Goal: Task Accomplishment & Management: Manage account settings

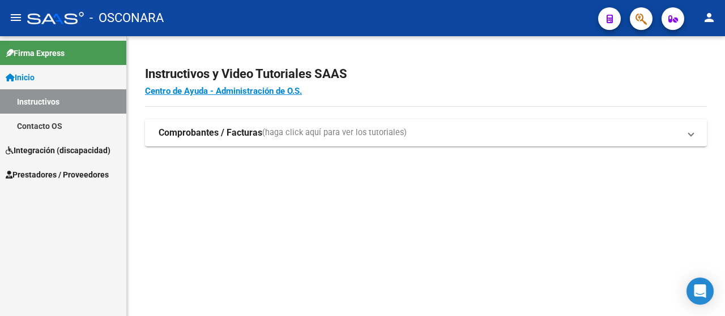
click at [54, 175] on span "Prestadores / Proveedores" at bounding box center [57, 175] width 103 height 12
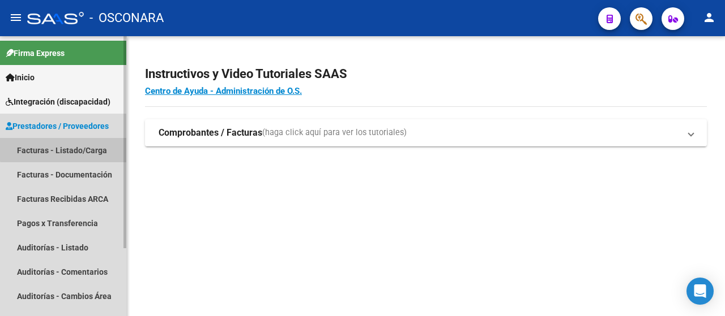
click at [74, 145] on link "Facturas - Listado/Carga" at bounding box center [63, 150] width 126 height 24
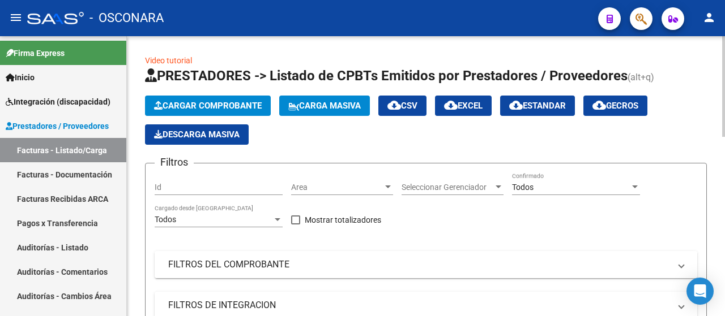
click at [246, 264] on mat-panel-title "FILTROS DEL COMPROBANTE" at bounding box center [419, 265] width 502 height 12
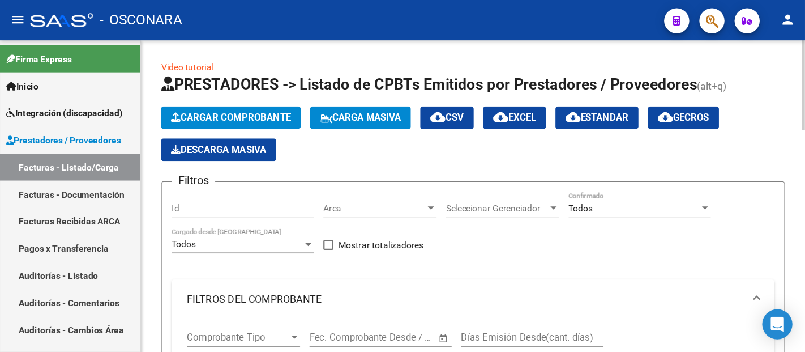
scroll to position [113, 0]
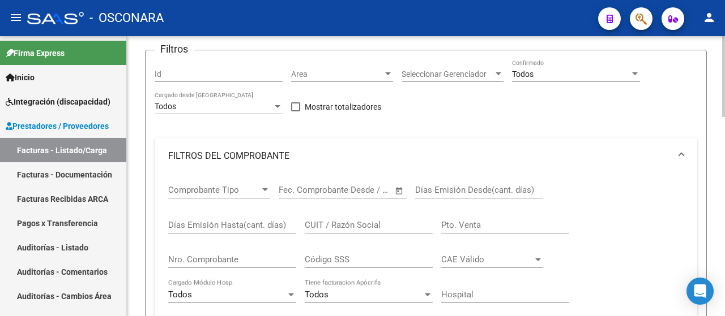
click at [329, 227] on input "CUIT / Razón Social" at bounding box center [369, 225] width 128 height 10
click at [222, 263] on input "Nro. Comprobante" at bounding box center [232, 260] width 128 height 10
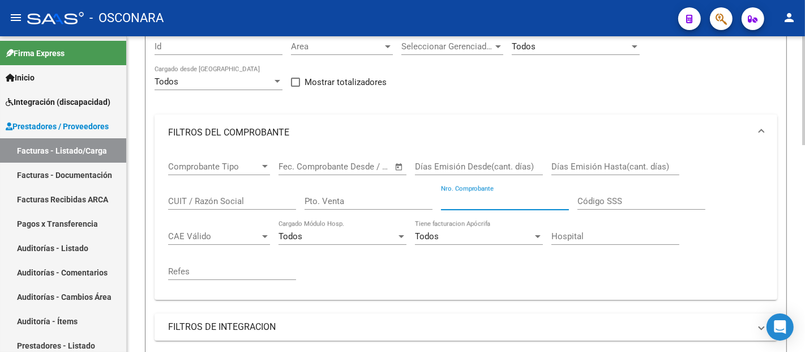
click at [462, 204] on input "Nro. Comprobante" at bounding box center [505, 201] width 128 height 10
paste input "444"
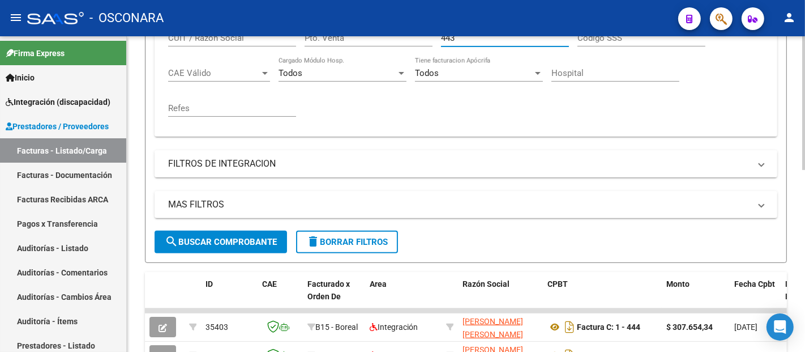
scroll to position [302, 0]
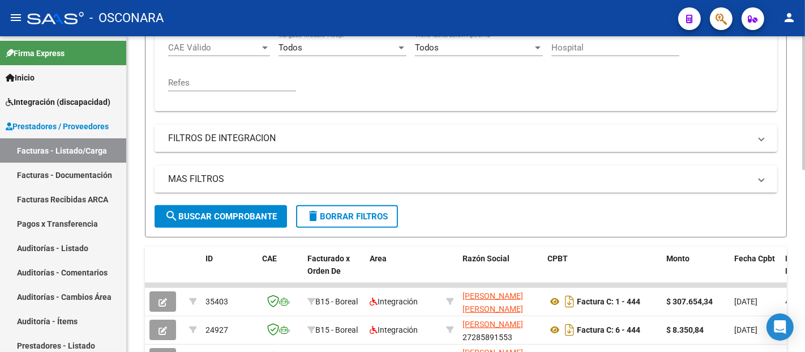
type input "443"
click at [247, 226] on button "search Buscar Comprobante" at bounding box center [221, 216] width 132 height 23
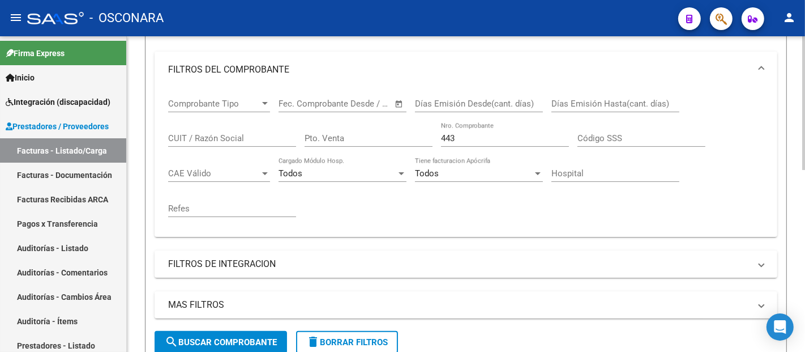
scroll to position [113, 0]
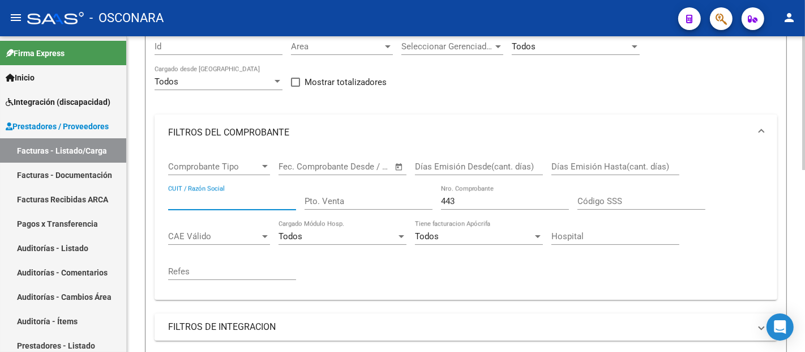
click at [216, 203] on input "CUIT / Razón Social" at bounding box center [232, 201] width 128 height 10
paste input "27380009744"
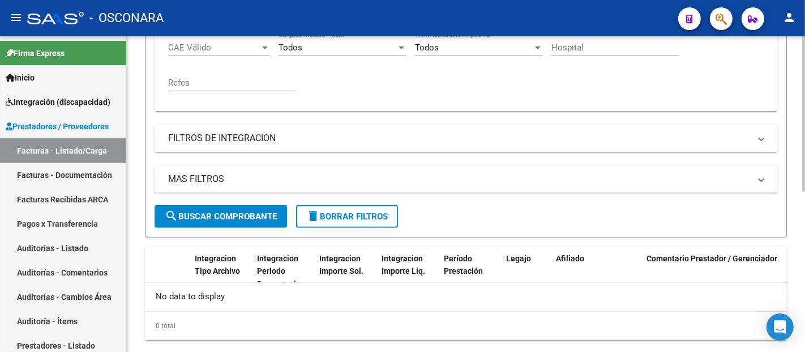
type input "27380009744"
click at [250, 224] on button "search Buscar Comprobante" at bounding box center [221, 216] width 132 height 23
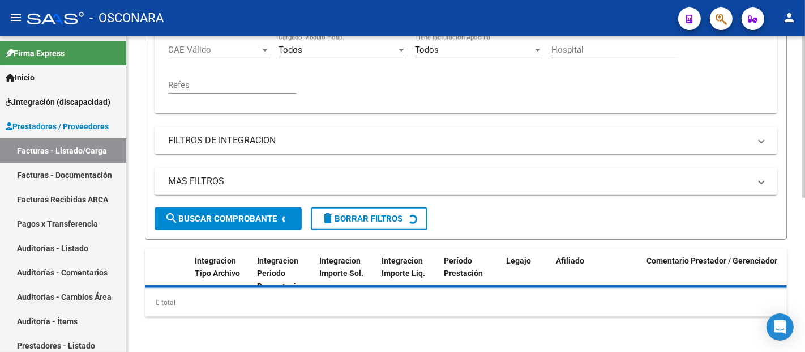
scroll to position [302, 0]
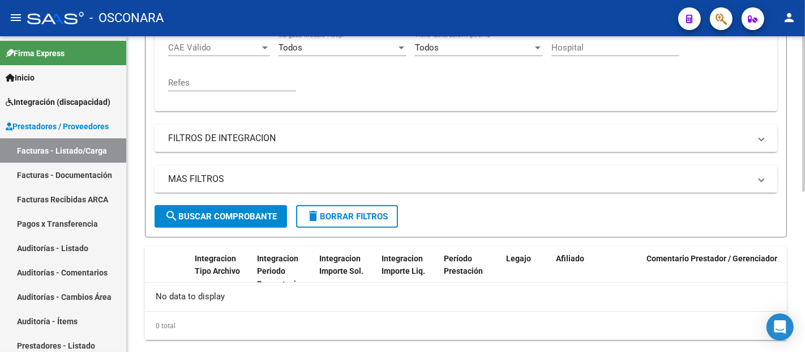
click at [254, 217] on span "search Buscar Comprobante" at bounding box center [221, 216] width 112 height 10
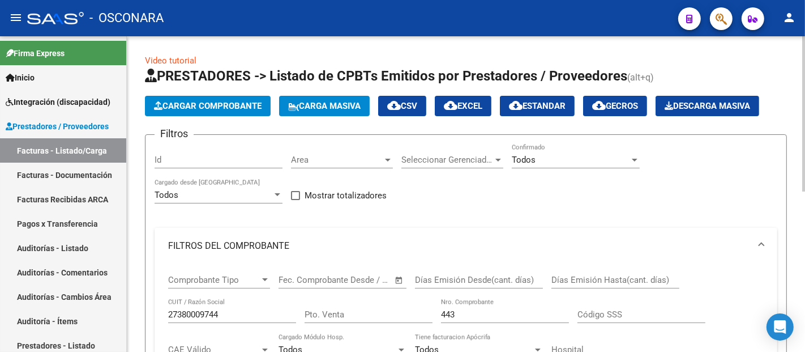
scroll to position [0, 0]
click at [183, 97] on button "Cargar Comprobante" at bounding box center [208, 106] width 126 height 20
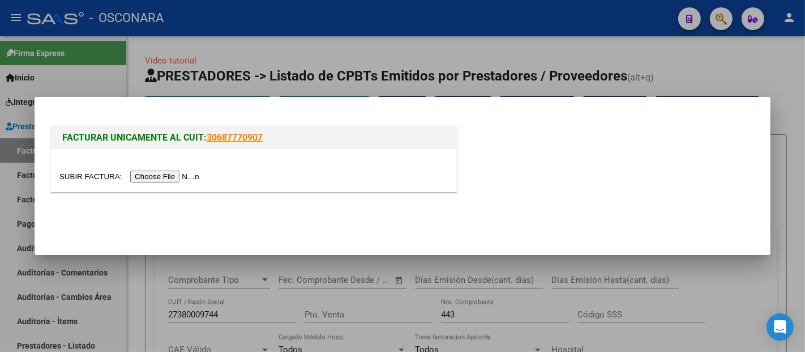
click at [175, 179] on input "file" at bounding box center [130, 176] width 143 height 12
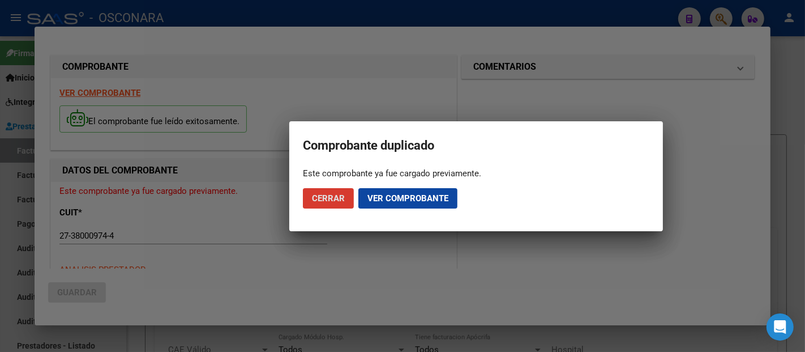
click at [328, 198] on span "Cerrar" at bounding box center [328, 198] width 33 height 10
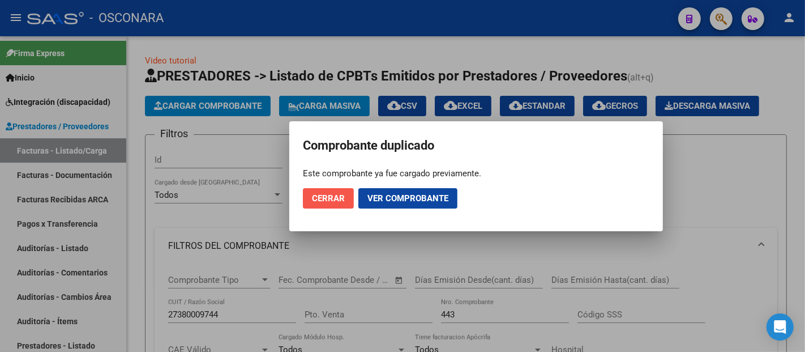
click at [336, 199] on span "Cerrar" at bounding box center [328, 198] width 33 height 10
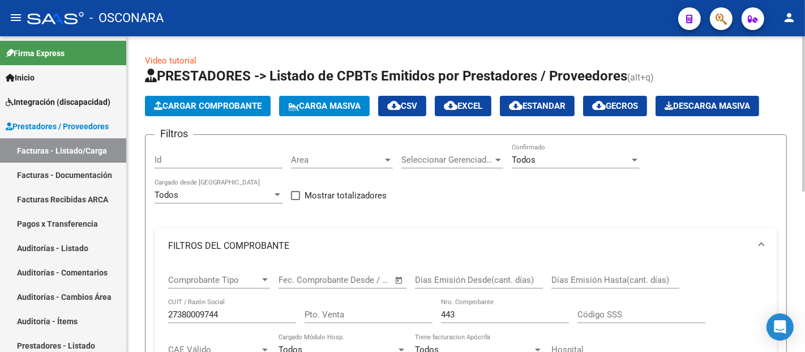
click at [460, 311] on input "443" at bounding box center [505, 314] width 128 height 10
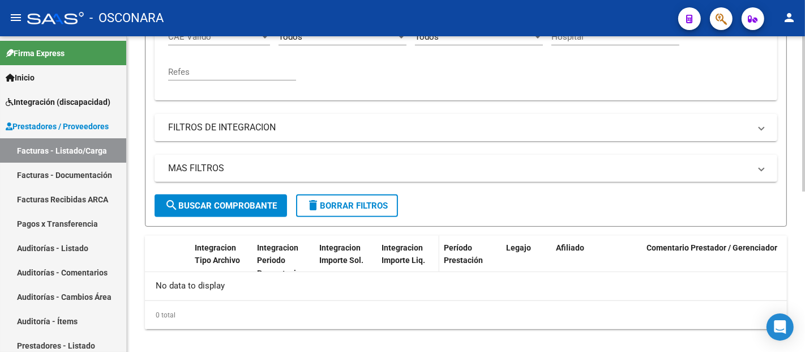
scroll to position [314, 0]
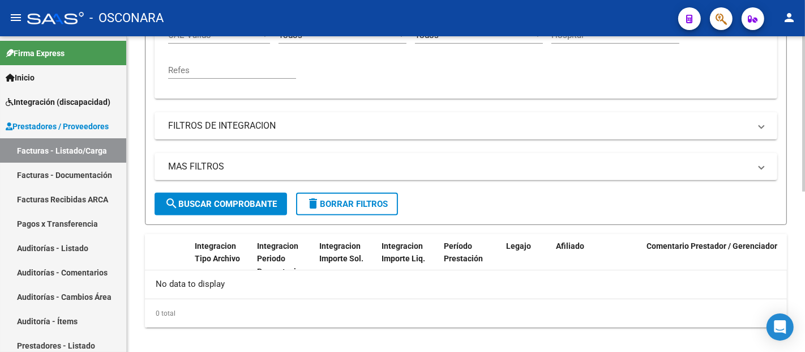
type input "444"
click at [217, 194] on button "search Buscar Comprobante" at bounding box center [221, 203] width 132 height 23
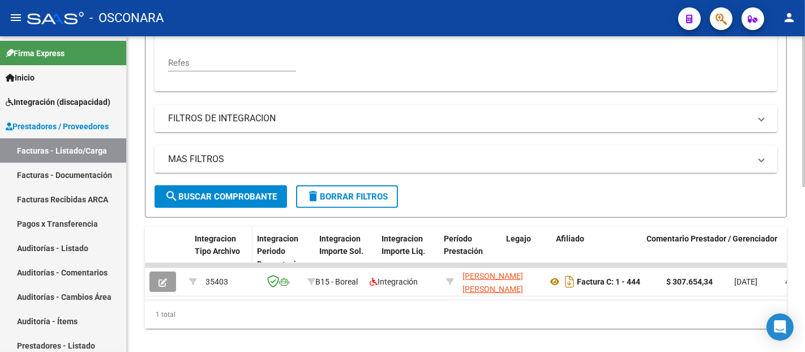
scroll to position [343, 0]
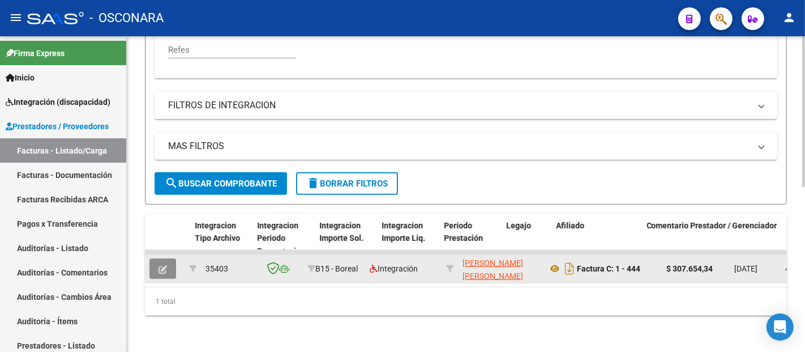
click at [165, 265] on icon "button" at bounding box center [162, 269] width 8 height 8
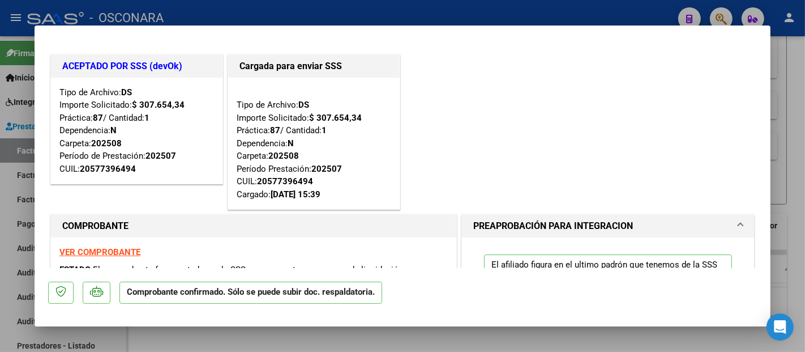
scroll to position [63, 0]
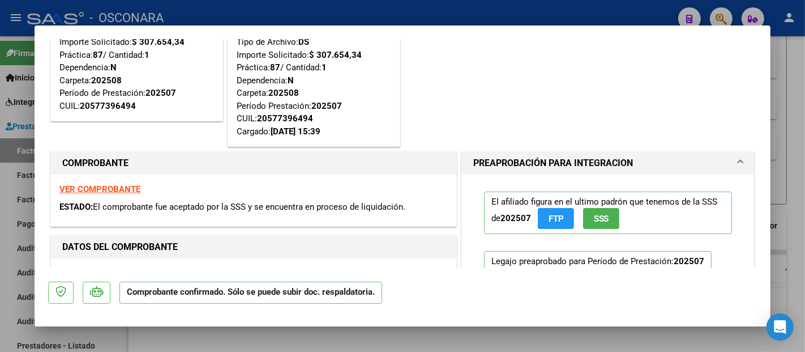
type input "$ 0,00"
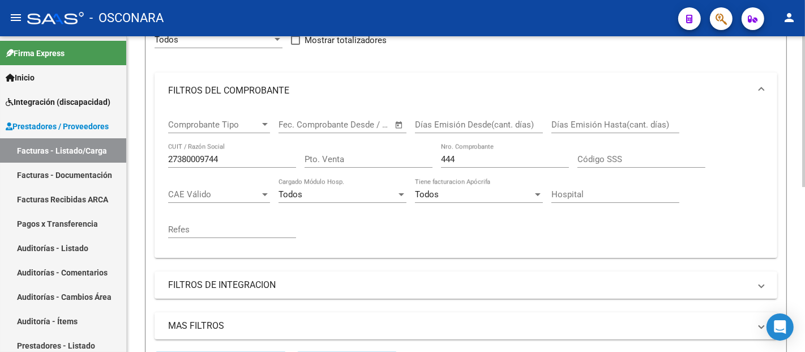
scroll to position [155, 0]
drag, startPoint x: 472, startPoint y: 160, endPoint x: 396, endPoint y: 170, distance: 76.5
click at [396, 170] on div "Comprobante Tipo Comprobante Tipo Fecha inicio – Fecha fin Fec. Comprobante Des…" at bounding box center [465, 179] width 595 height 140
paste input "58"
type input "458"
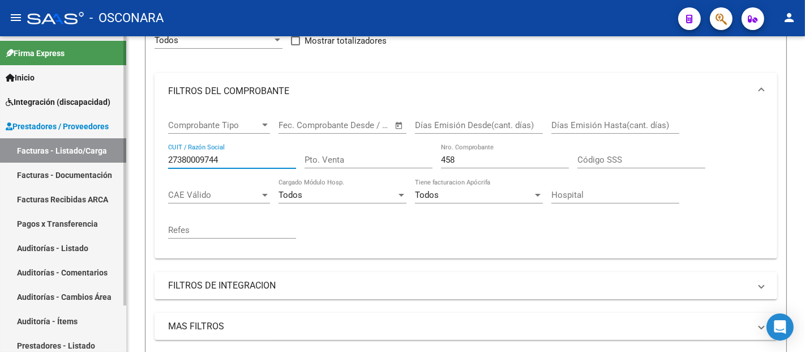
drag, startPoint x: 200, startPoint y: 157, endPoint x: 68, endPoint y: 167, distance: 132.2
click at [68, 167] on mat-sidenav-container "Firma Express Inicio Instructivos Contacto OS Integración (discapacidad) Certif…" at bounding box center [402, 193] width 805 height 315
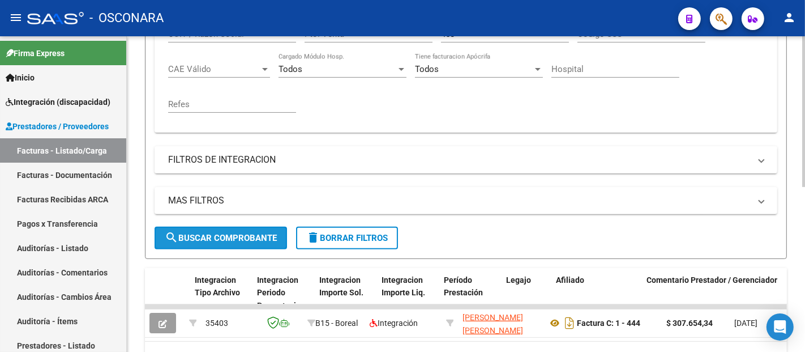
click at [220, 233] on span "search Buscar Comprobante" at bounding box center [221, 238] width 112 height 10
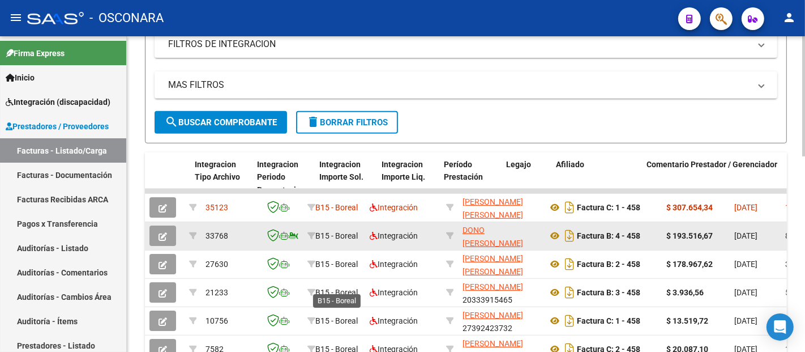
scroll to position [409, 0]
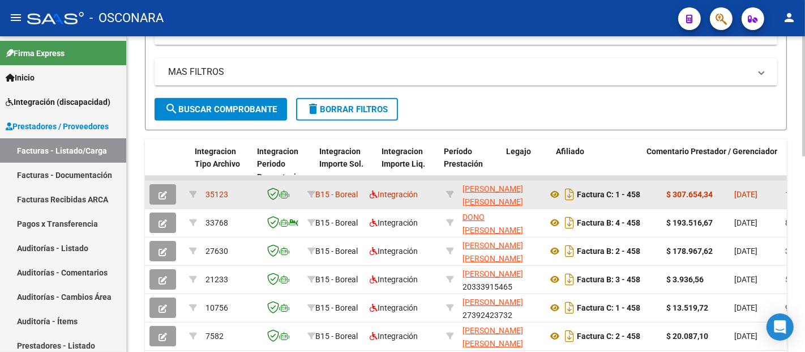
click at [161, 193] on icon "button" at bounding box center [162, 195] width 8 height 8
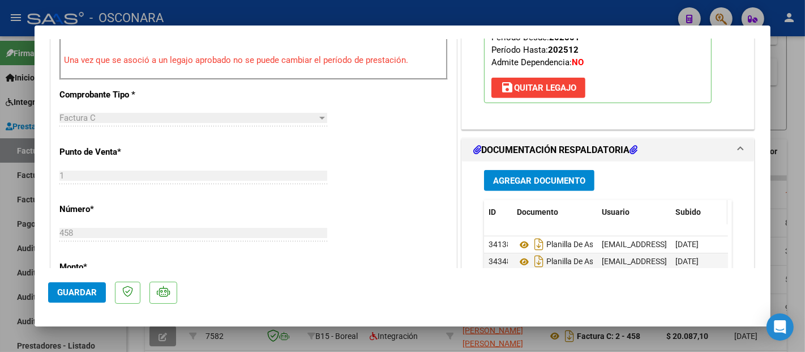
scroll to position [440, 0]
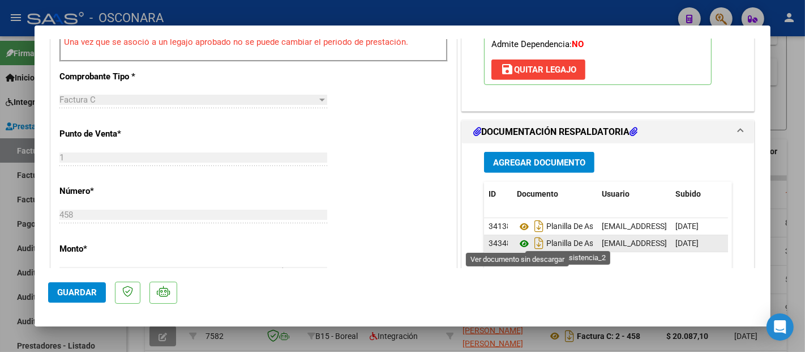
click at [518, 242] on icon at bounding box center [524, 244] width 15 height 14
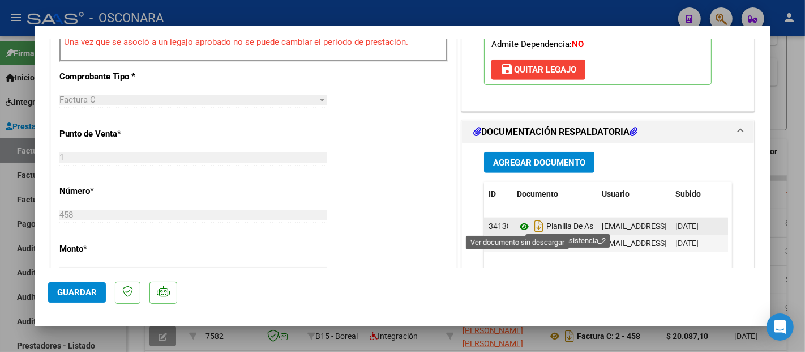
click at [517, 226] on icon at bounding box center [524, 227] width 15 height 14
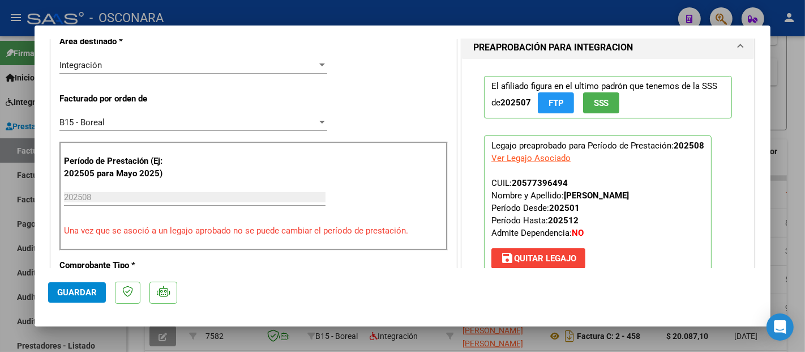
scroll to position [314, 0]
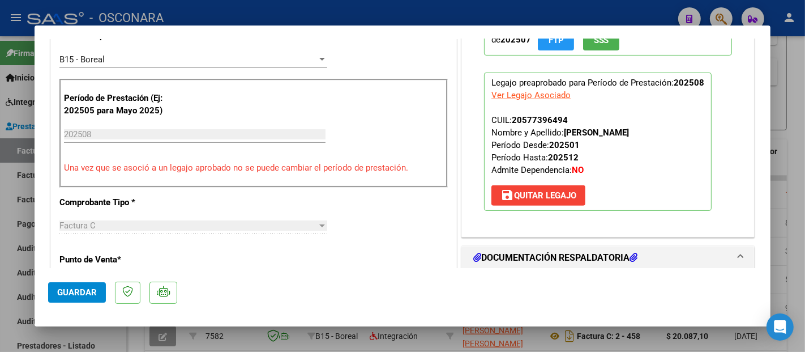
type input "$ 0,00"
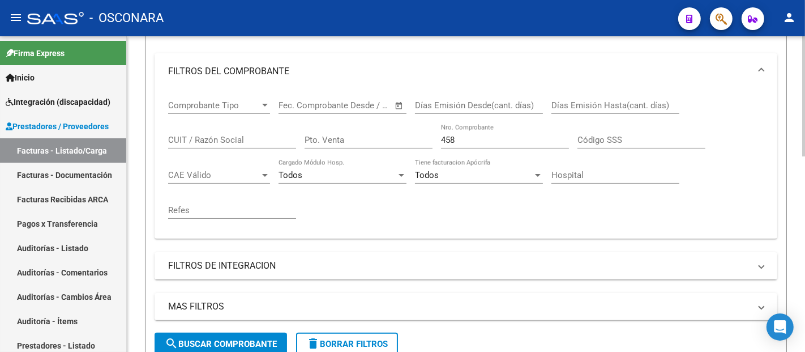
scroll to position [157, 0]
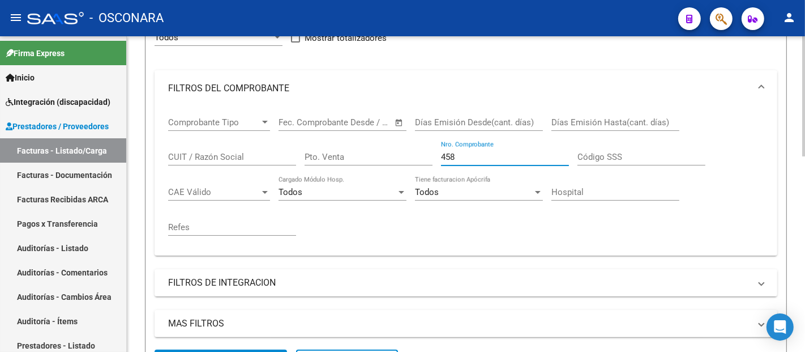
drag, startPoint x: 467, startPoint y: 155, endPoint x: 412, endPoint y: 164, distance: 55.6
click at [412, 164] on div "Comprobante Tipo Comprobante Tipo Fecha inicio – Fecha fin Fec. Comprobante Des…" at bounding box center [465, 176] width 595 height 140
paste input "236"
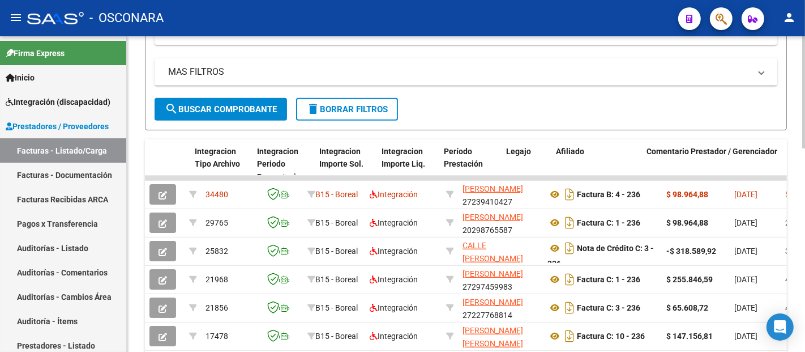
type input "236"
click at [195, 102] on button "search Buscar Comprobante" at bounding box center [221, 109] width 132 height 23
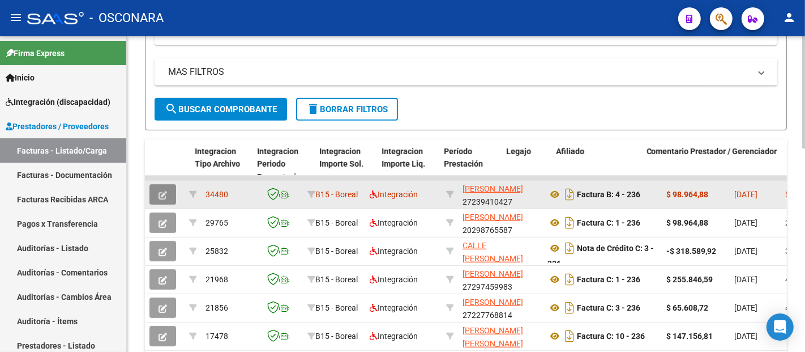
click at [161, 189] on span "button" at bounding box center [162, 194] width 8 height 10
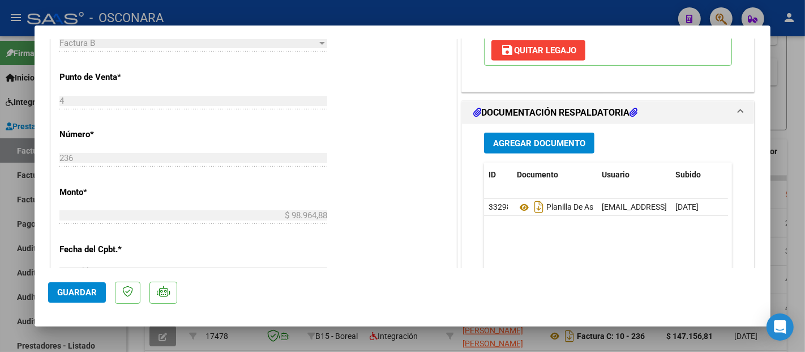
scroll to position [566, 0]
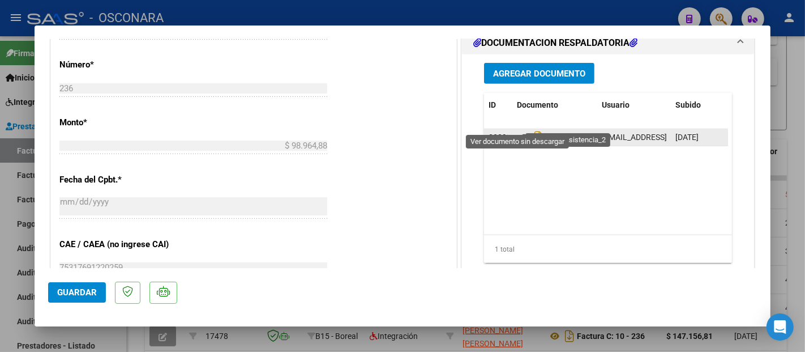
click at [520, 131] on icon at bounding box center [524, 138] width 15 height 14
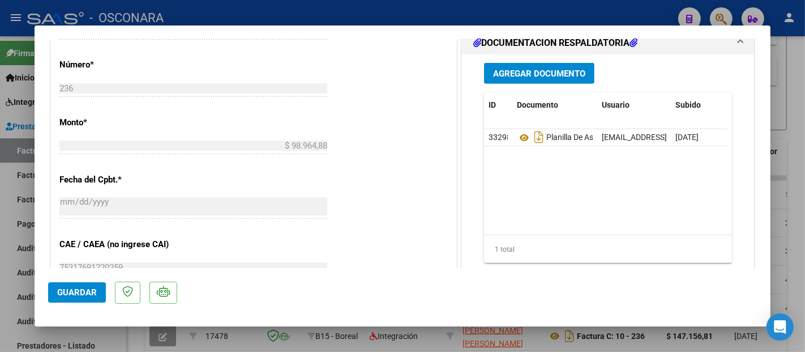
click at [520, 68] on span "Agregar Documento" at bounding box center [539, 73] width 92 height 10
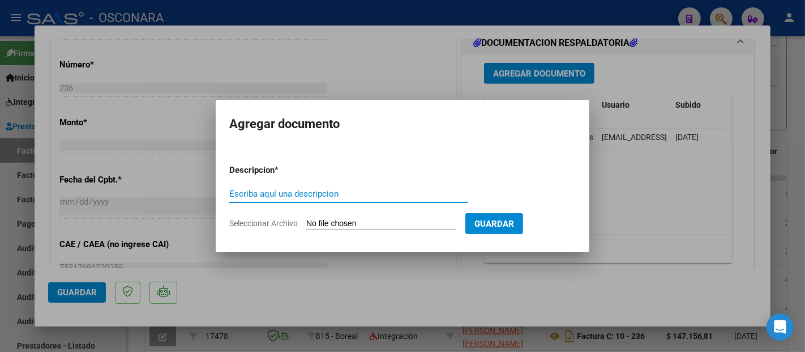
click at [348, 195] on input "Escriba aquí una descripcion" at bounding box center [348, 193] width 239 height 10
type input "p"
type input "PLANILLA DE ASISTENCIA"
click at [335, 229] on input "Seleccionar Archivo" at bounding box center [381, 223] width 150 height 11
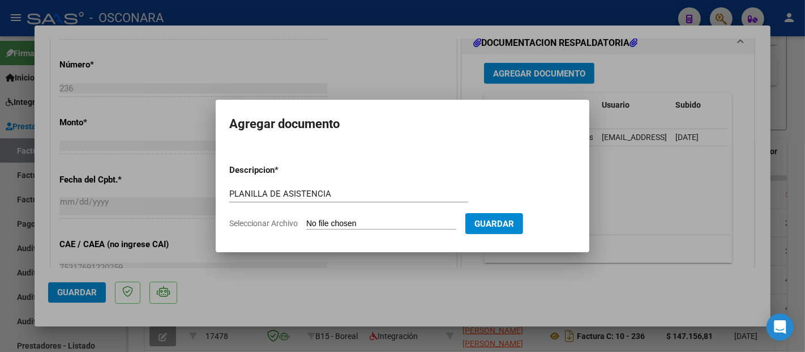
type input "C:\fakepath\148617-3-Planilla_de_Asistencia.pdf"
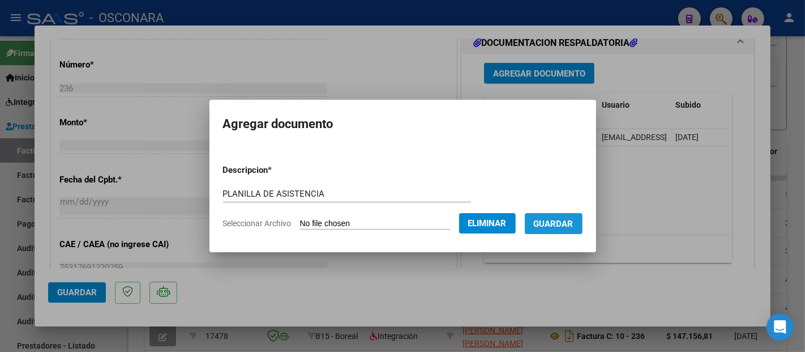
click at [573, 219] on span "Guardar" at bounding box center [554, 223] width 40 height 10
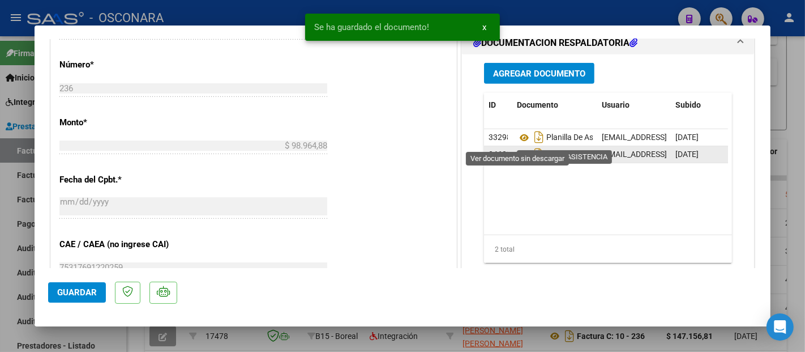
click at [520, 148] on icon at bounding box center [524, 155] width 15 height 14
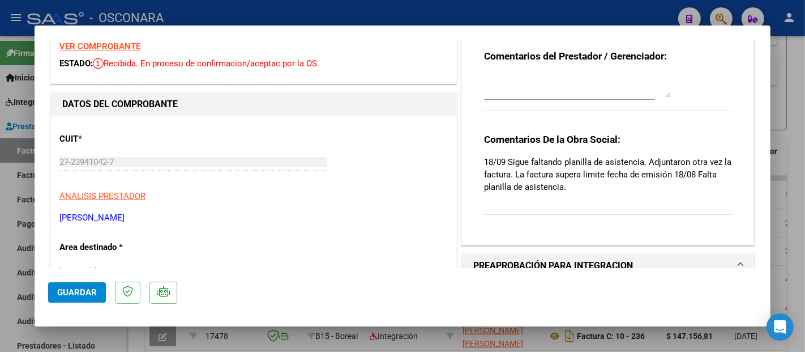
scroll to position [0, 0]
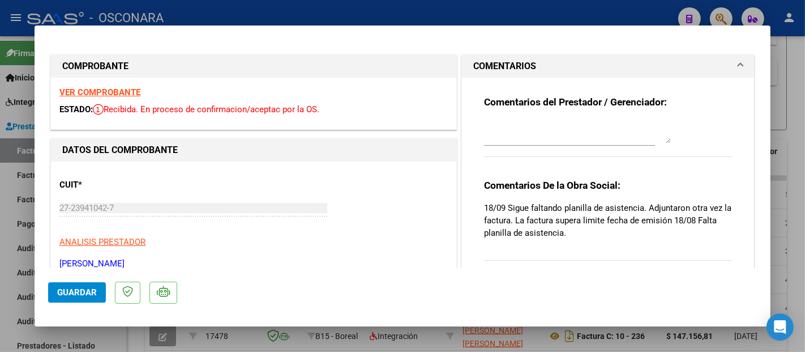
click at [108, 92] on strong "VER COMPROBANTE" at bounding box center [99, 92] width 81 height 10
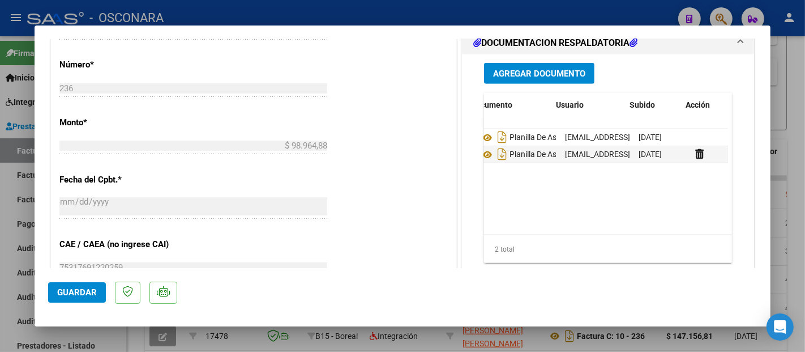
scroll to position [0, 55]
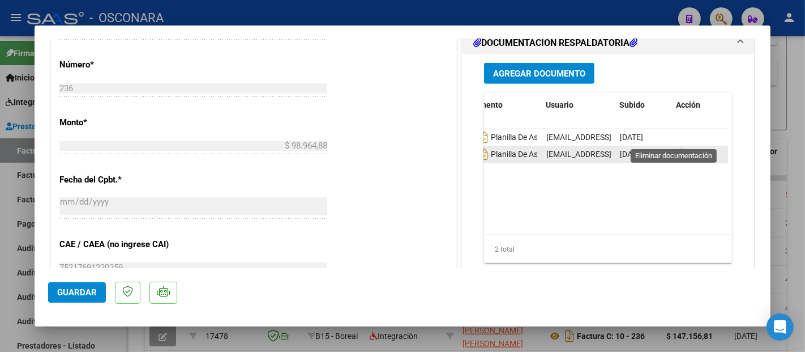
click at [678, 148] on icon at bounding box center [680, 153] width 8 height 11
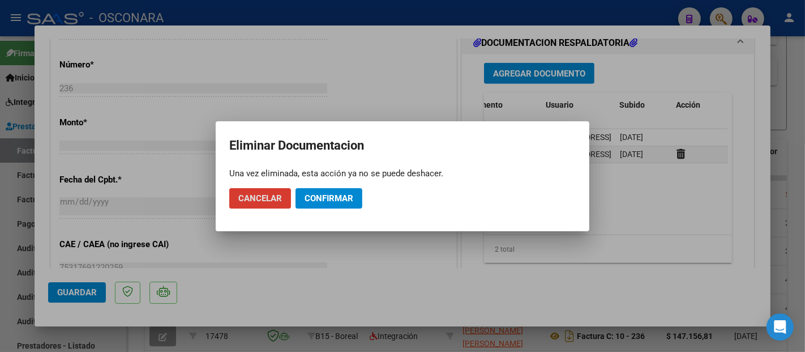
click at [318, 199] on span "Confirmar" at bounding box center [329, 198] width 49 height 10
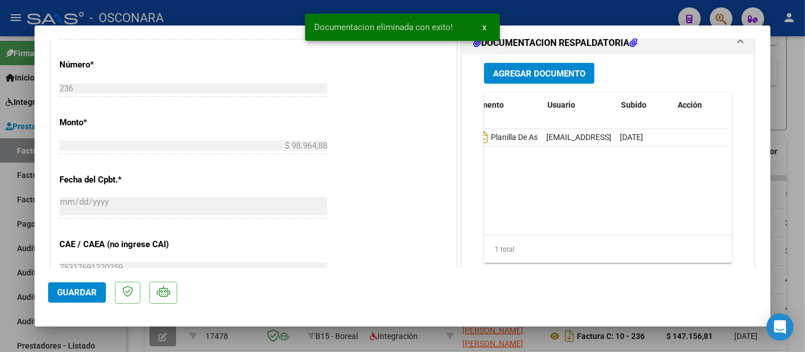
scroll to position [0, 0]
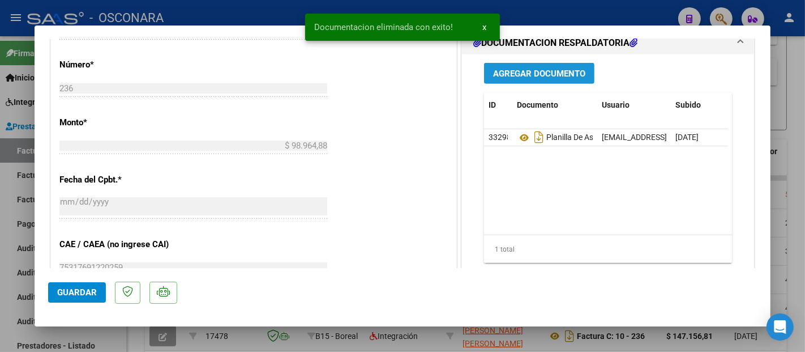
click at [559, 68] on span "Agregar Documento" at bounding box center [539, 73] width 92 height 10
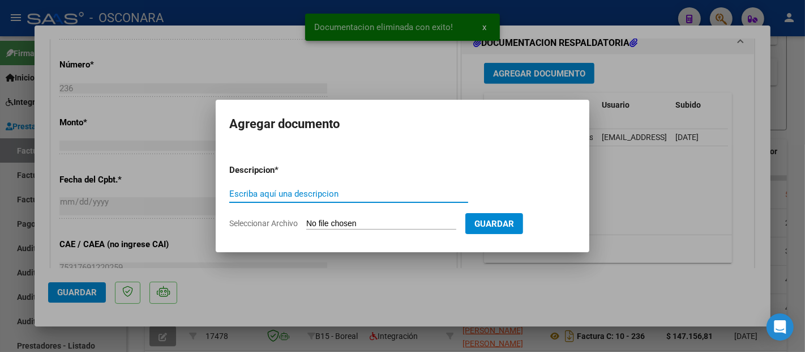
click at [302, 192] on input "Escriba aquí una descripcion" at bounding box center [348, 193] width 239 height 10
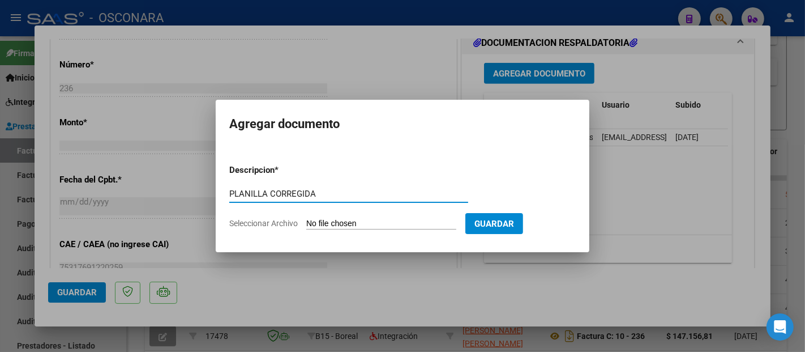
type input "PLANILLA CORREGIDA"
click at [325, 225] on input "Seleccionar Archivo" at bounding box center [381, 223] width 150 height 11
type input "C:\fakepath\148617-3-Planilla_de_Asistencia.pdf"
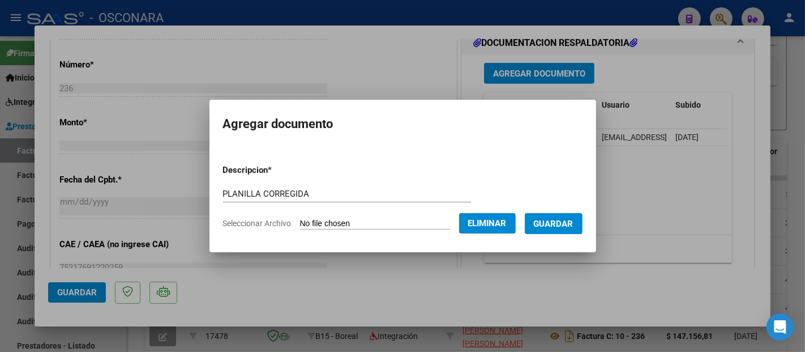
click at [568, 227] on span "Guardar" at bounding box center [554, 223] width 40 height 10
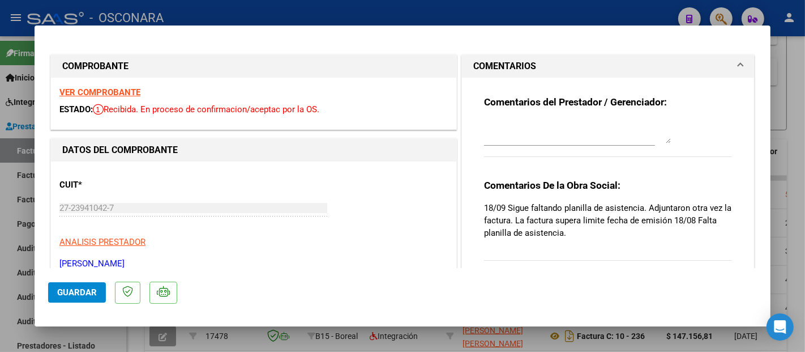
click at [524, 138] on textarea at bounding box center [577, 132] width 187 height 23
click at [83, 295] on span "Guardar" at bounding box center [77, 292] width 40 height 10
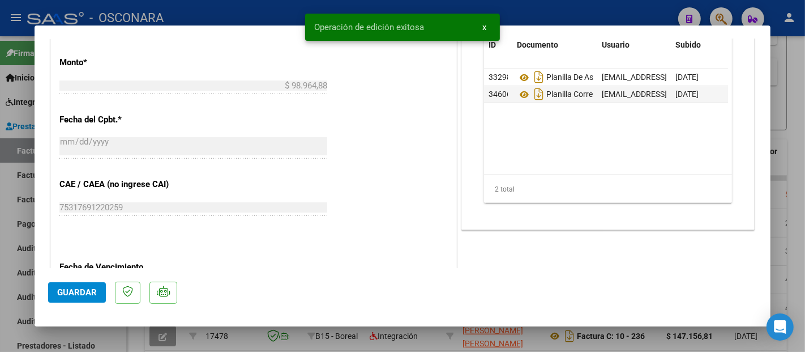
scroll to position [629, 0]
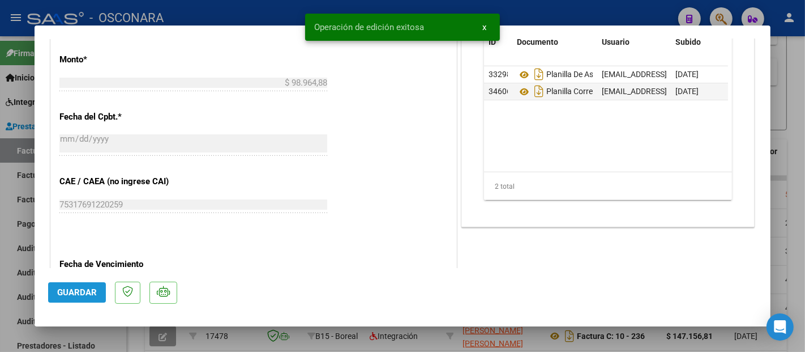
click at [76, 291] on span "Guardar" at bounding box center [77, 292] width 40 height 10
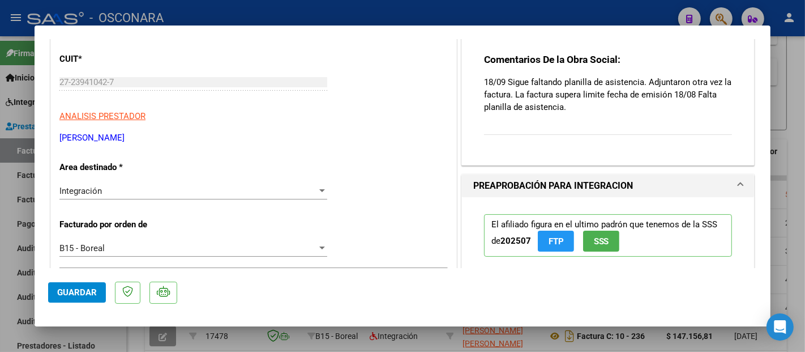
scroll to position [0, 0]
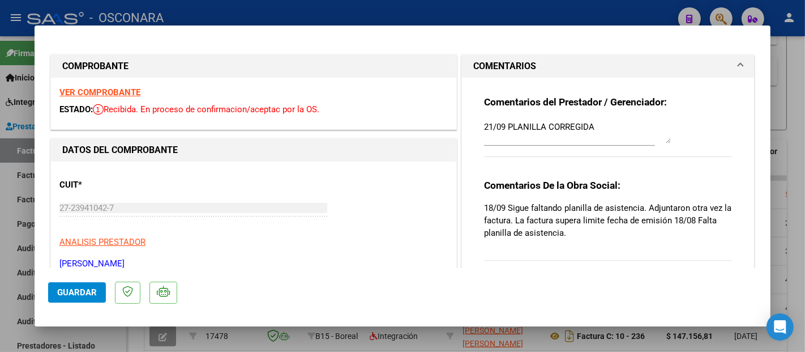
click at [503, 128] on textarea "21/09 PLANILLA CORREGIDA" at bounding box center [577, 132] width 187 height 23
type textarea "21/09 SE ADJUNTA PLANILLA CORREGIDA"
click at [93, 295] on span "Guardar" at bounding box center [77, 292] width 40 height 10
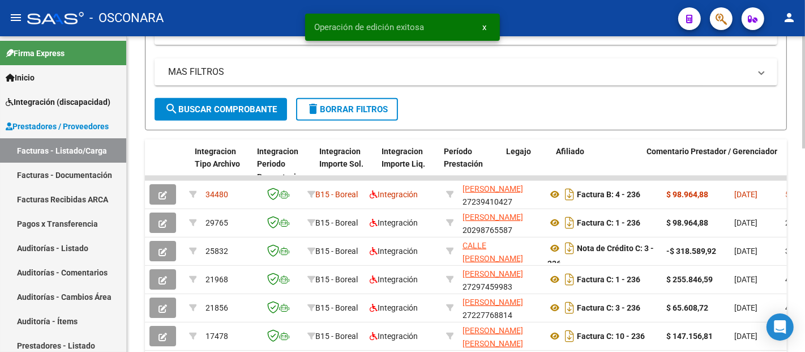
scroll to position [157, 0]
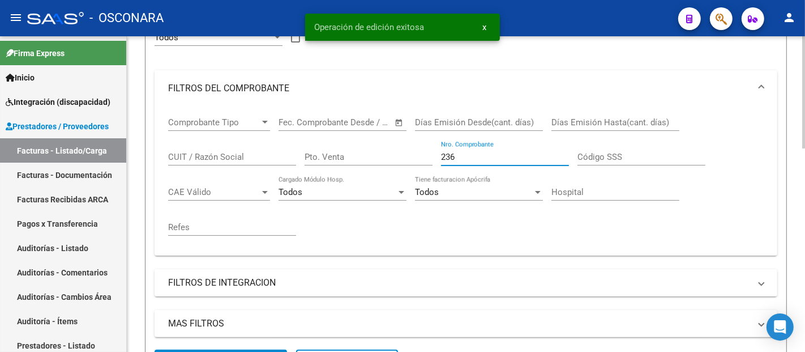
drag, startPoint x: 461, startPoint y: 158, endPoint x: 384, endPoint y: 165, distance: 77.3
click at [384, 165] on div "Comprobante Tipo Comprobante Tipo Fecha inicio – Fecha fin Fec. Comprobante Des…" at bounding box center [465, 176] width 595 height 140
paste input "9394"
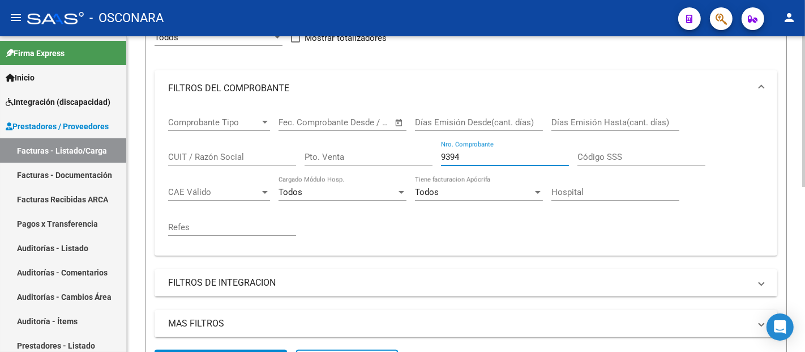
scroll to position [343, 0]
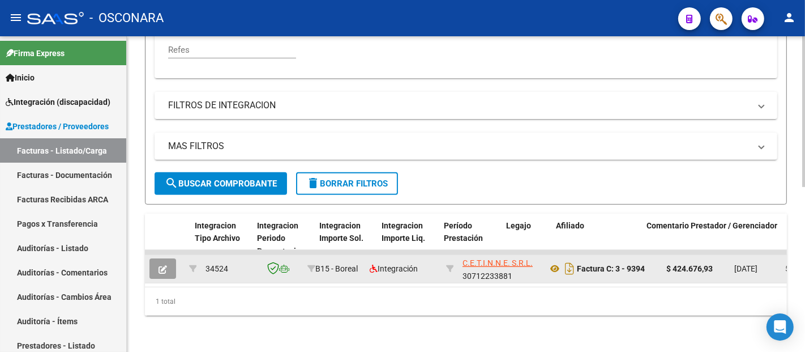
type input "9394"
click at [158, 265] on icon "button" at bounding box center [162, 269] width 8 height 8
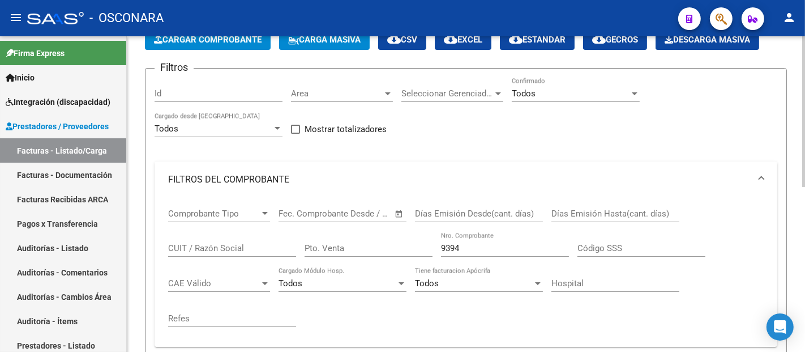
scroll to position [92, 0]
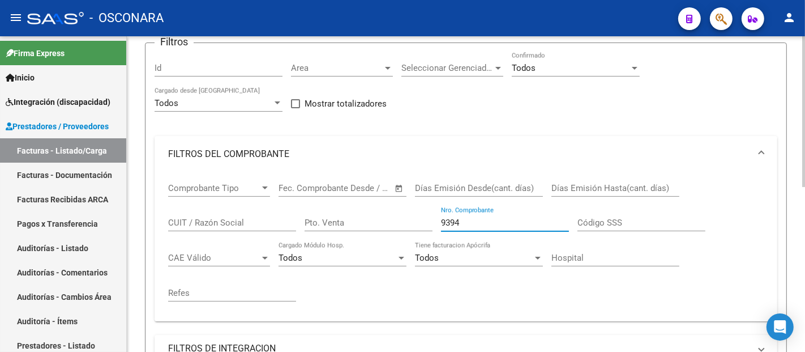
drag, startPoint x: 477, startPoint y: 226, endPoint x: 415, endPoint y: 222, distance: 61.3
click at [415, 222] on div "Comprobante Tipo Comprobante Tipo Fecha inicio – Fecha fin Fec. Comprobante Des…" at bounding box center [465, 242] width 595 height 140
paste input "457"
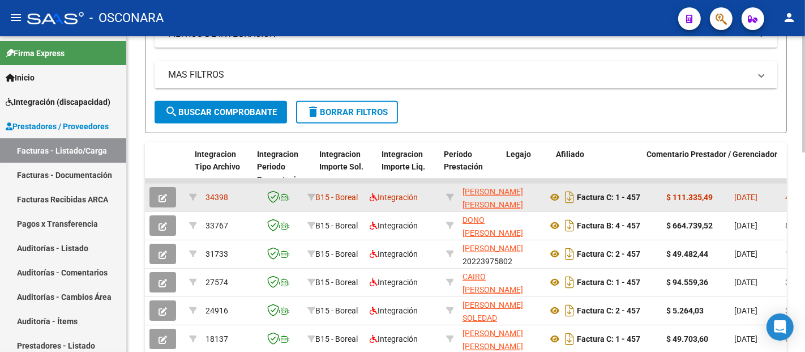
type input "457"
click at [163, 199] on icon "button" at bounding box center [162, 198] width 8 height 8
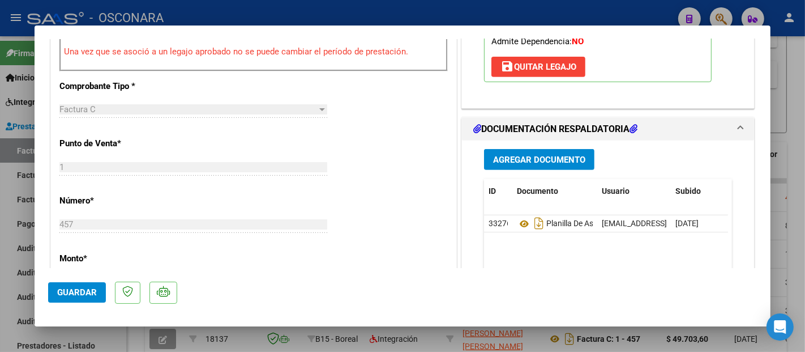
scroll to position [503, 0]
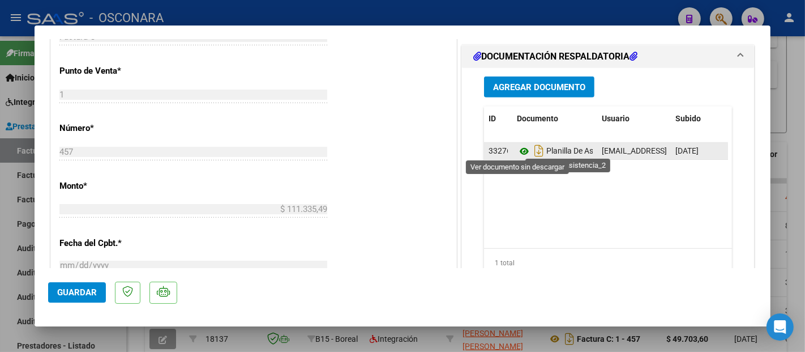
click at [517, 149] on icon at bounding box center [524, 151] width 15 height 14
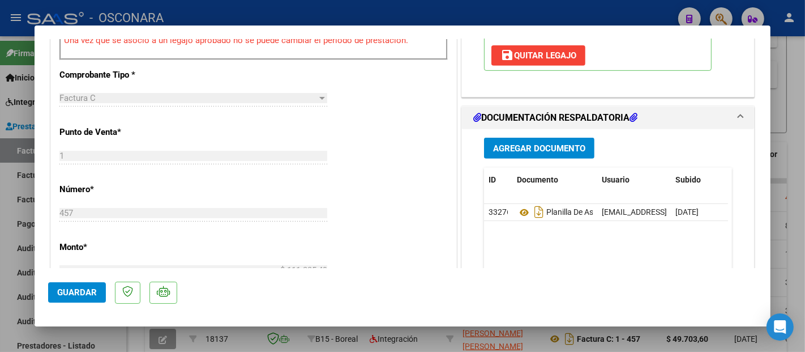
scroll to position [377, 0]
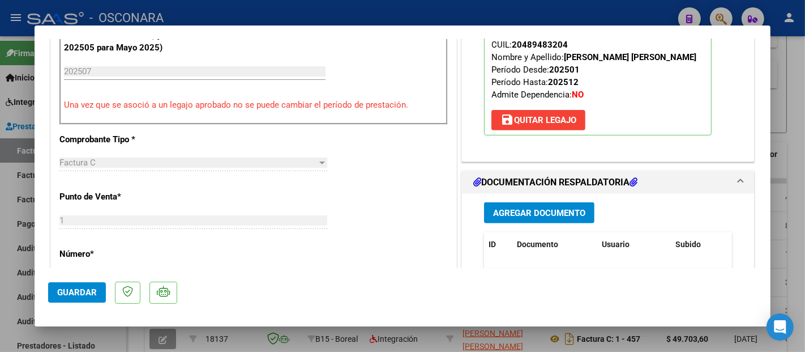
click at [519, 204] on button "Agregar Documento" at bounding box center [539, 212] width 110 height 21
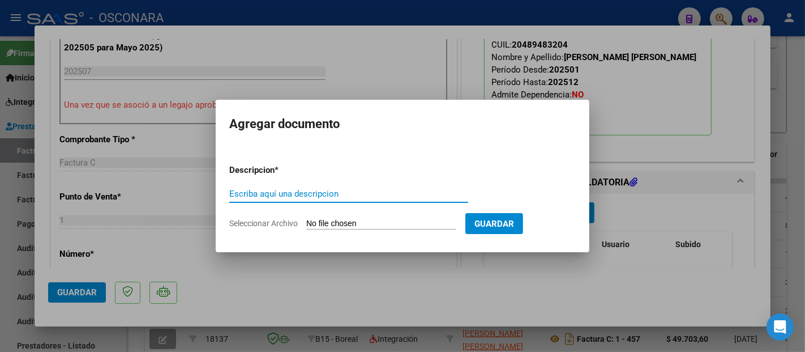
click at [349, 191] on input "Escriba aquí una descripcion" at bounding box center [348, 193] width 239 height 10
type input "PLANILLA CORREGIDA"
click at [357, 222] on input "Seleccionar Archivo" at bounding box center [381, 223] width 150 height 11
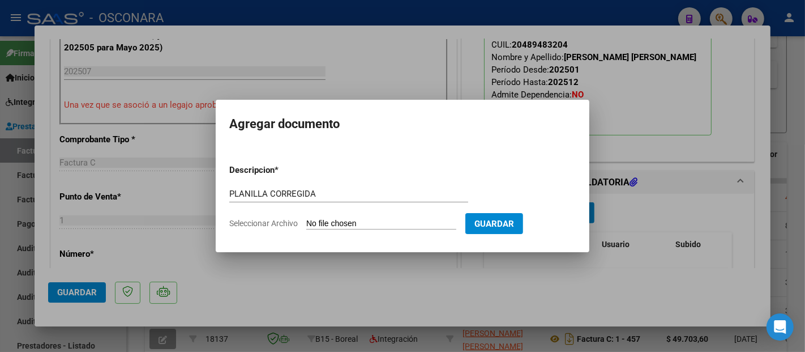
type input "C:\fakepath\152469-3-Planilla_de_Asistencia..pdf"
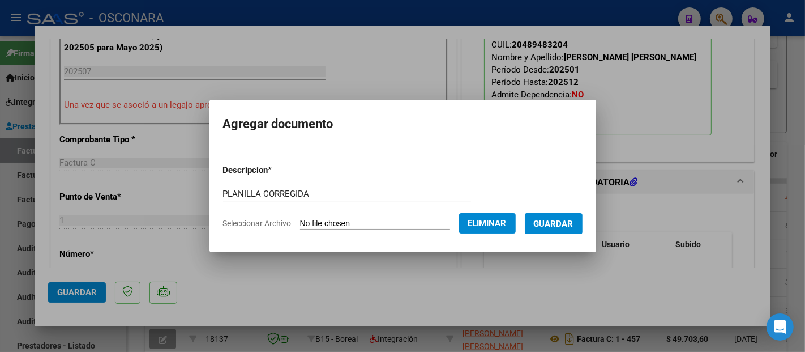
click at [573, 220] on span "Guardar" at bounding box center [554, 223] width 40 height 10
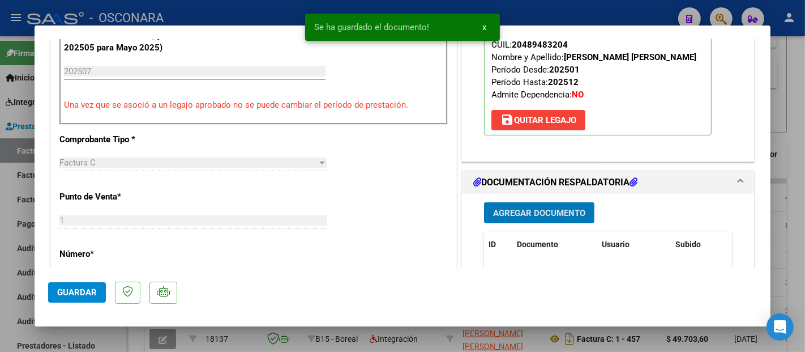
scroll to position [566, 0]
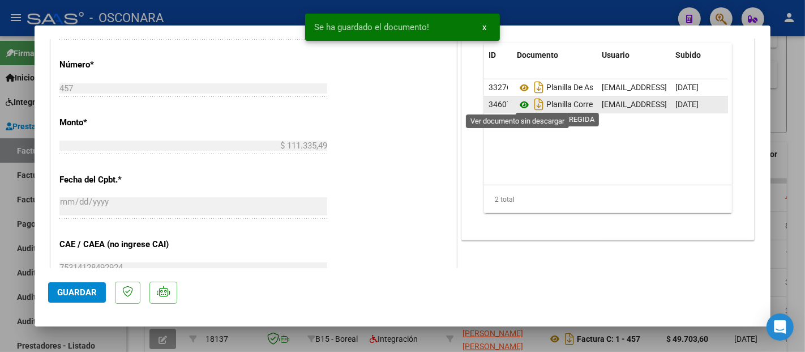
click at [519, 106] on icon at bounding box center [524, 105] width 15 height 14
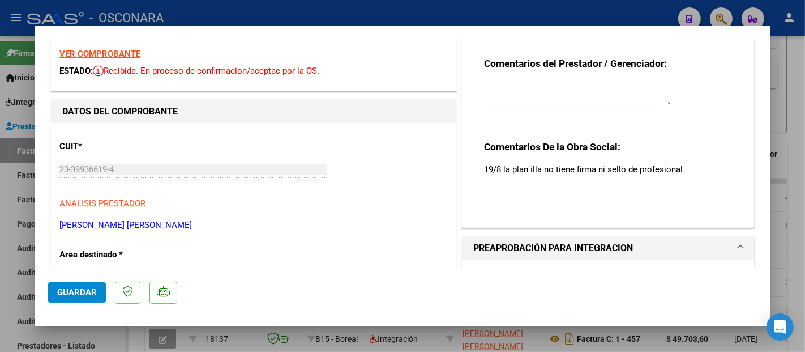
scroll to position [0, 0]
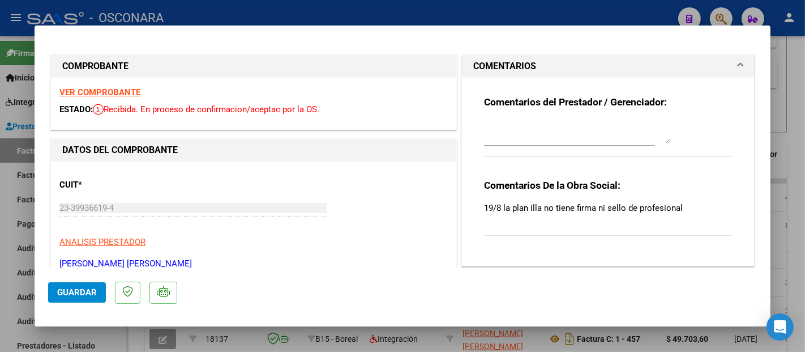
click at [503, 143] on textarea at bounding box center [577, 132] width 187 height 23
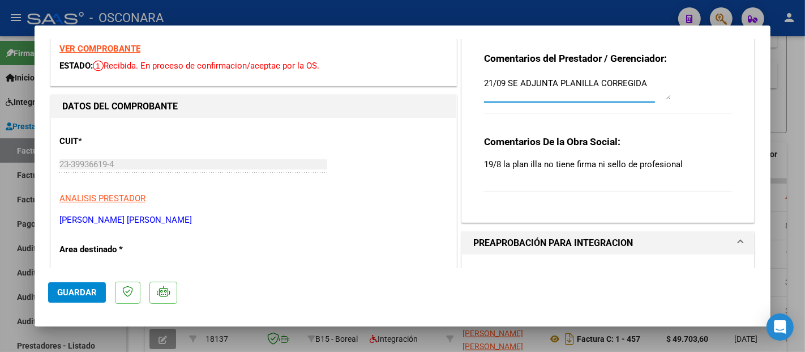
scroll to position [63, 0]
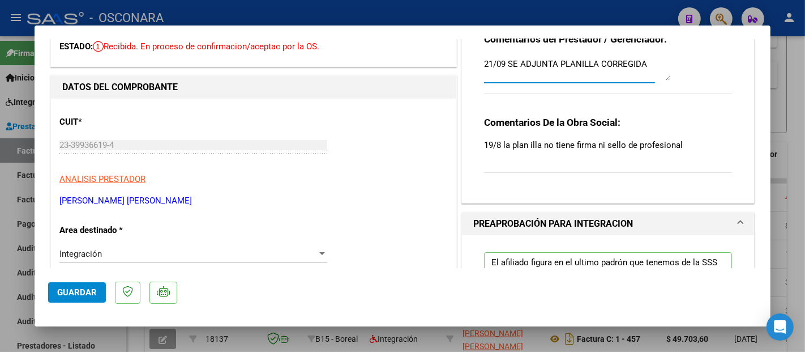
type textarea "21/09 SE ADJUNTA PLANILLA CORREGIDA"
click at [78, 290] on span "Guardar" at bounding box center [77, 292] width 40 height 10
click at [75, 287] on span "Guardar" at bounding box center [77, 292] width 40 height 10
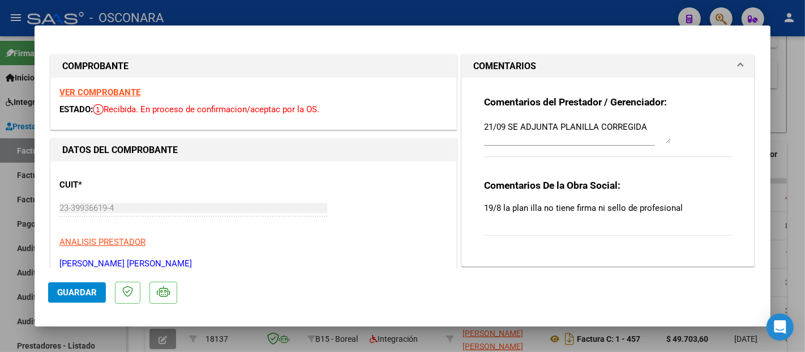
click at [80, 291] on span "Guardar" at bounding box center [77, 292] width 40 height 10
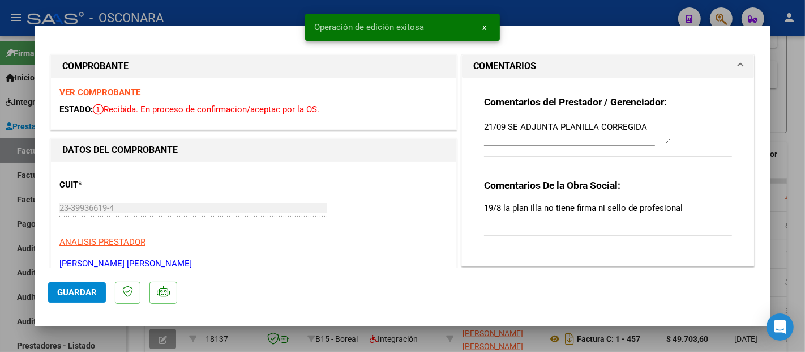
type input "$ 0,00"
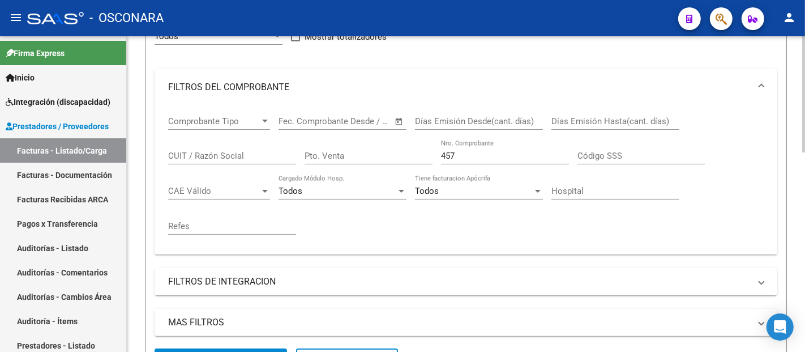
scroll to position [155, 0]
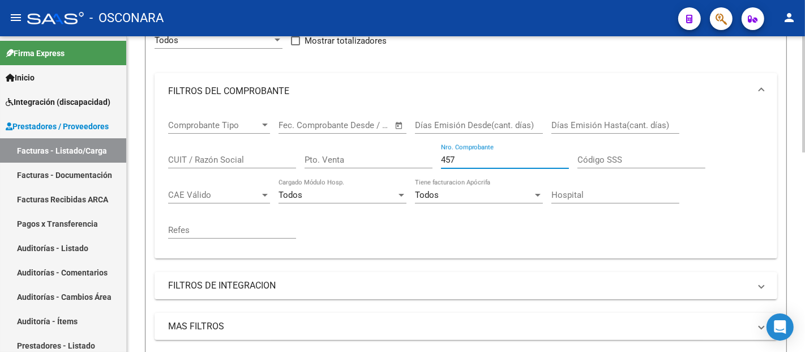
drag, startPoint x: 467, startPoint y: 160, endPoint x: 409, endPoint y: 162, distance: 57.8
click at [410, 162] on div "Comprobante Tipo Comprobante Tipo Fecha inicio – Fecha fin Fec. Comprobante Des…" at bounding box center [465, 179] width 595 height 140
paste input "670"
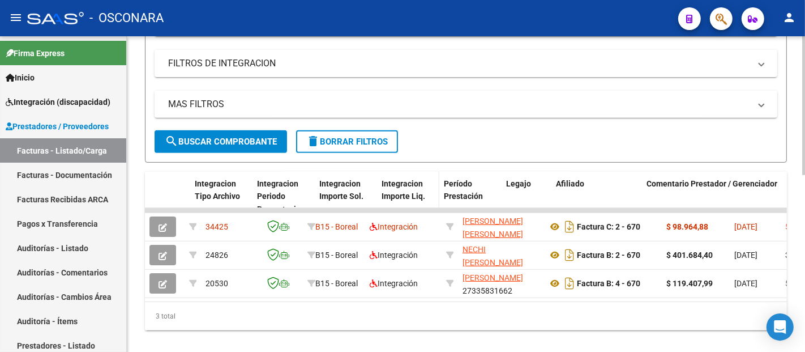
scroll to position [400, 0]
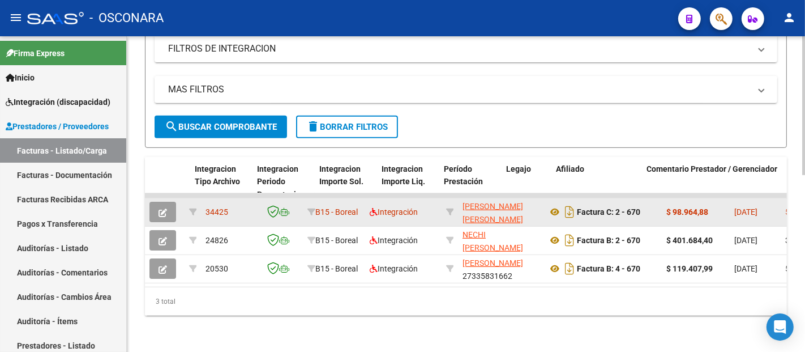
type input "670"
click at [160, 202] on button "button" at bounding box center [162, 212] width 27 height 20
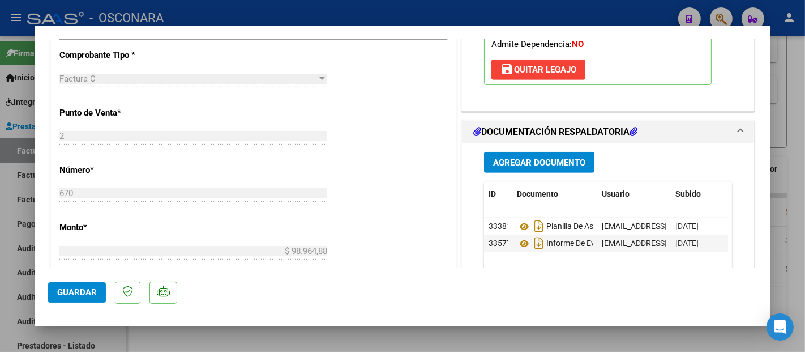
scroll to position [461, 0]
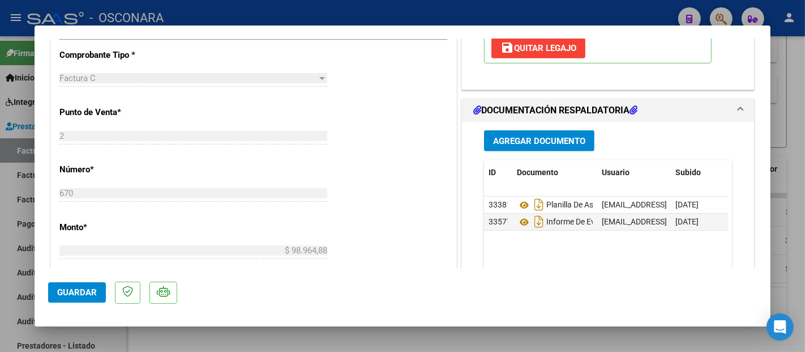
click at [521, 137] on span "Agregar Documento" at bounding box center [539, 141] width 92 height 10
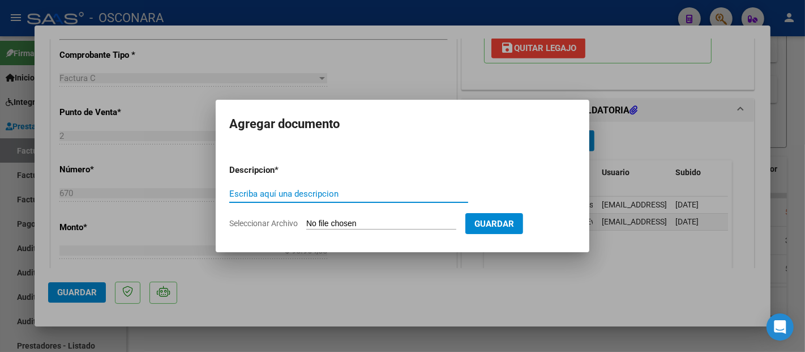
click at [359, 196] on input "Escriba aquí una descripcion" at bounding box center [348, 193] width 239 height 10
type input "PLANILLA CORREGIDA"
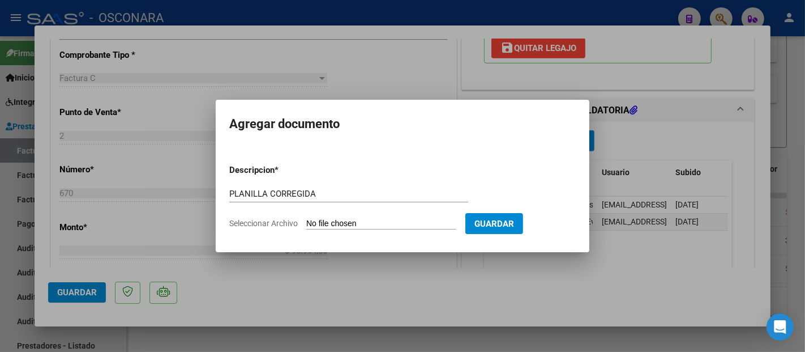
click at [371, 222] on input "Seleccionar Archivo" at bounding box center [381, 223] width 150 height 11
type input "C:\fakepath\148153-4-Planilla_de_Asistencia.pdf"
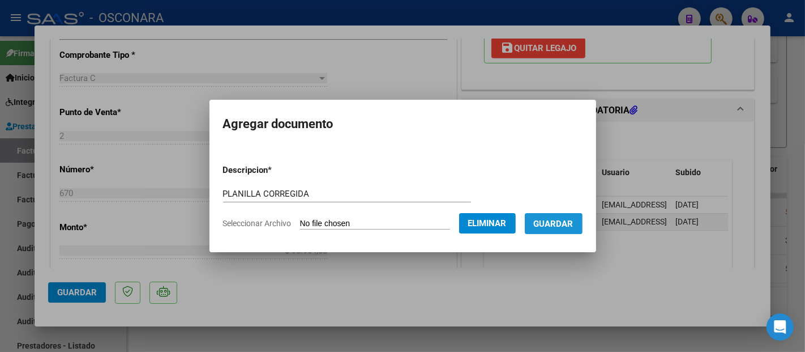
click at [573, 226] on span "Guardar" at bounding box center [554, 223] width 40 height 10
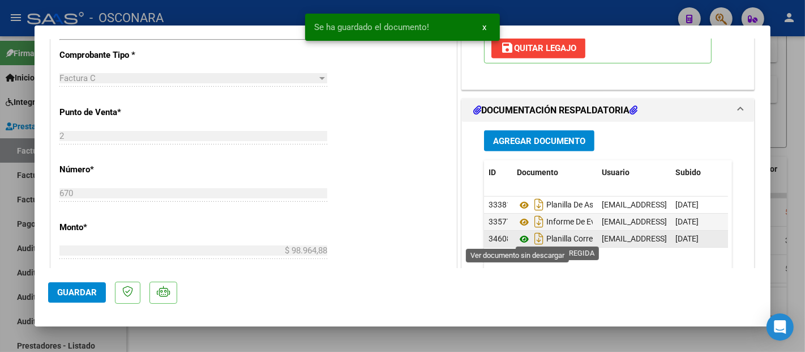
click at [519, 240] on icon at bounding box center [524, 239] width 15 height 14
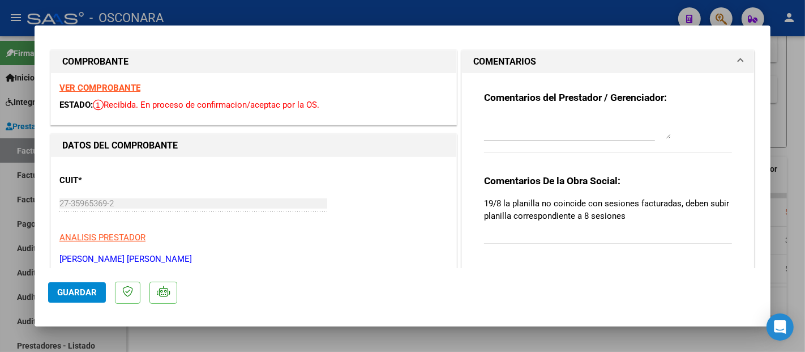
scroll to position [0, 0]
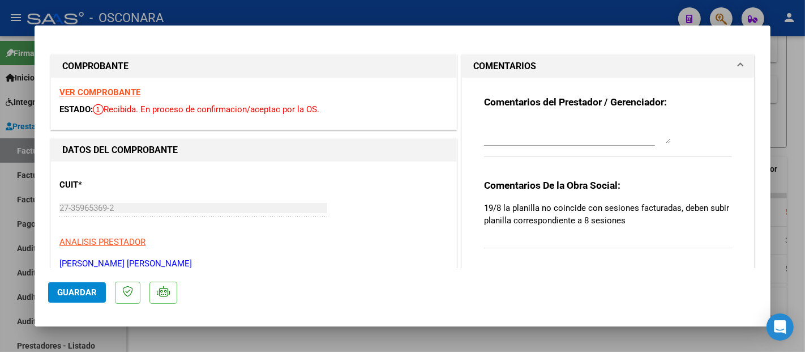
click at [541, 136] on textarea at bounding box center [577, 132] width 187 height 23
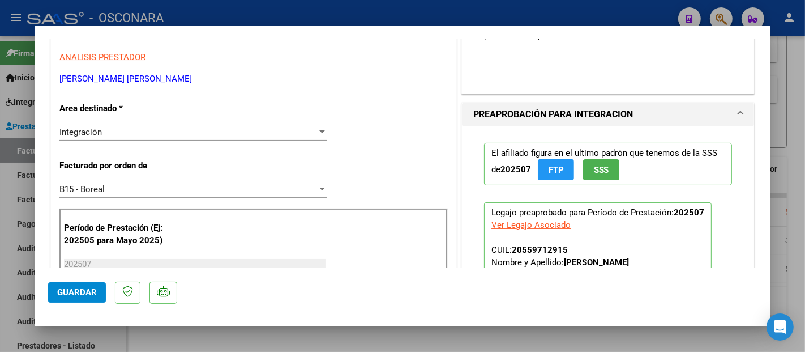
scroll to position [188, 0]
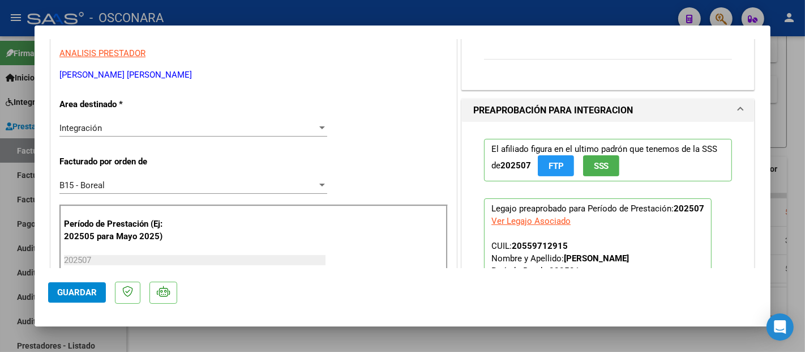
type textarea "21/09 SE ADJUNTA PLANILLA CORREGIDA"
click at [76, 292] on span "Guardar" at bounding box center [77, 292] width 40 height 10
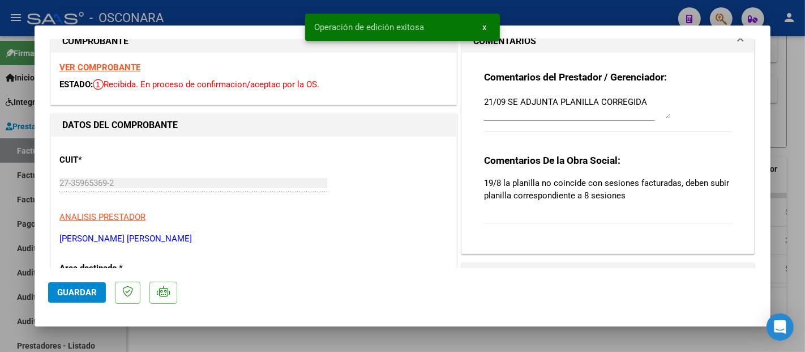
scroll to position [0, 0]
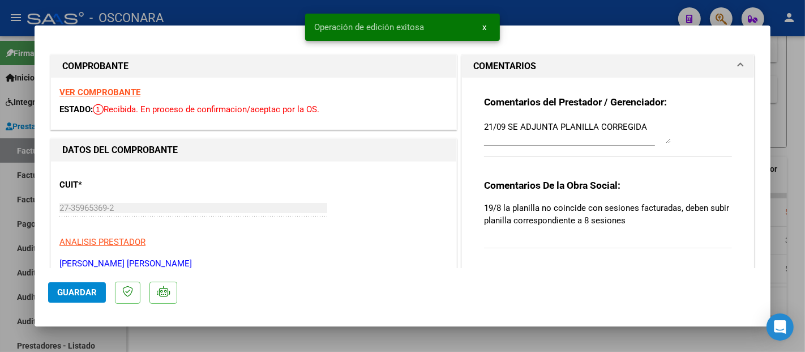
click at [119, 91] on strong "VER COMPROBANTE" at bounding box center [99, 92] width 81 height 10
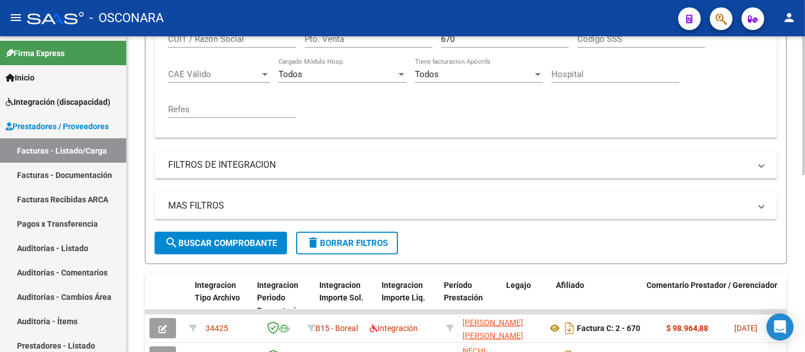
scroll to position [148, 0]
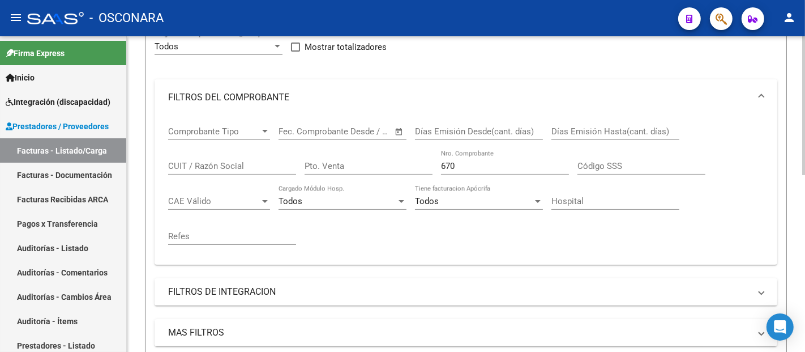
drag, startPoint x: 477, startPoint y: 172, endPoint x: 461, endPoint y: 173, distance: 15.9
click at [461, 173] on div "670 Nro. Comprobante" at bounding box center [505, 162] width 128 height 24
drag, startPoint x: 463, startPoint y: 168, endPoint x: 420, endPoint y: 170, distance: 43.1
click at [420, 170] on div "Comprobante Tipo Comprobante Tipo Fecha inicio – Fecha fin Fec. Comprobante Des…" at bounding box center [465, 185] width 595 height 140
paste input "748"
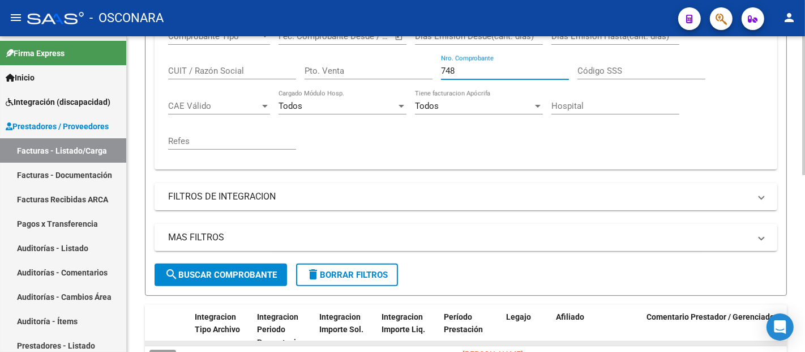
scroll to position [337, 0]
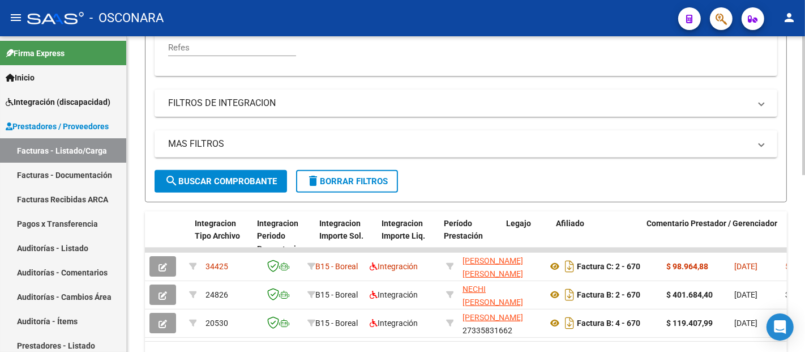
type input "748"
click at [260, 181] on span "search Buscar Comprobante" at bounding box center [221, 181] width 112 height 10
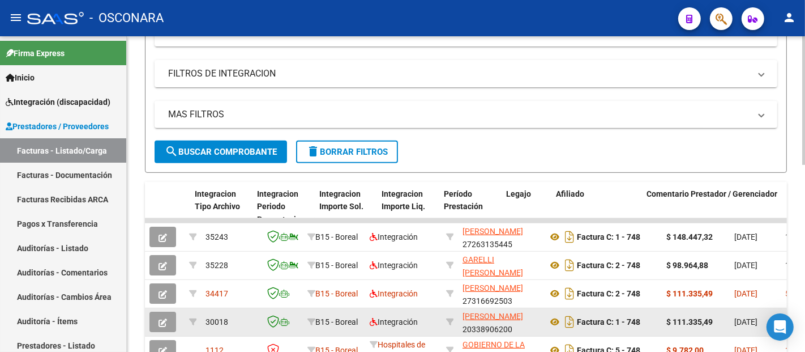
scroll to position [400, 0]
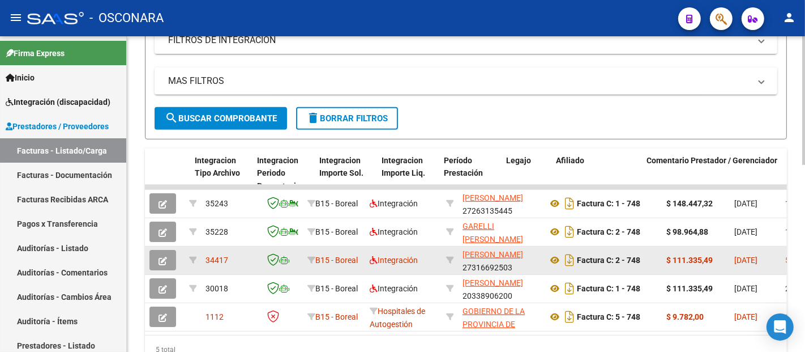
click at [166, 259] on icon "button" at bounding box center [162, 260] width 8 height 8
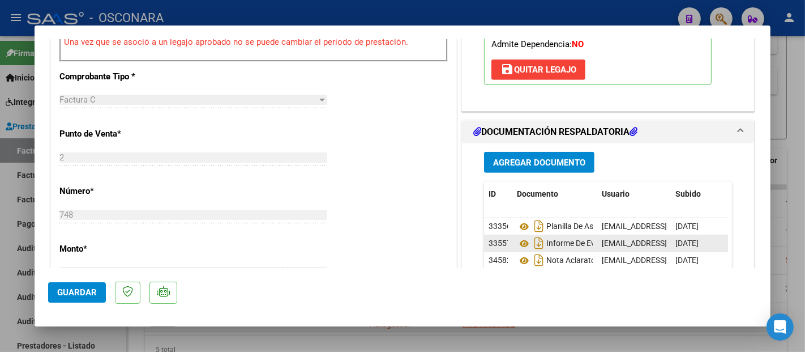
scroll to position [566, 0]
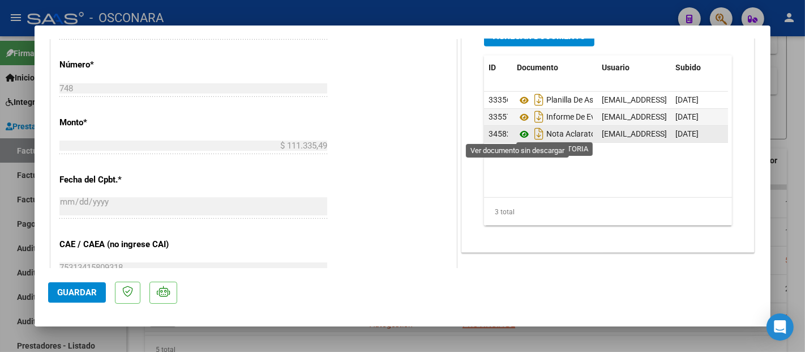
click at [517, 131] on icon at bounding box center [524, 134] width 15 height 14
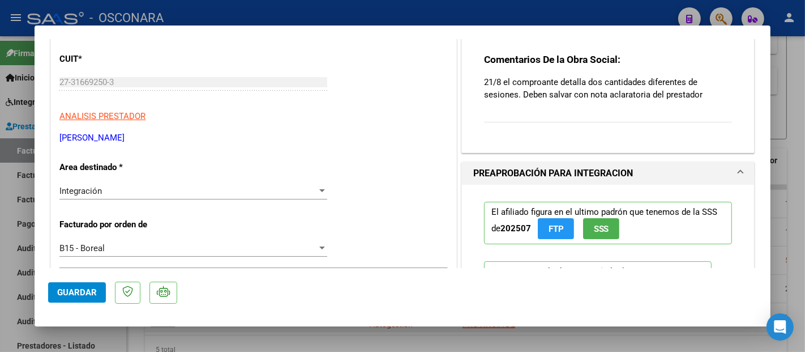
scroll to position [0, 0]
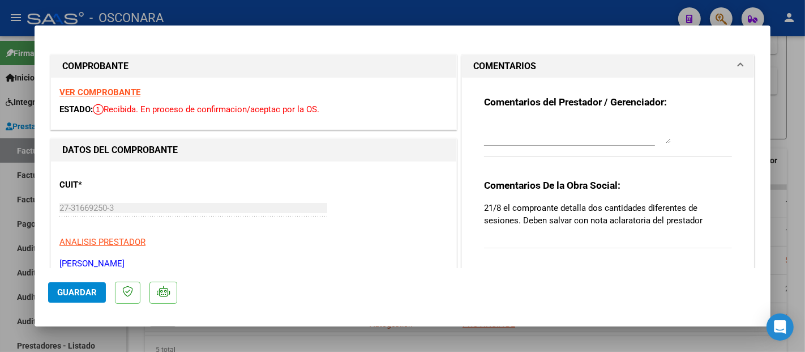
click at [512, 136] on textarea at bounding box center [577, 132] width 187 height 23
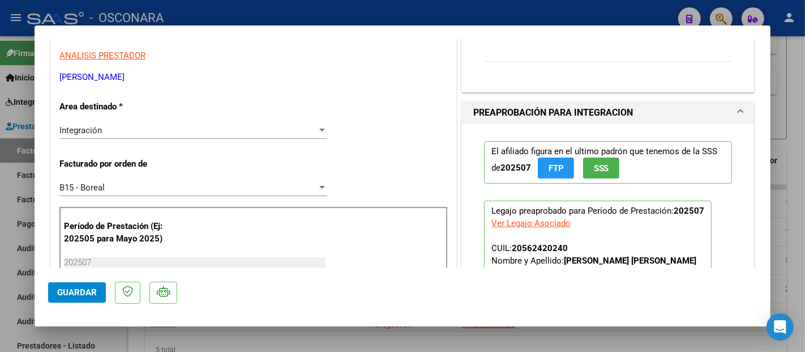
scroll to position [188, 0]
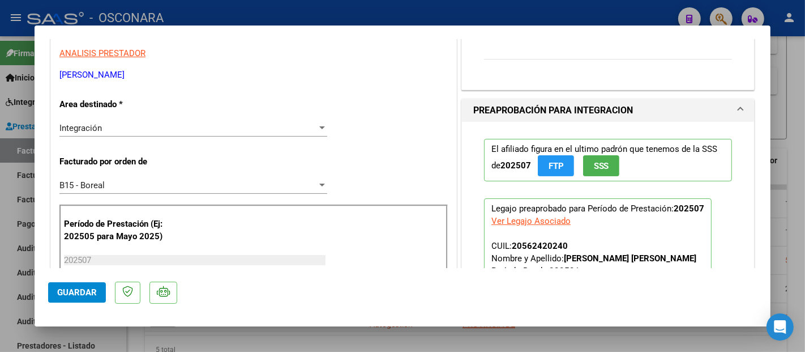
type textarea "18/09 SE ADJUNTO NOTA ACLARATORIA"
click at [73, 293] on span "Guardar" at bounding box center [77, 292] width 40 height 10
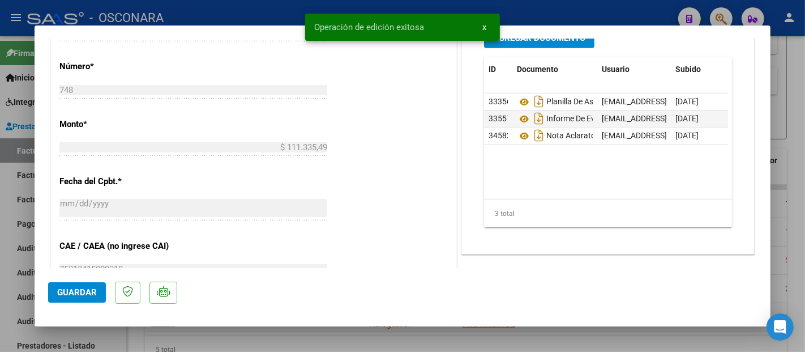
scroll to position [440, 0]
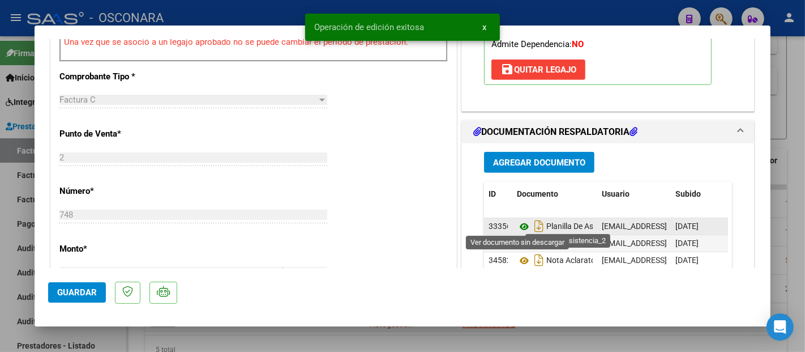
click at [520, 224] on icon at bounding box center [524, 227] width 15 height 14
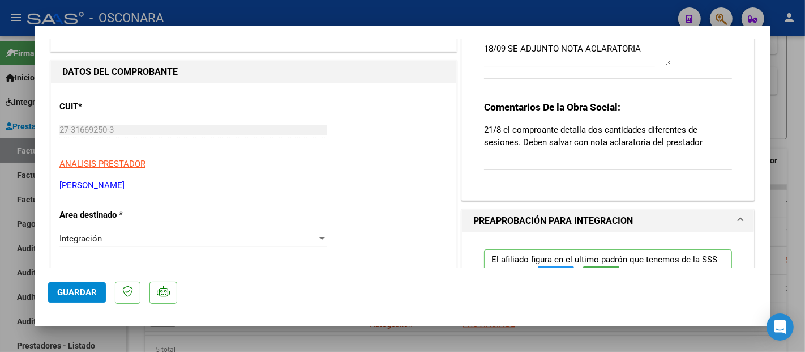
scroll to position [0, 0]
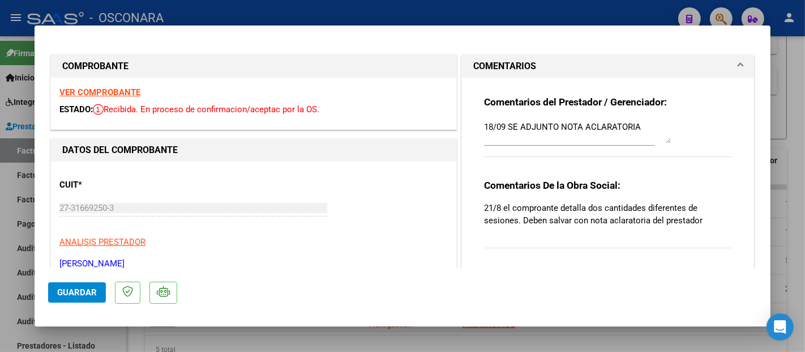
click at [88, 88] on strong "VER COMPROBANTE" at bounding box center [99, 92] width 81 height 10
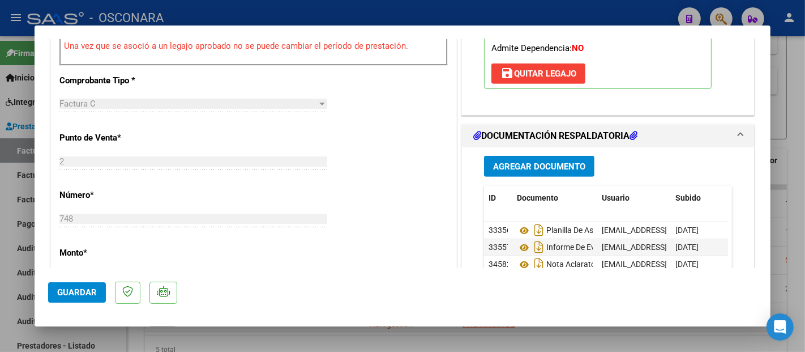
scroll to position [503, 0]
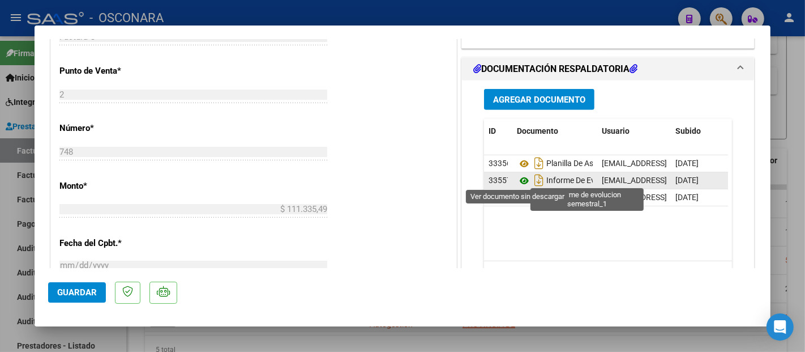
click at [518, 182] on icon at bounding box center [524, 181] width 15 height 14
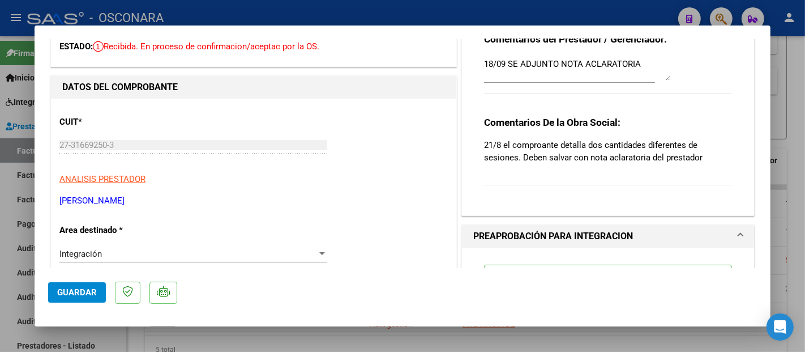
scroll to position [0, 0]
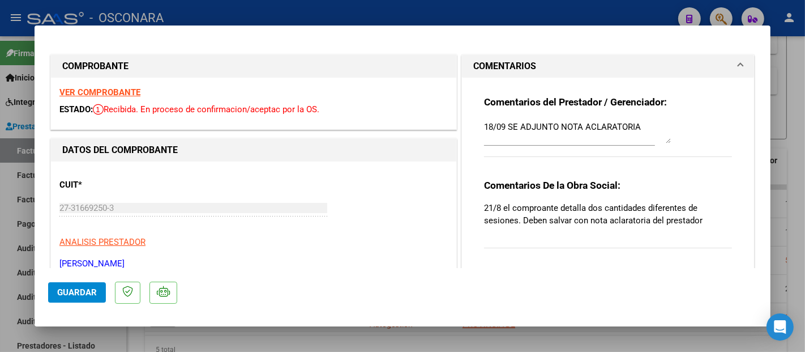
click at [120, 93] on strong "VER COMPROBANTE" at bounding box center [99, 92] width 81 height 10
click at [98, 294] on button "Guardar" at bounding box center [77, 292] width 58 height 20
click at [97, 292] on button "Guardar" at bounding box center [77, 292] width 58 height 20
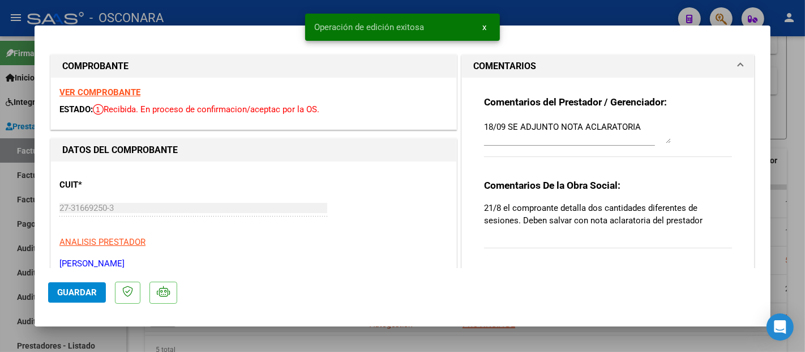
type input "$ 0,00"
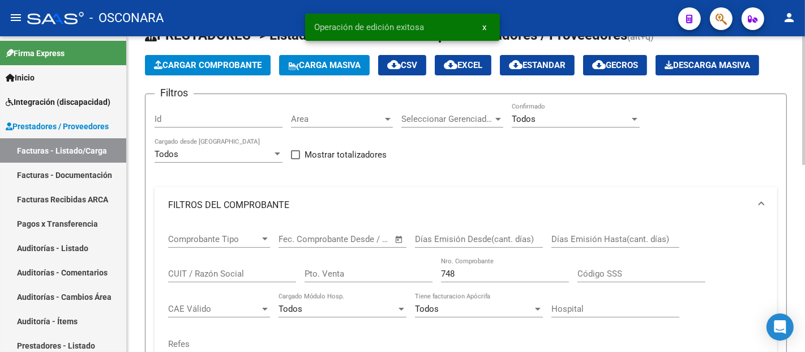
scroll to position [23, 0]
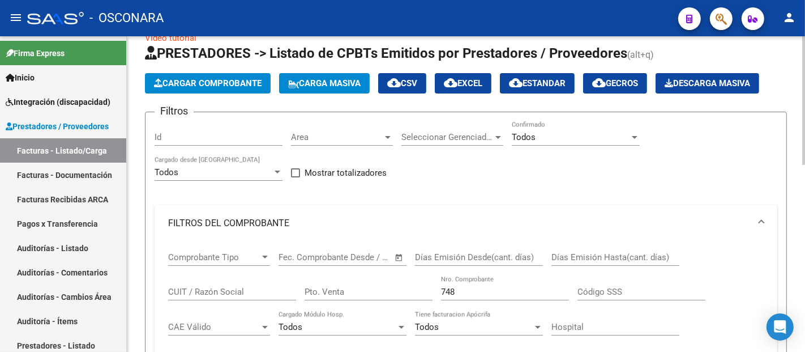
drag, startPoint x: 461, startPoint y: 298, endPoint x: 451, endPoint y: 286, distance: 15.2
click at [437, 292] on div "Comprobante Tipo Comprobante Tipo Fecha inicio – Fecha fin Fec. Comprobante Des…" at bounding box center [465, 311] width 595 height 140
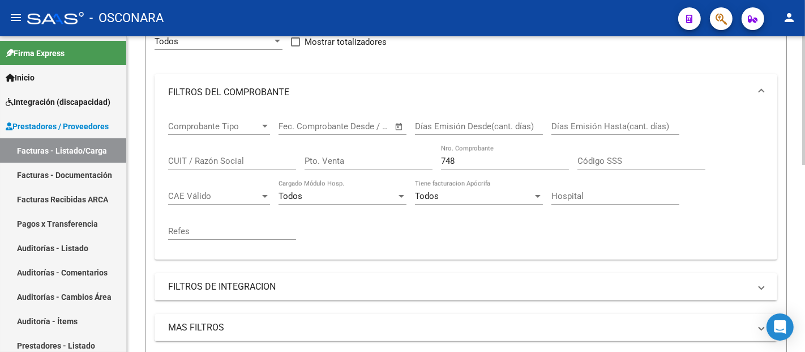
scroll to position [148, 0]
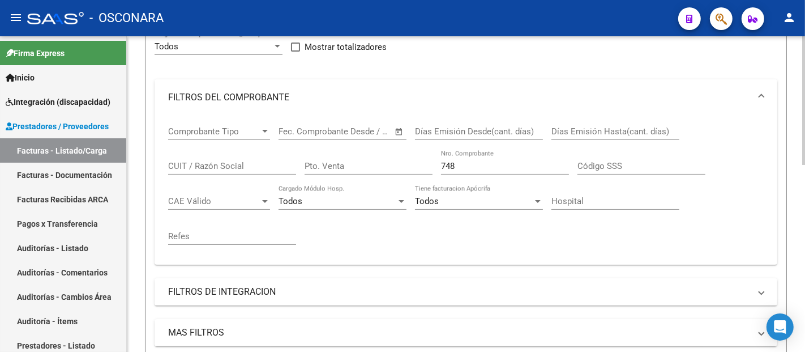
click at [468, 160] on div "748 Nro. Comprobante" at bounding box center [505, 162] width 128 height 24
drag, startPoint x: 461, startPoint y: 165, endPoint x: 418, endPoint y: 173, distance: 43.7
click at [418, 173] on div "Comprobante Tipo Comprobante Tipo Fecha inicio – Fecha fin Fec. Comprobante Des…" at bounding box center [465, 185] width 595 height 140
paste input "1757"
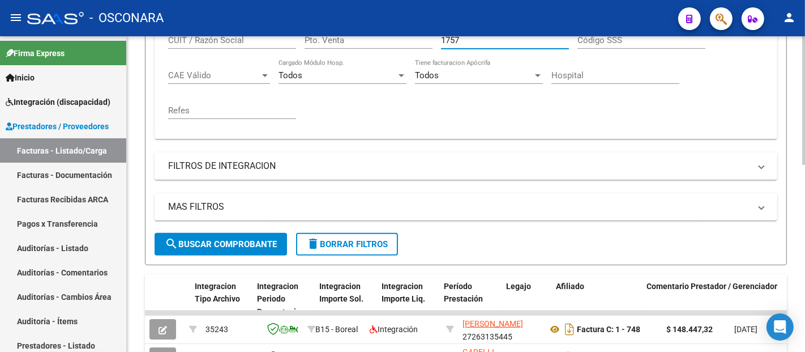
type input "1757"
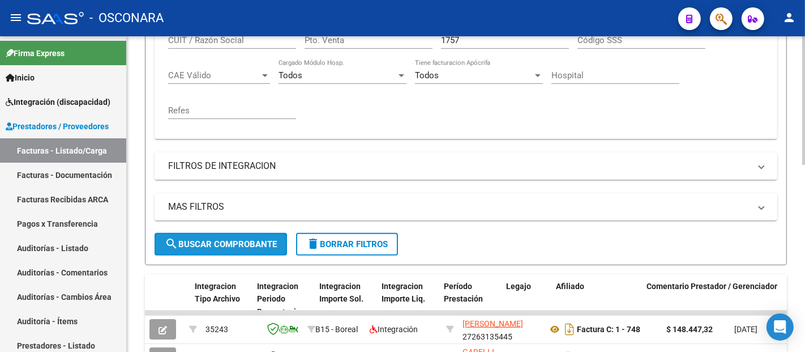
click at [252, 240] on span "search Buscar Comprobante" at bounding box center [221, 244] width 112 height 10
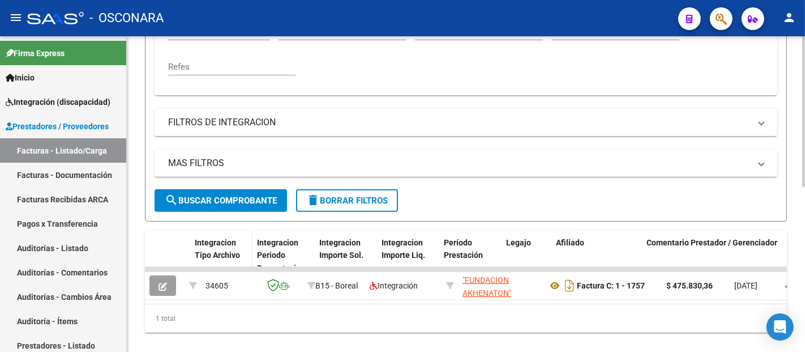
scroll to position [343, 0]
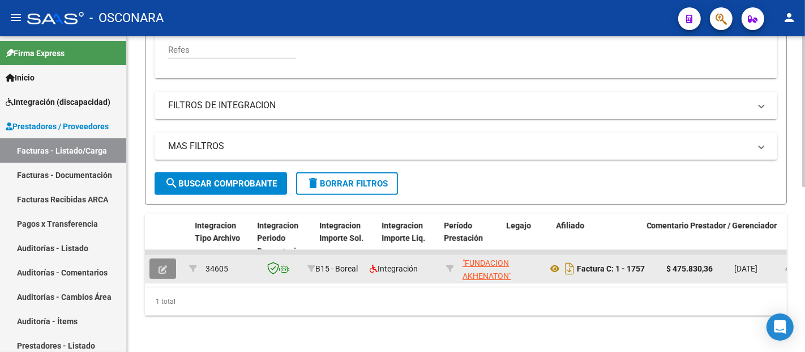
click at [159, 265] on icon "button" at bounding box center [162, 269] width 8 height 8
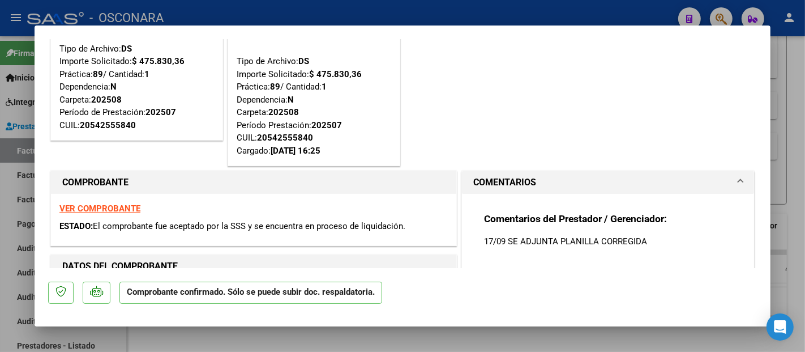
scroll to position [63, 0]
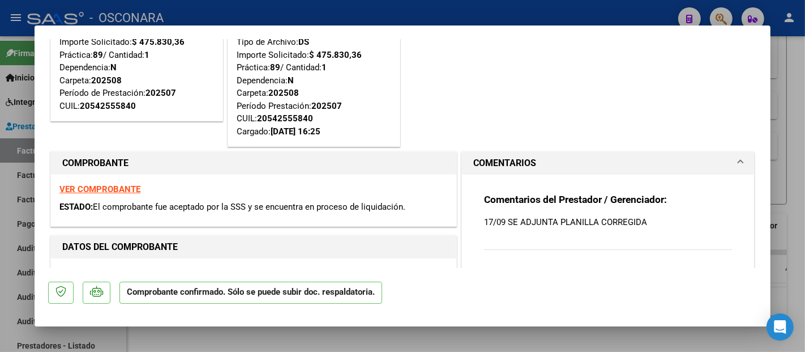
type input "$ 0,00"
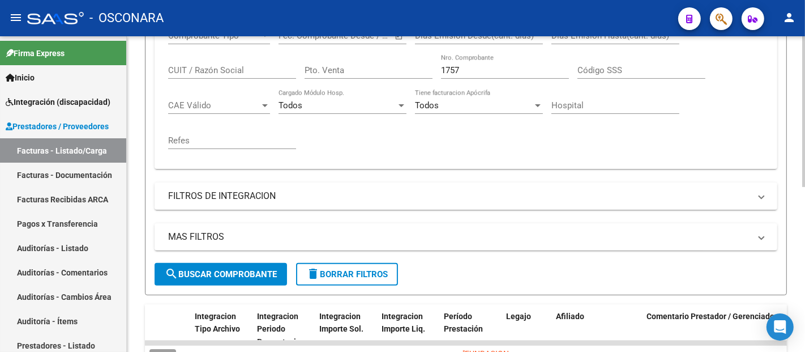
scroll to position [155, 0]
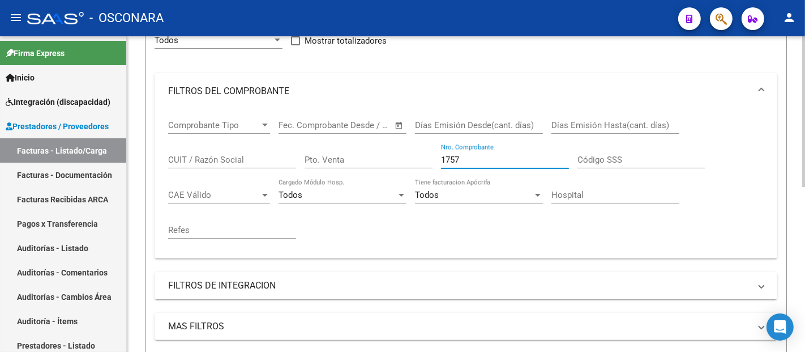
drag, startPoint x: 489, startPoint y: 161, endPoint x: 415, endPoint y: 155, distance: 73.8
click at [419, 161] on div "Comprobante Tipo Comprobante Tipo Fecha inicio – Fecha fin Fec. Comprobante Des…" at bounding box center [465, 179] width 595 height 140
paste input "34"
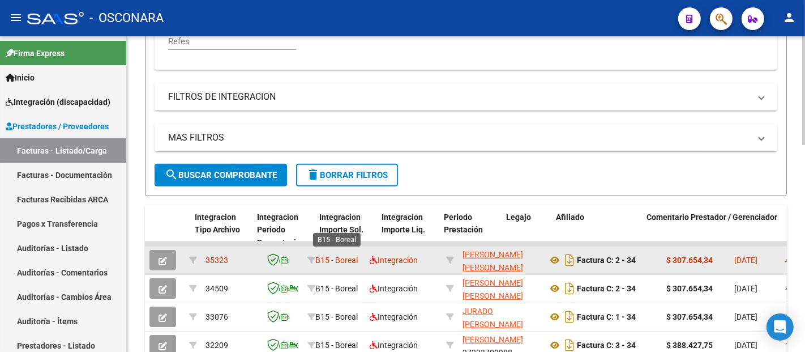
scroll to position [406, 0]
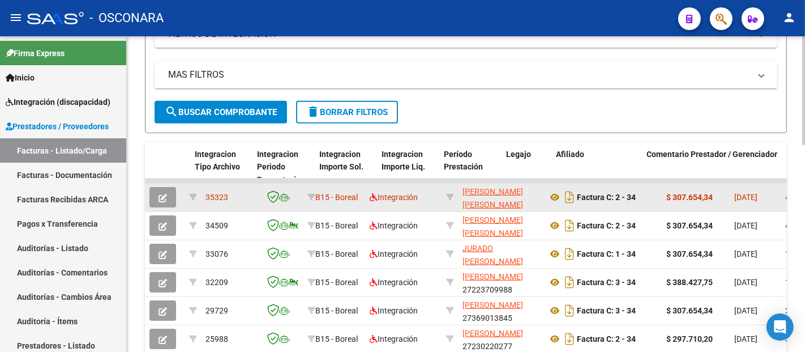
type input "34"
click at [156, 190] on button "button" at bounding box center [162, 197] width 27 height 20
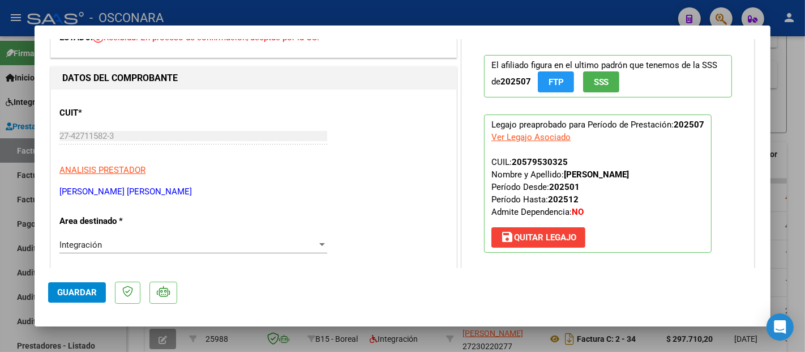
scroll to position [0, 0]
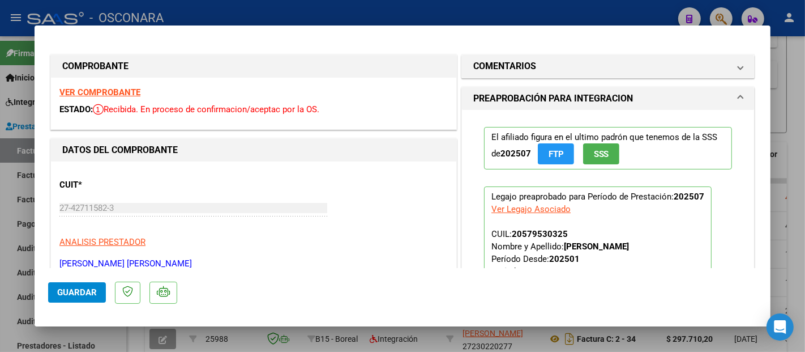
click at [121, 92] on strong "VER COMPROBANTE" at bounding box center [99, 92] width 81 height 10
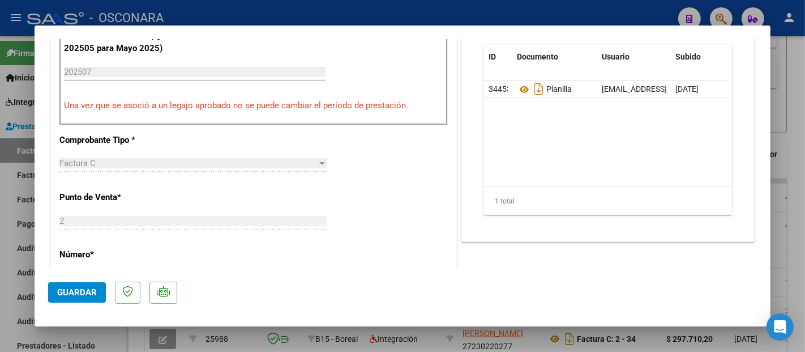
scroll to position [377, 0]
type input "$ 0,00"
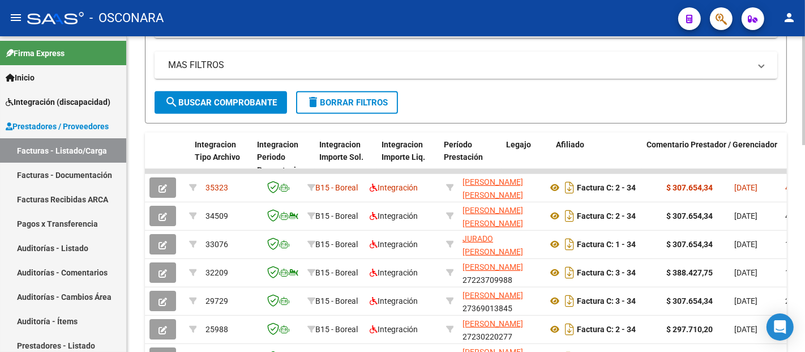
scroll to position [409, 0]
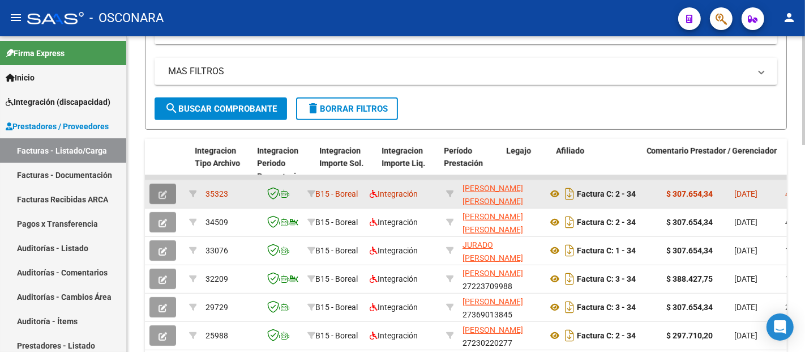
click at [161, 187] on button "button" at bounding box center [162, 193] width 27 height 20
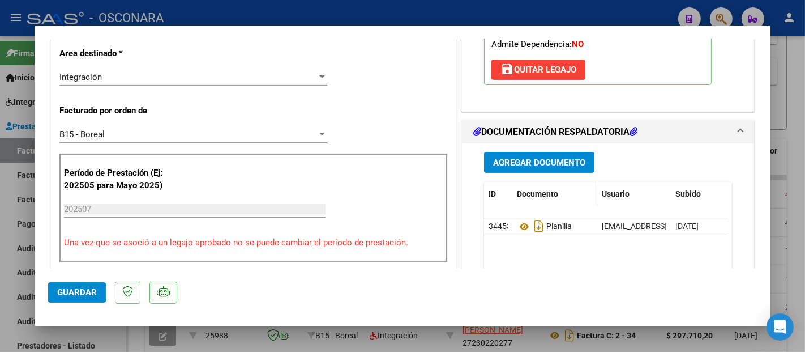
scroll to position [314, 0]
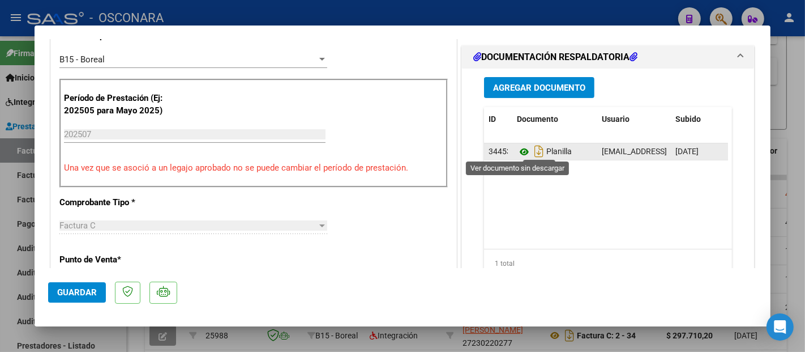
click at [517, 152] on icon at bounding box center [524, 152] width 15 height 14
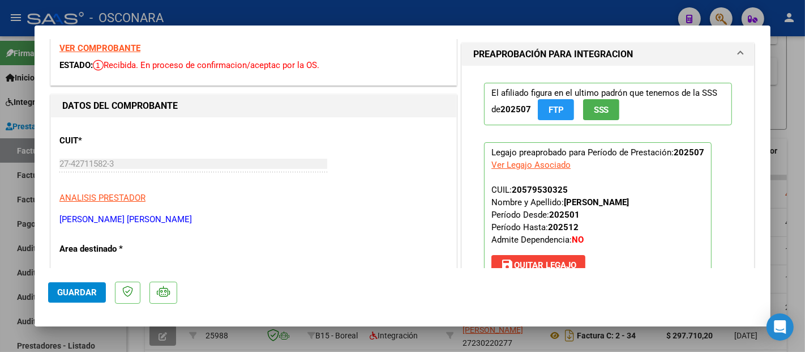
scroll to position [63, 0]
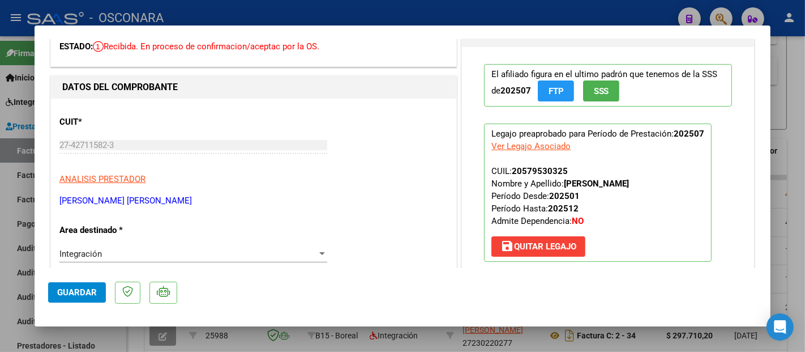
type input "$ 0,00"
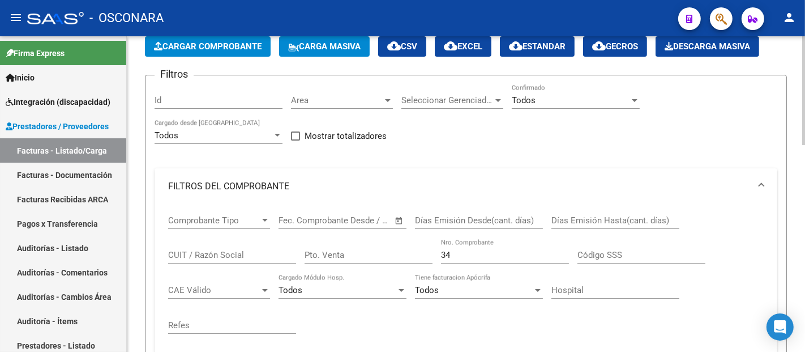
scroll to position [0, 0]
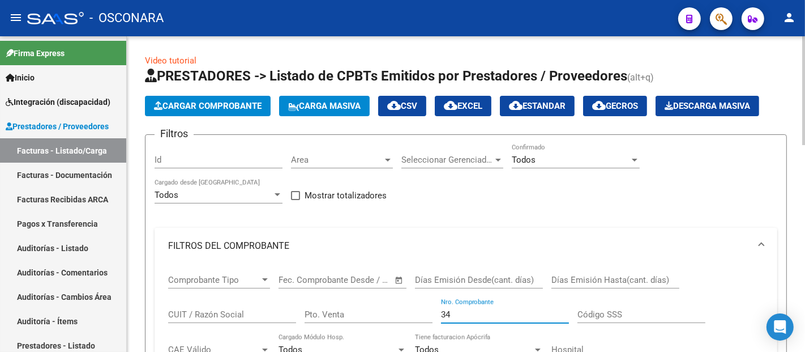
drag, startPoint x: 460, startPoint y: 308, endPoint x: 406, endPoint y: 316, distance: 54.3
click at [408, 316] on div "Comprobante Tipo Comprobante Tipo Fecha inicio – Fecha fin Fec. Comprobante Des…" at bounding box center [465, 334] width 595 height 140
click at [338, 162] on span "Area" at bounding box center [337, 160] width 92 height 10
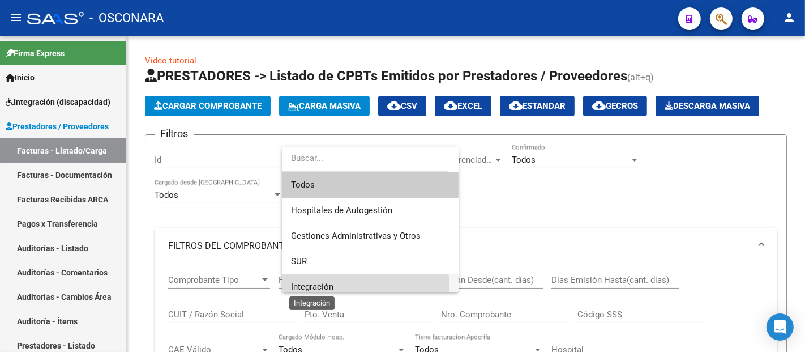
click at [323, 289] on span "Integración" at bounding box center [312, 286] width 42 height 10
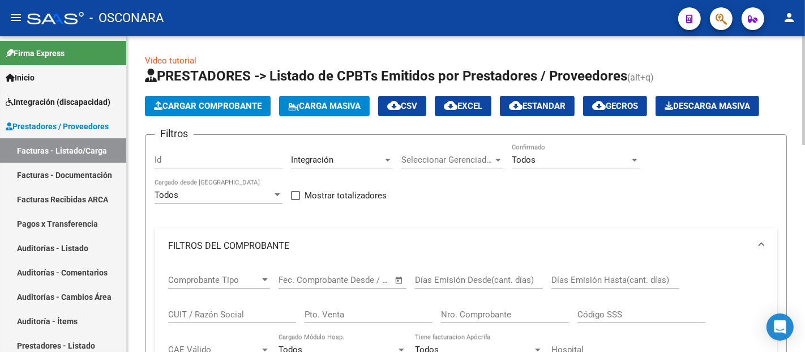
click at [433, 152] on div "Seleccionar Gerenciador Seleccionar Gerenciador" at bounding box center [452, 156] width 102 height 24
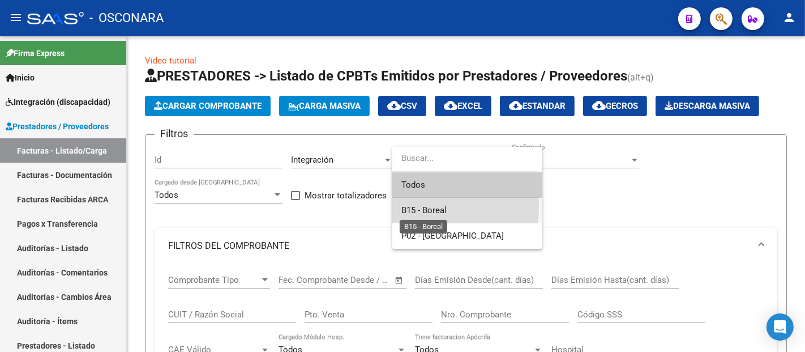
click at [425, 207] on span "B15 - Boreal" at bounding box center [423, 210] width 45 height 10
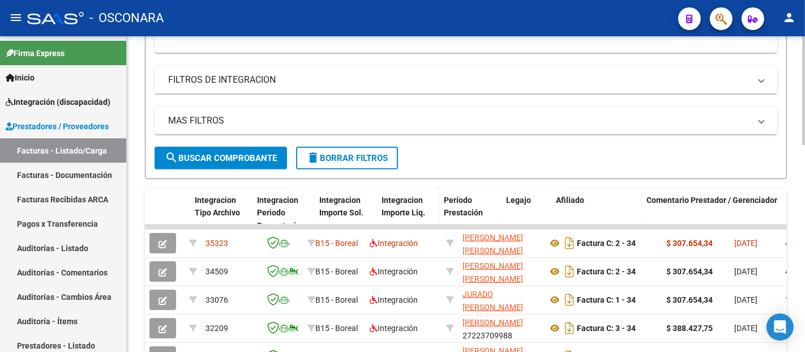
scroll to position [377, 0]
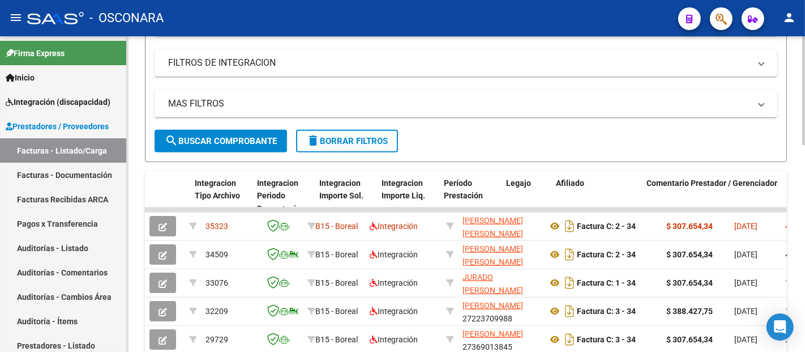
click at [239, 138] on span "search Buscar Comprobante" at bounding box center [221, 141] width 112 height 10
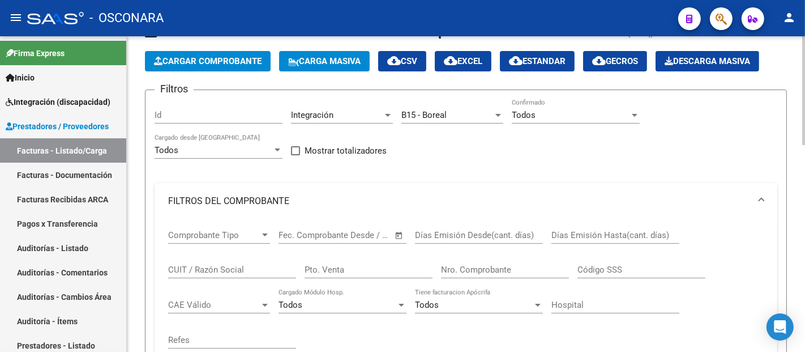
scroll to position [0, 0]
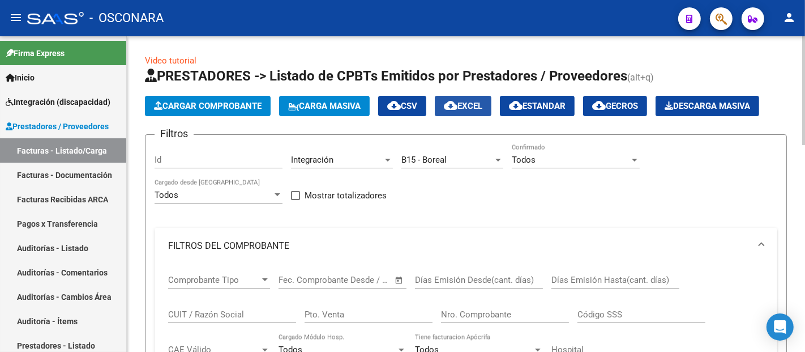
click at [470, 102] on span "cloud_download EXCEL" at bounding box center [463, 106] width 38 height 10
click at [183, 155] on input "Id" at bounding box center [219, 160] width 128 height 10
paste input "35123"
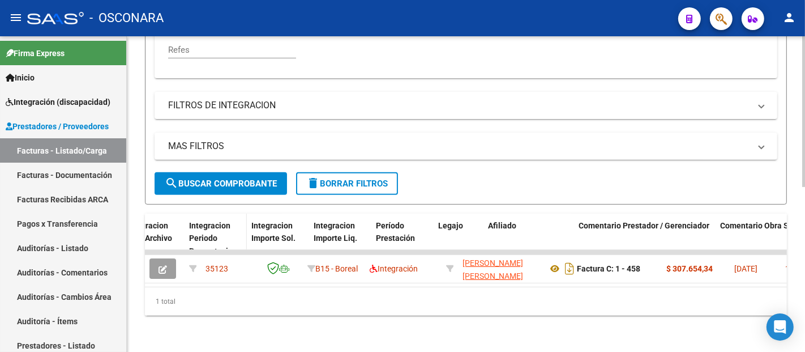
scroll to position [343, 0]
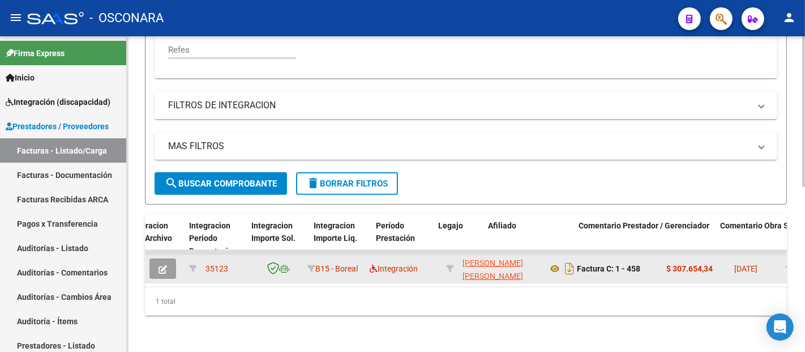
type input "35121"
click at [166, 265] on icon "button" at bounding box center [162, 269] width 8 height 8
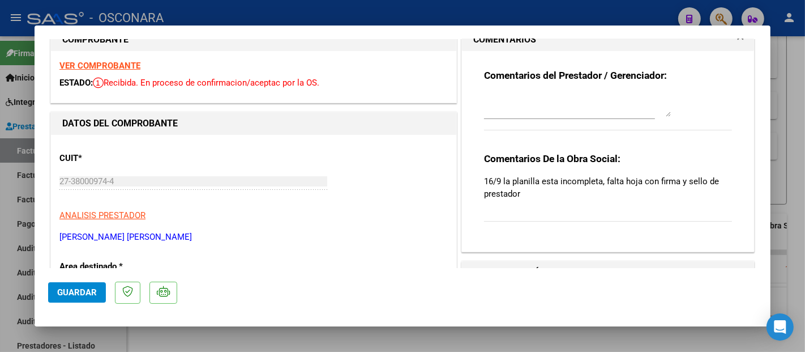
scroll to position [0, 0]
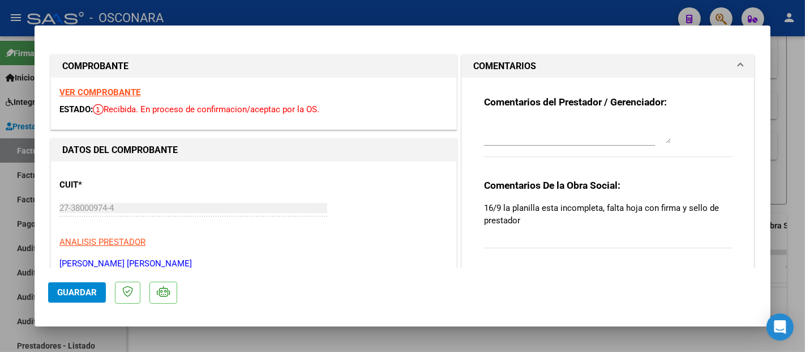
type input "$ 0,00"
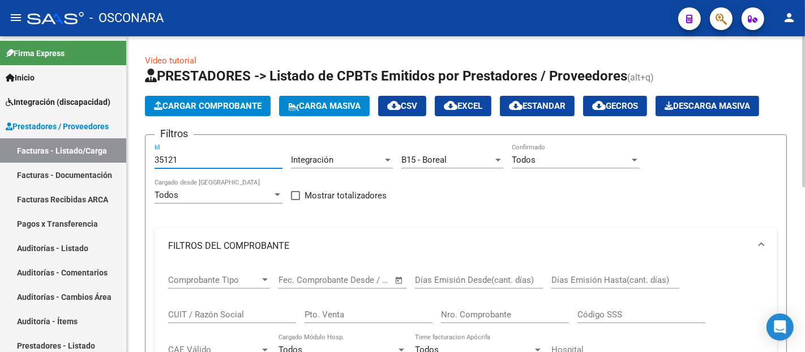
drag, startPoint x: 191, startPoint y: 158, endPoint x: 136, endPoint y: 151, distance: 54.8
paste input "35124"
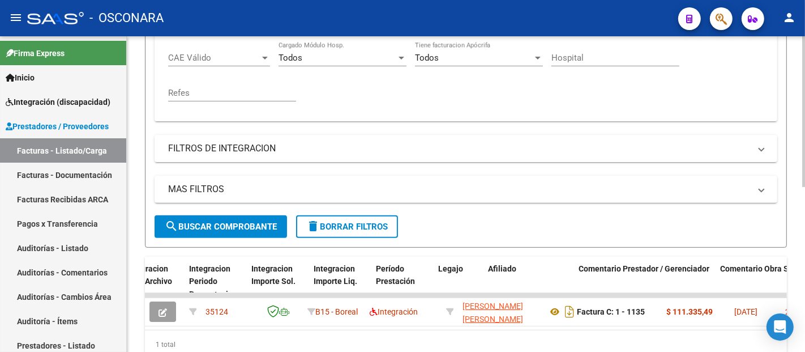
scroll to position [343, 0]
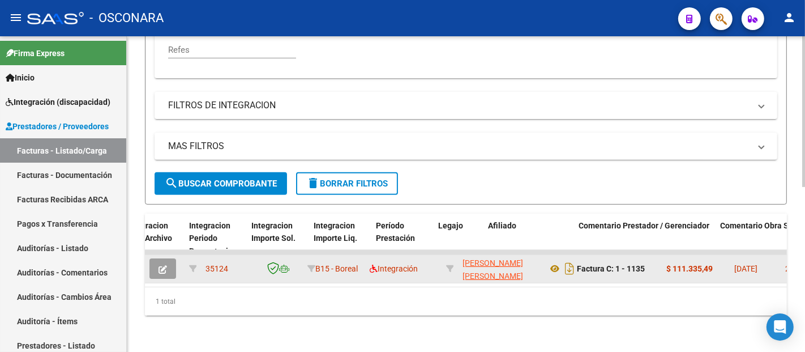
type input "35124"
click at [167, 258] on button "button" at bounding box center [162, 268] width 27 height 20
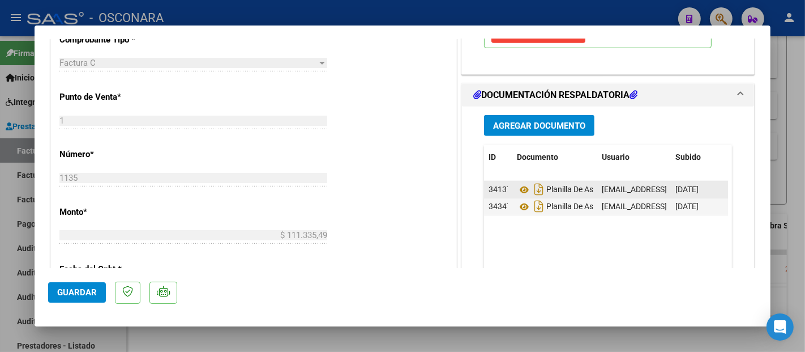
scroll to position [503, 0]
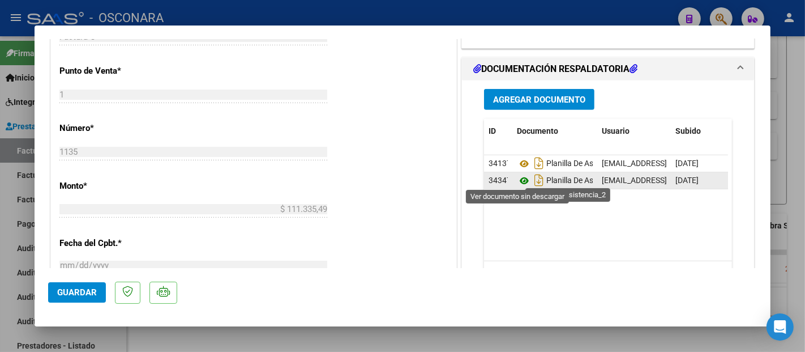
click at [521, 178] on icon at bounding box center [524, 181] width 15 height 14
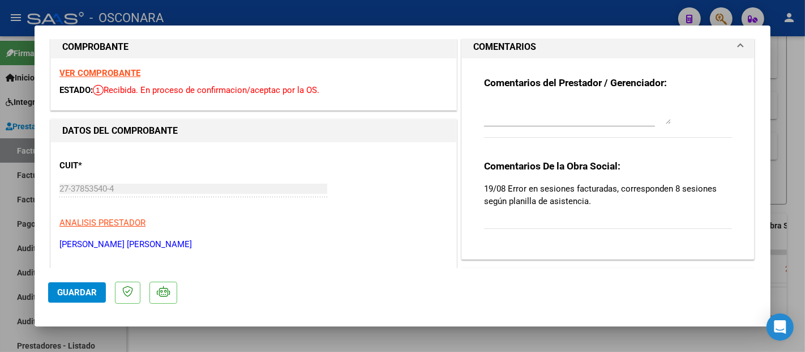
scroll to position [0, 0]
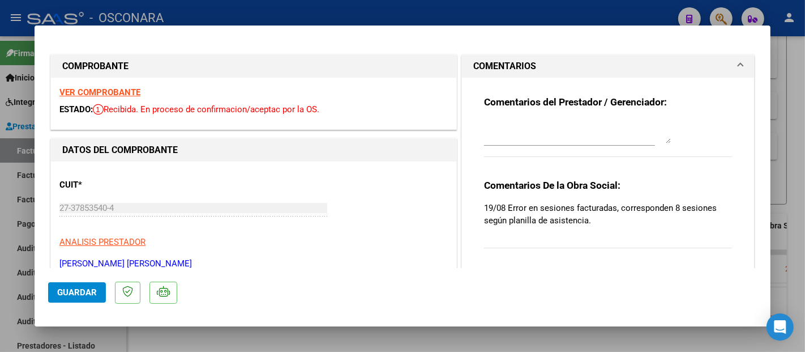
click at [123, 94] on strong "VER COMPROBANTE" at bounding box center [99, 92] width 81 height 10
type input "$ 0,00"
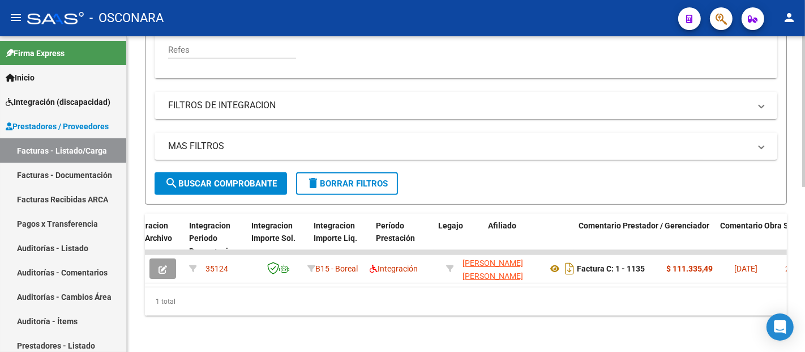
scroll to position [92, 0]
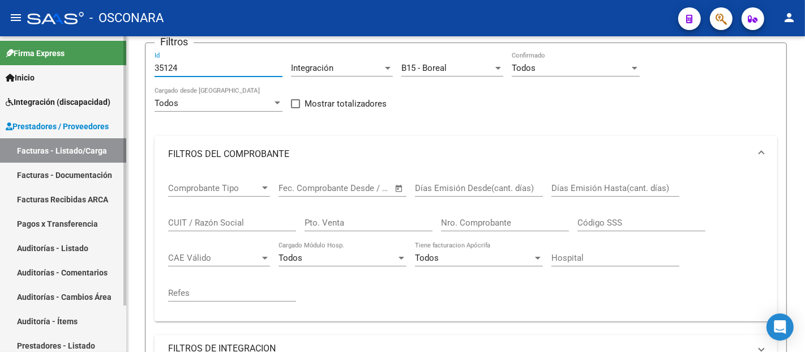
drag, startPoint x: 194, startPoint y: 67, endPoint x: 88, endPoint y: 53, distance: 106.7
click at [88, 53] on mat-sidenav-container "Firma Express Inicio Instructivos Contacto OS Integración (discapacidad) Certif…" at bounding box center [402, 193] width 805 height 315
paste input "35154"
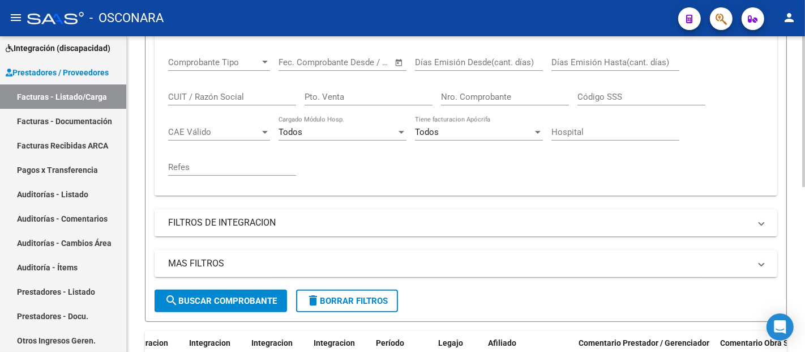
scroll to position [343, 0]
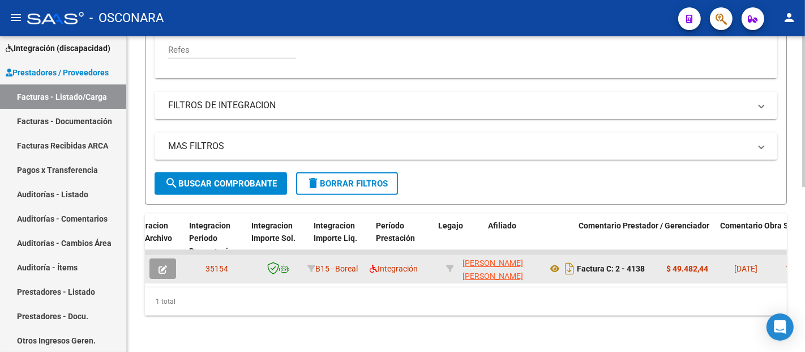
type input "35154"
click at [164, 258] on button "button" at bounding box center [162, 268] width 27 height 20
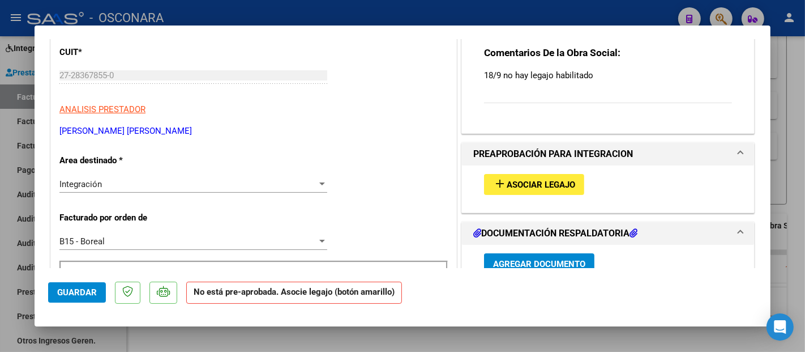
scroll to position [126, 0]
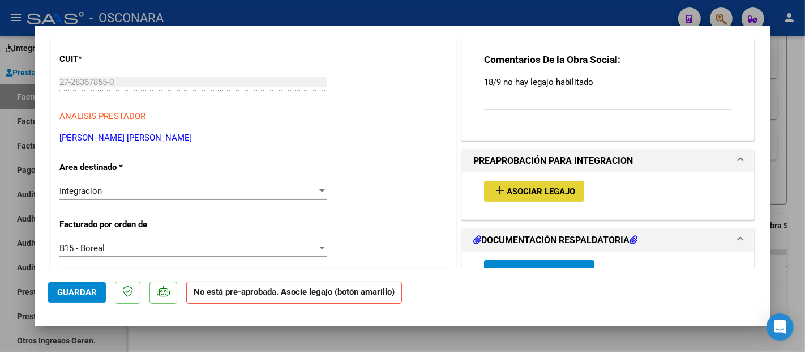
click at [511, 188] on span "Asociar Legajo" at bounding box center [541, 191] width 68 height 10
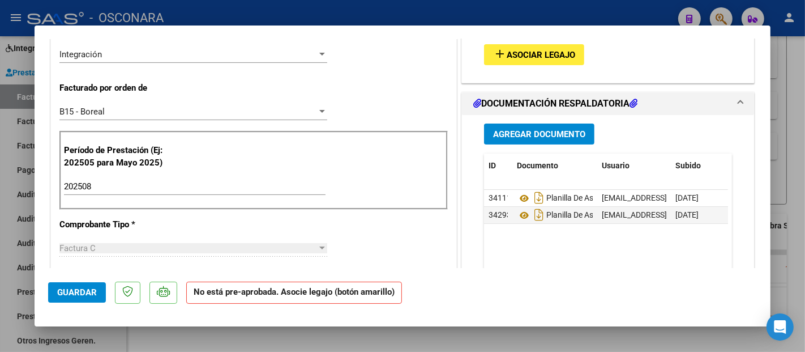
scroll to position [264, 0]
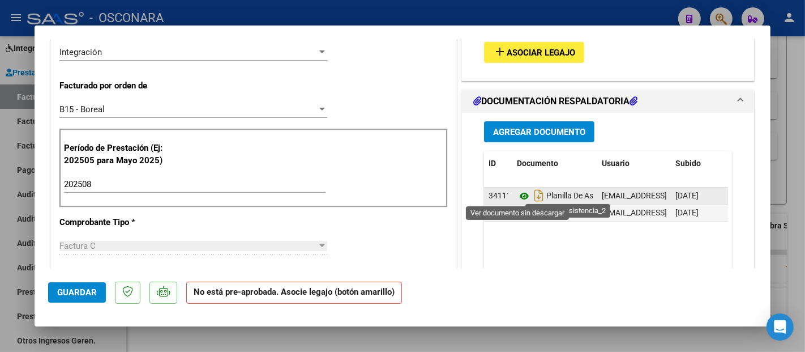
click at [517, 196] on icon at bounding box center [524, 196] width 15 height 14
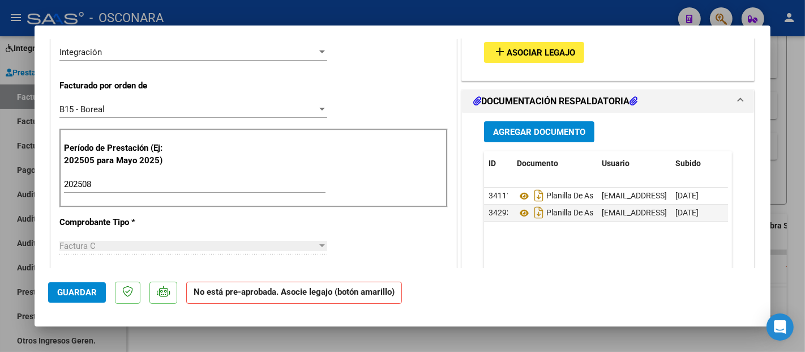
type input "$ 0,00"
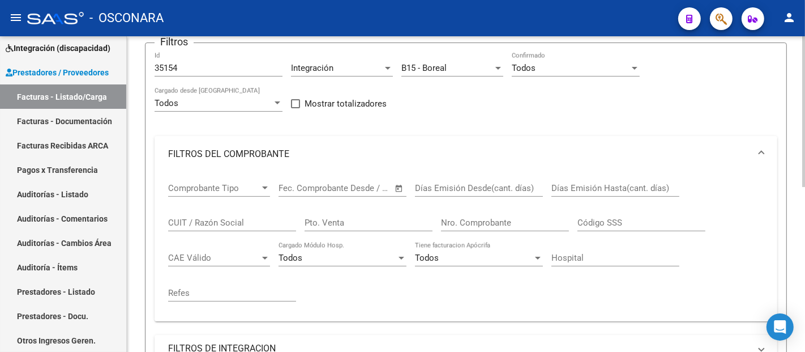
scroll to position [0, 0]
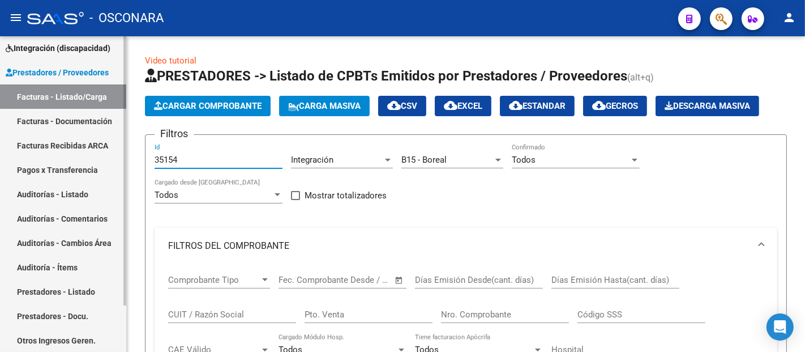
drag, startPoint x: 209, startPoint y: 160, endPoint x: 18, endPoint y: 142, distance: 192.8
click at [18, 142] on mat-sidenav-container "Firma Express Inicio Instructivos Contacto OS Integración (discapacidad) Certif…" at bounding box center [402, 193] width 805 height 315
paste input "281"
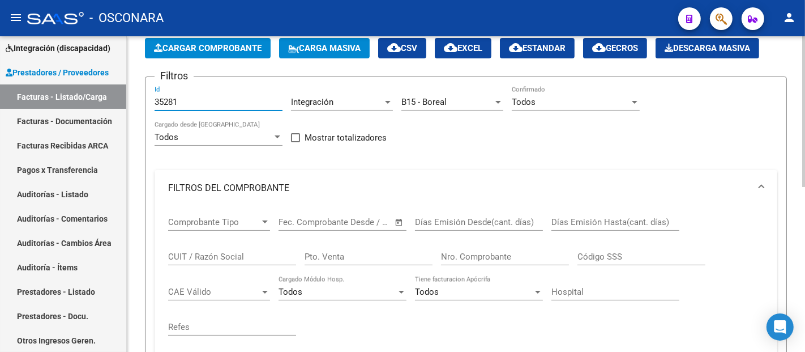
scroll to position [314, 0]
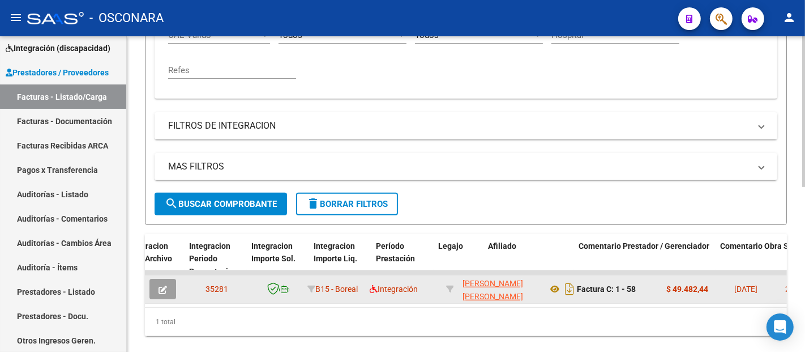
type input "35281"
click at [171, 288] on button "button" at bounding box center [162, 288] width 27 height 20
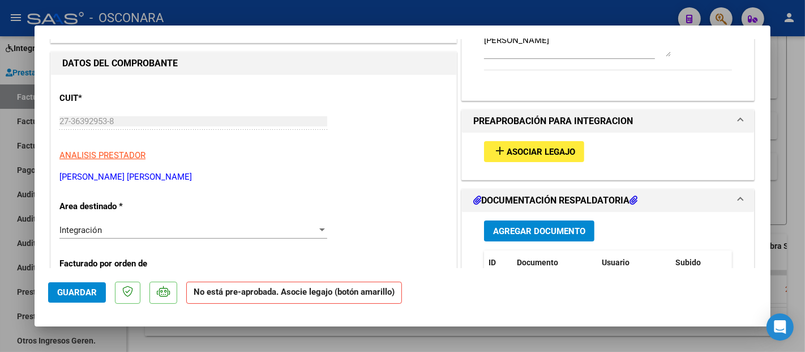
scroll to position [126, 0]
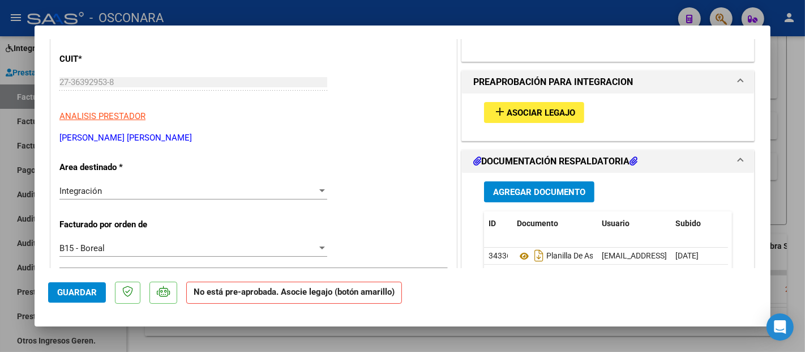
click at [547, 117] on button "add Asociar Legajo" at bounding box center [534, 112] width 100 height 21
type input "$ 0,00"
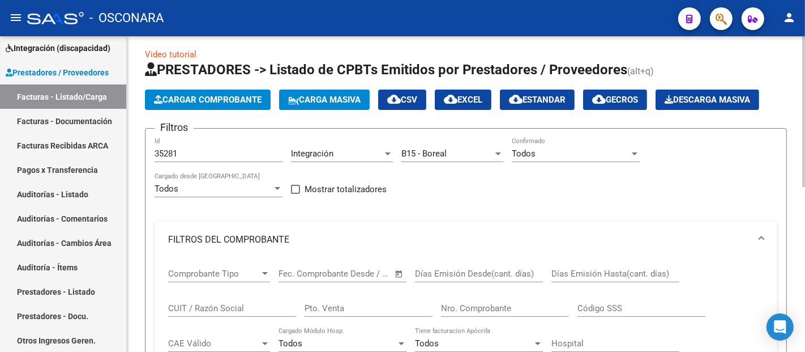
scroll to position [0, 0]
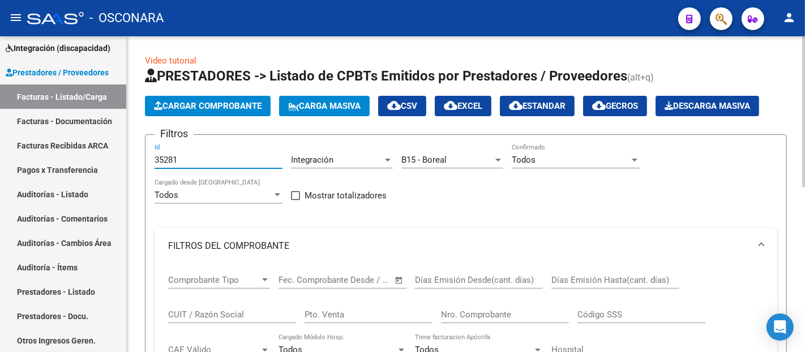
drag, startPoint x: 184, startPoint y: 158, endPoint x: 129, endPoint y: 161, distance: 55.0
paste input "189"
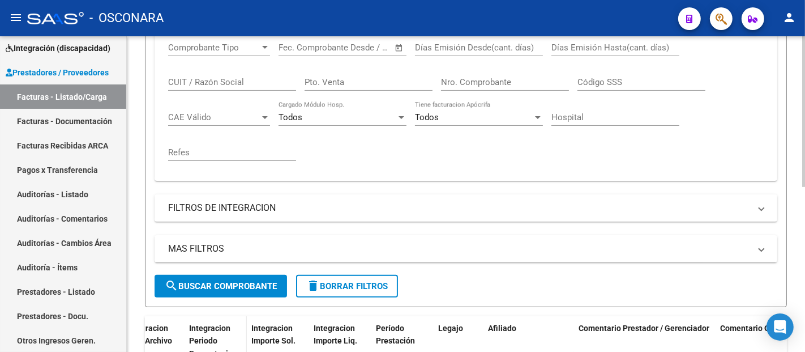
scroll to position [251, 0]
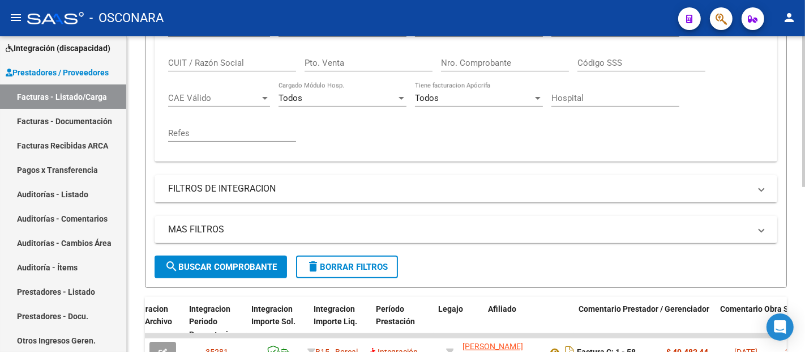
type input "35189"
click at [251, 262] on span "search Buscar Comprobante" at bounding box center [221, 267] width 112 height 10
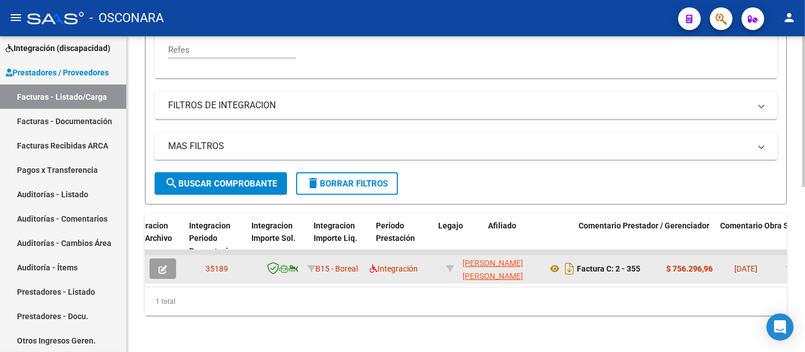
click at [166, 258] on button "button" at bounding box center [162, 268] width 27 height 20
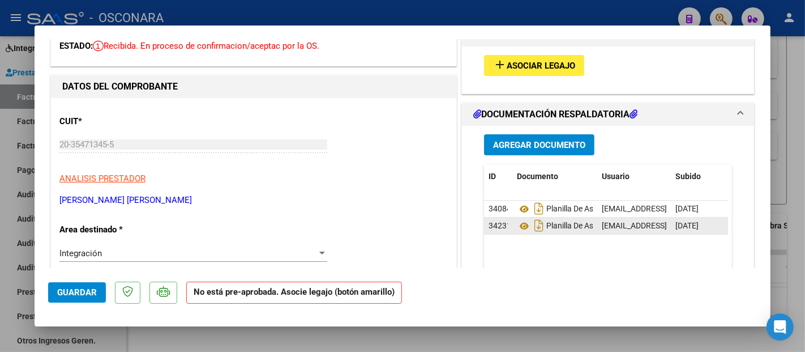
scroll to position [0, 0]
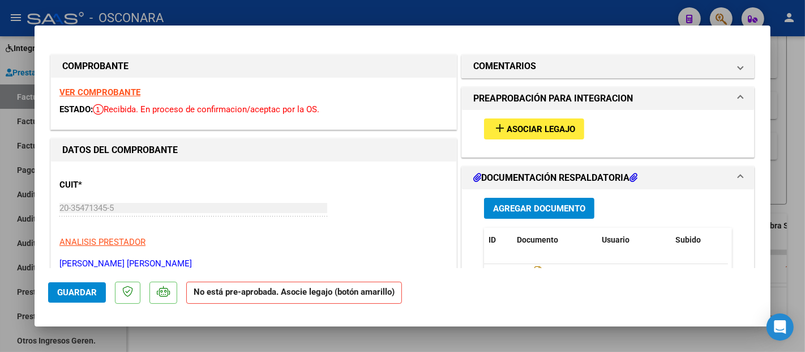
click at [538, 124] on span "Asociar Legajo" at bounding box center [541, 129] width 68 height 10
type input "$ 0,00"
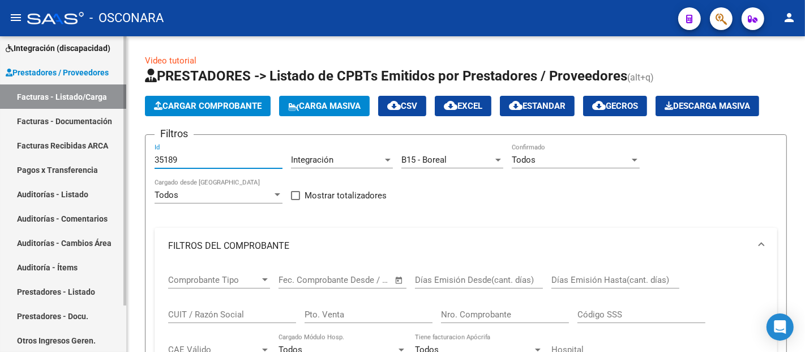
drag, startPoint x: 188, startPoint y: 158, endPoint x: 125, endPoint y: 164, distance: 63.1
paste input "278"
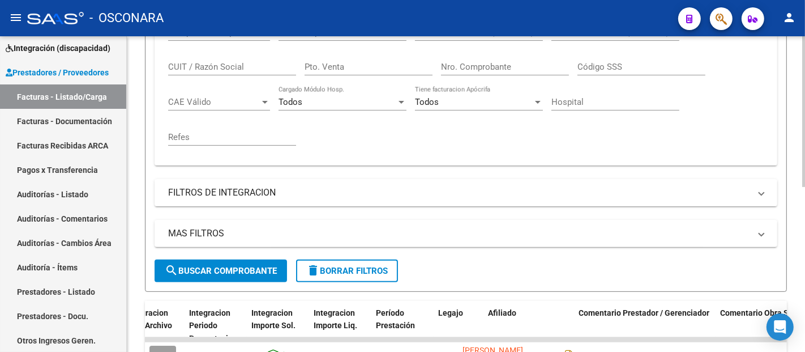
scroll to position [251, 0]
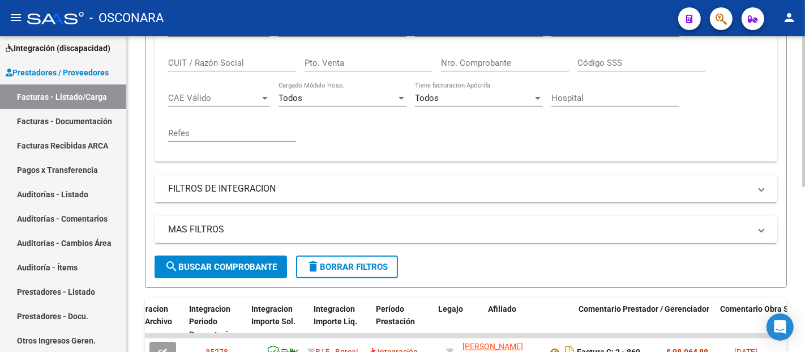
type input "35278"
click at [220, 264] on span "search Buscar Comprobante" at bounding box center [221, 267] width 112 height 10
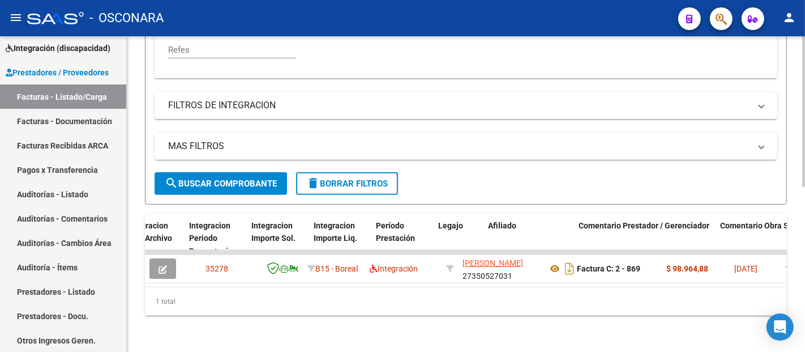
scroll to position [343, 0]
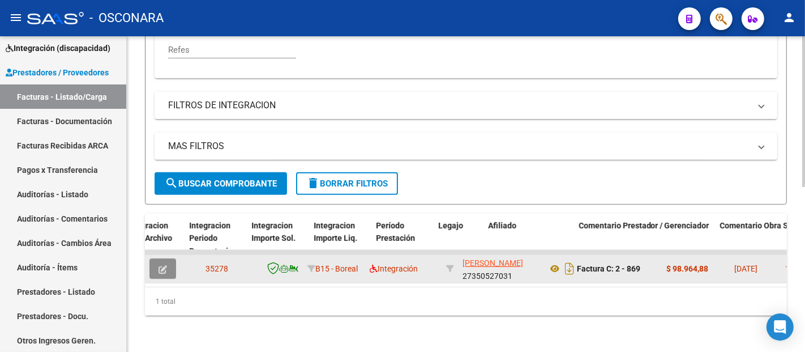
click at [173, 263] on button "button" at bounding box center [162, 268] width 27 height 20
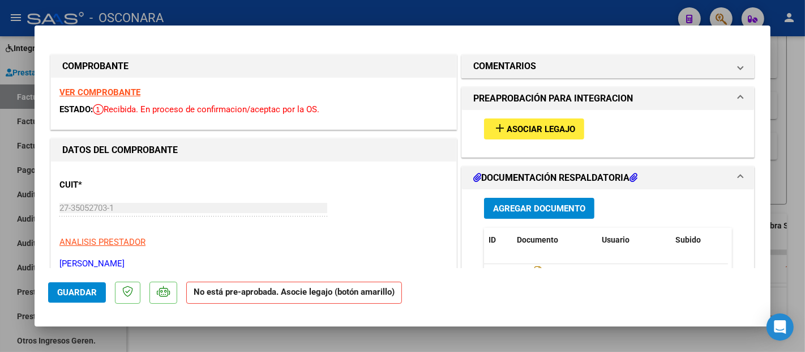
scroll to position [126, 0]
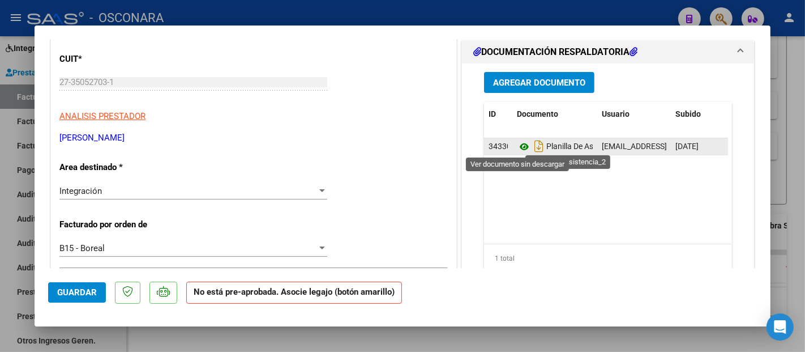
click at [520, 142] on icon at bounding box center [524, 147] width 15 height 14
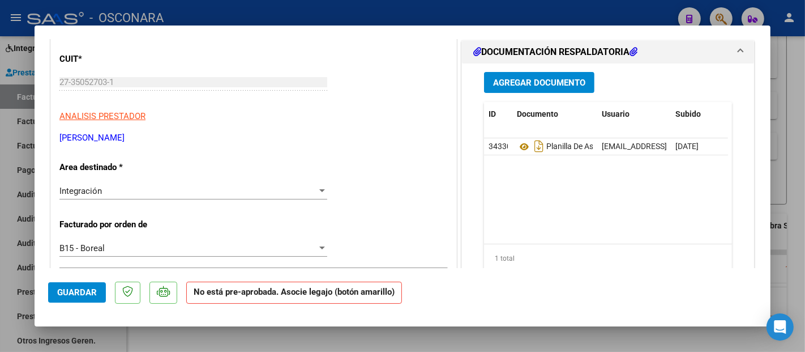
scroll to position [0, 0]
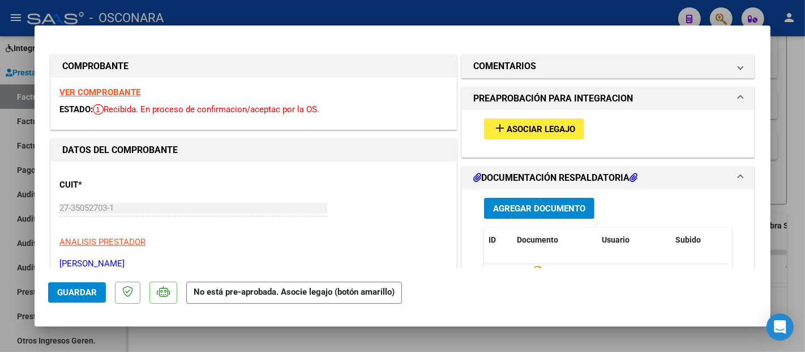
click at [105, 86] on div "VER COMPROBANTE ESTADO: Recibida. En proceso de confirmacion/aceptac por la OS." at bounding box center [253, 104] width 405 height 52
click at [105, 93] on strong "VER COMPROBANTE" at bounding box center [99, 92] width 81 height 10
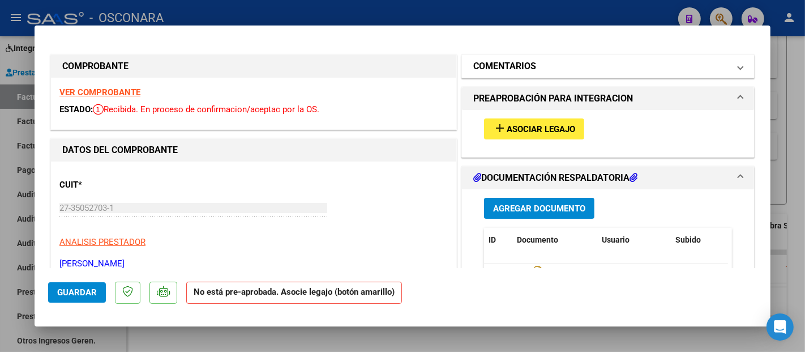
click at [576, 68] on mat-panel-title "COMENTARIOS" at bounding box center [601, 66] width 256 height 14
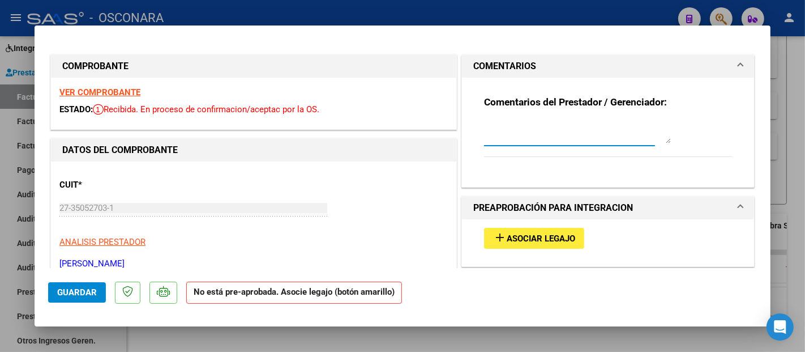
click at [504, 138] on textarea at bounding box center [577, 132] width 187 height 23
click at [503, 136] on textarea at bounding box center [577, 132] width 187 height 23
paste textarea "[PERSON_NAME]"
type textarea "[PERSON_NAME]"
click at [83, 294] on span "Guardar" at bounding box center [77, 292] width 40 height 10
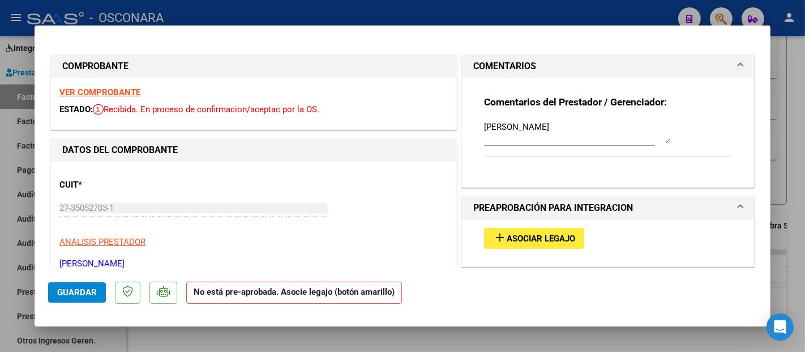
click at [79, 293] on span "Guardar" at bounding box center [77, 292] width 40 height 10
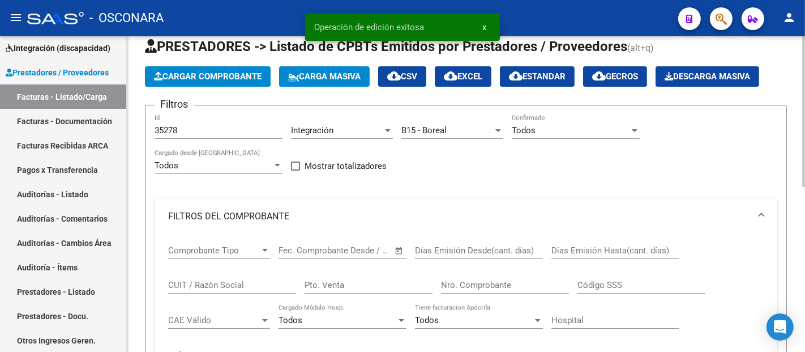
scroll to position [29, 0]
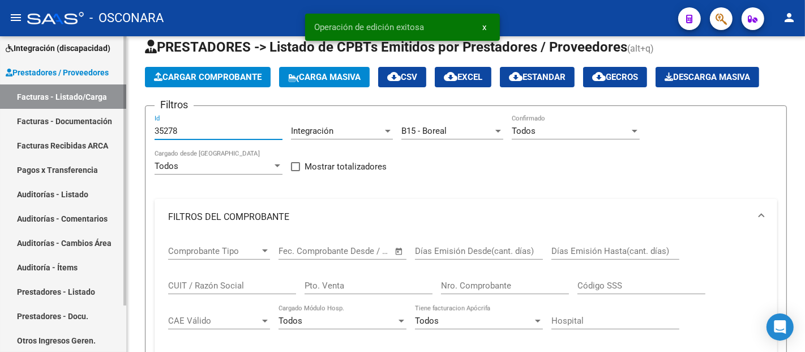
drag, startPoint x: 187, startPoint y: 135, endPoint x: 90, endPoint y: 119, distance: 98.1
click at [98, 127] on mat-sidenav-container "Firma Express Inicio Instructivos Contacto OS Integración (discapacidad) Certif…" at bounding box center [402, 193] width 805 height 315
paste input "42"
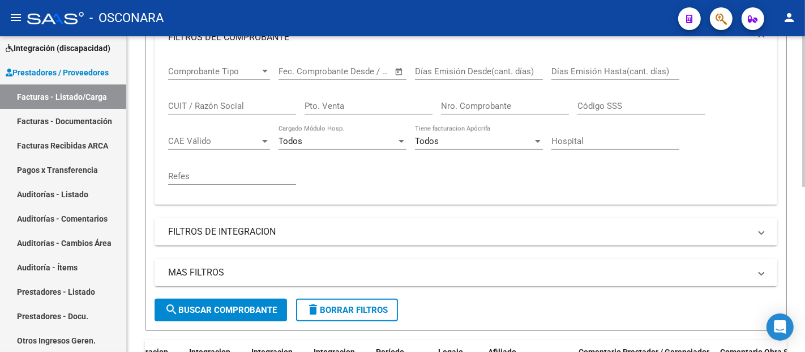
scroll to position [280, 0]
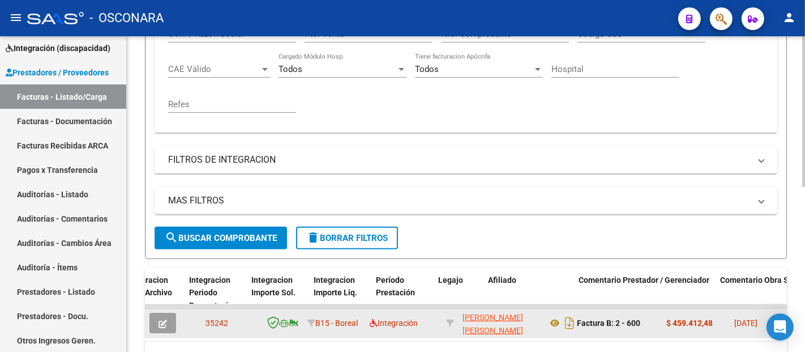
type input "35242"
click at [164, 316] on button "button" at bounding box center [162, 322] width 27 height 20
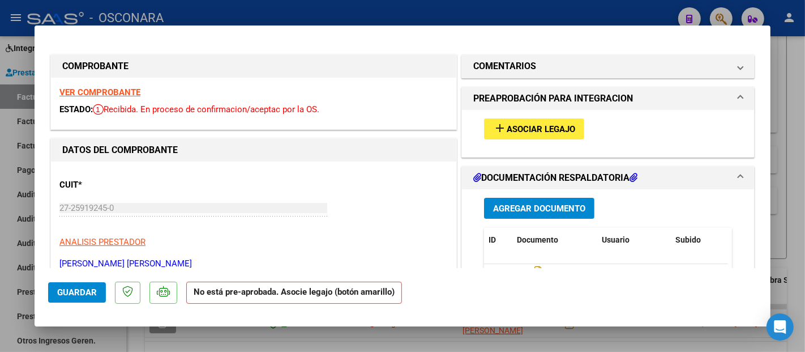
click at [112, 93] on strong "VER COMPROBANTE" at bounding box center [99, 92] width 81 height 10
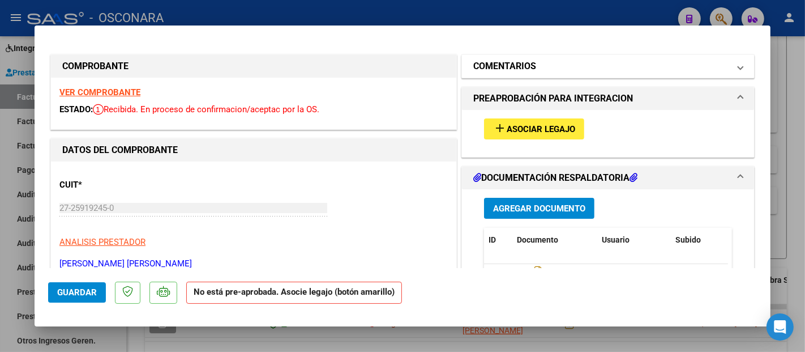
click at [508, 61] on h1 "COMENTARIOS" at bounding box center [504, 66] width 63 height 14
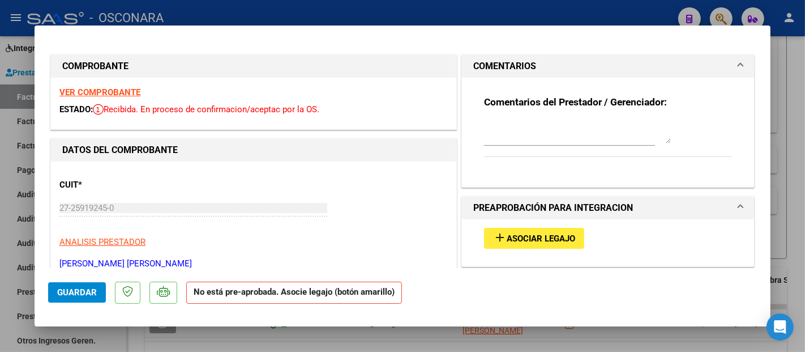
click at [508, 139] on textarea at bounding box center [577, 132] width 187 height 23
paste textarea "[PERSON_NAME]"
type textarea "[PERSON_NAME]"
click at [84, 293] on span "Guardar" at bounding box center [77, 292] width 40 height 10
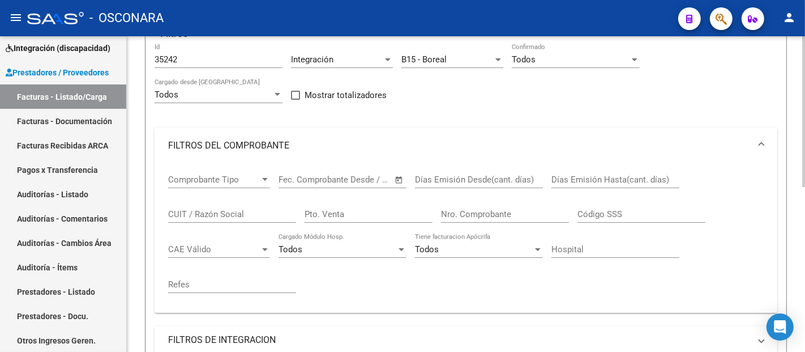
scroll to position [92, 0]
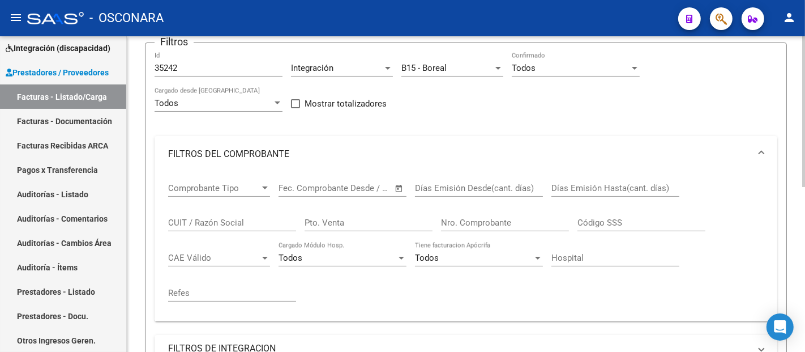
drag, startPoint x: 201, startPoint y: 74, endPoint x: 190, endPoint y: 71, distance: 11.1
click at [190, 74] on div "35242 Id" at bounding box center [219, 64] width 128 height 24
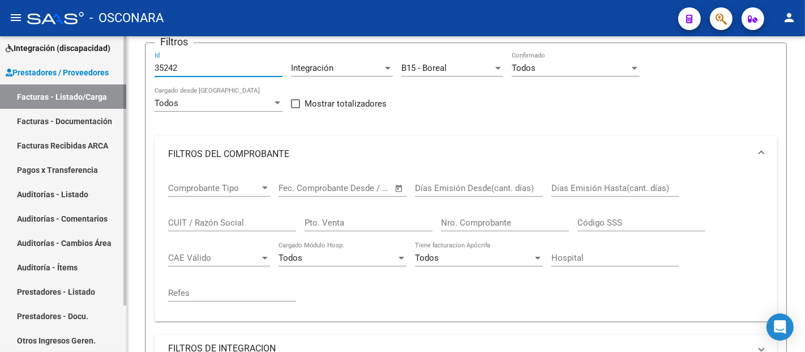
drag, startPoint x: 191, startPoint y: 67, endPoint x: 110, endPoint y: 67, distance: 80.9
click at [110, 67] on mat-sidenav-container "Firma Express Inicio Instructivos Contacto OS Integración (discapacidad) Certif…" at bounding box center [402, 193] width 805 height 315
paste input "20"
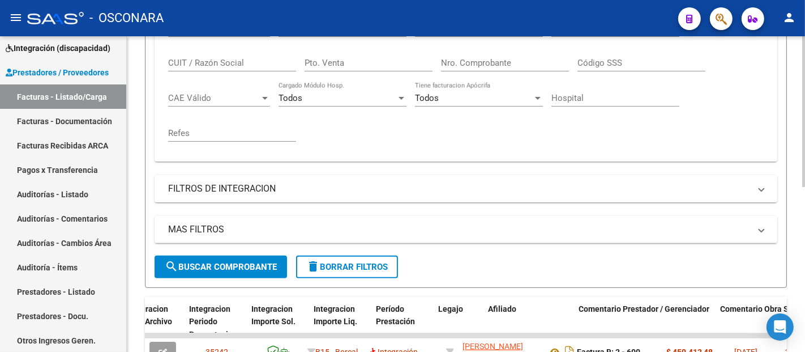
scroll to position [343, 0]
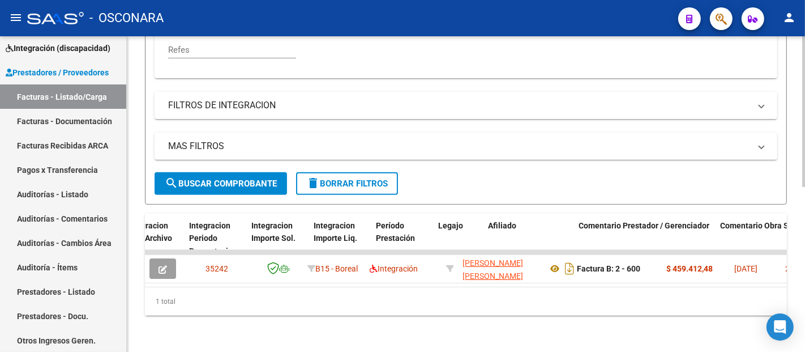
type input "35220"
click at [212, 178] on span "search Buscar Comprobante" at bounding box center [221, 183] width 112 height 10
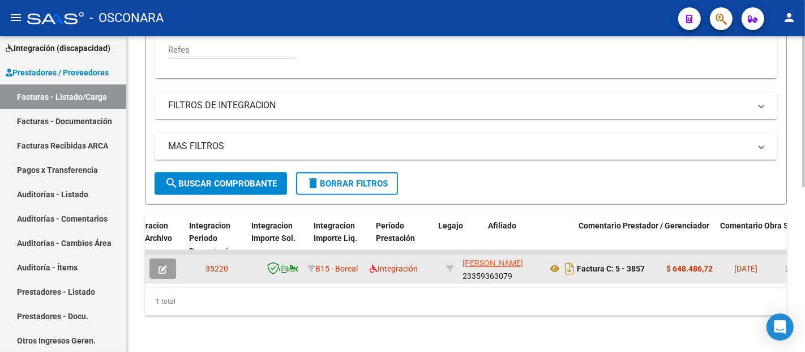
click at [165, 265] on icon "button" at bounding box center [162, 269] width 8 height 8
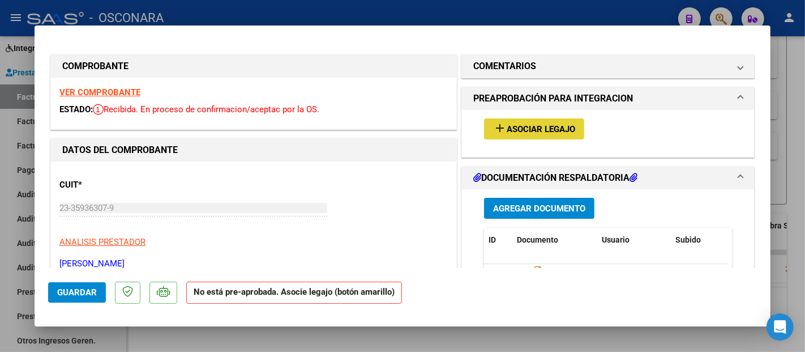
click at [522, 130] on span "Asociar Legajo" at bounding box center [541, 129] width 68 height 10
click at [90, 95] on strong "VER COMPROBANTE" at bounding box center [99, 92] width 81 height 10
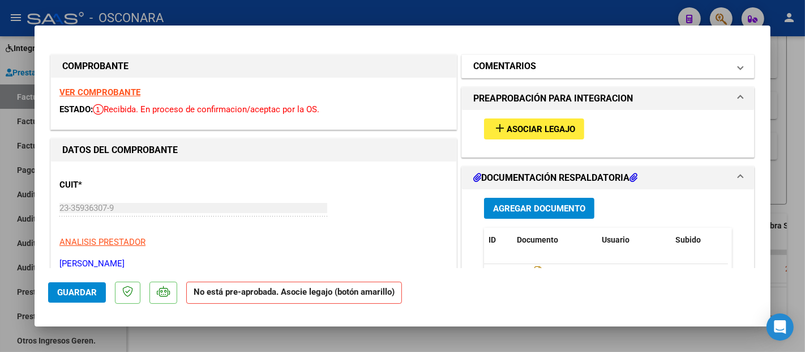
click at [567, 70] on mat-panel-title "COMENTARIOS" at bounding box center [601, 66] width 256 height 14
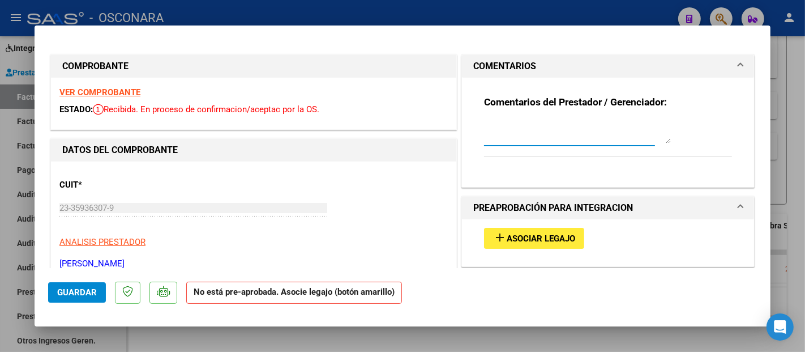
click at [497, 130] on textarea at bounding box center [577, 132] width 187 height 23
type textarea "[PERSON_NAME]"
click at [67, 292] on span "Guardar" at bounding box center [77, 292] width 40 height 10
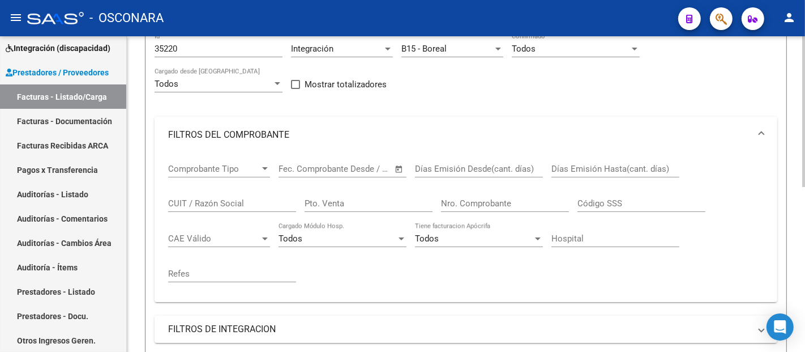
scroll to position [92, 0]
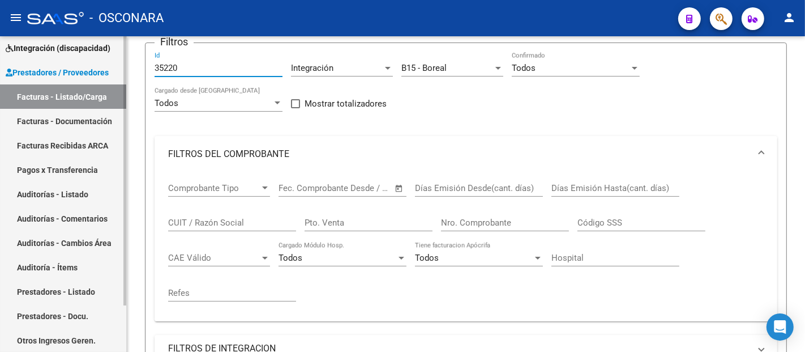
drag, startPoint x: 186, startPoint y: 68, endPoint x: 85, endPoint y: 68, distance: 100.8
click at [85, 68] on mat-sidenav-container "Firma Express Inicio Instructivos Contacto OS Integración (discapacidad) Certif…" at bounding box center [402, 193] width 805 height 315
paste input "302"
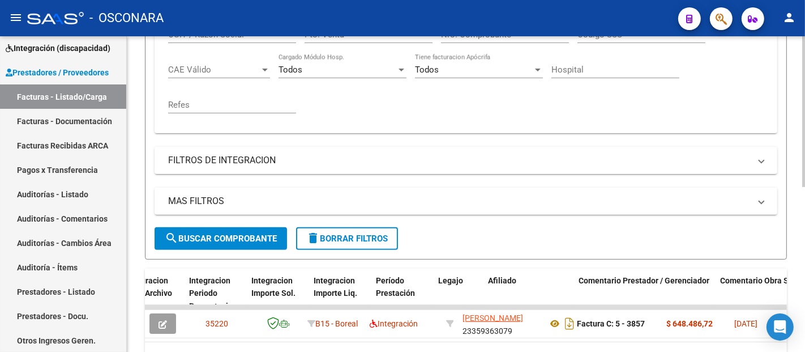
scroll to position [280, 0]
type input "35302"
click at [192, 226] on button "search Buscar Comprobante" at bounding box center [221, 237] width 132 height 23
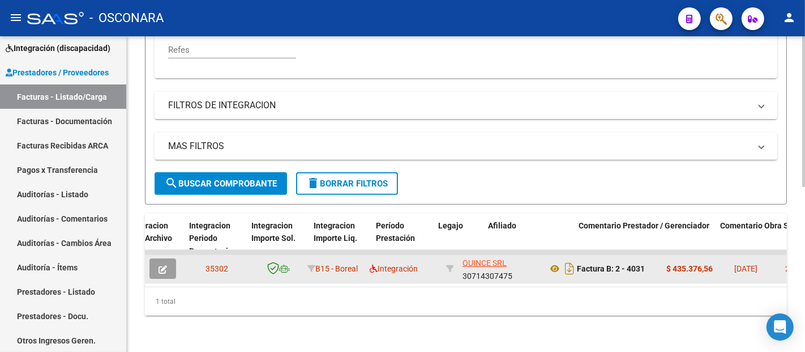
scroll to position [343, 0]
click at [168, 258] on button "button" at bounding box center [162, 268] width 27 height 20
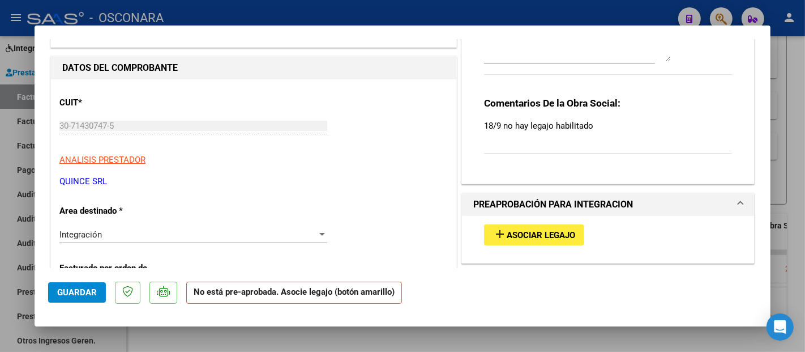
scroll to position [126, 0]
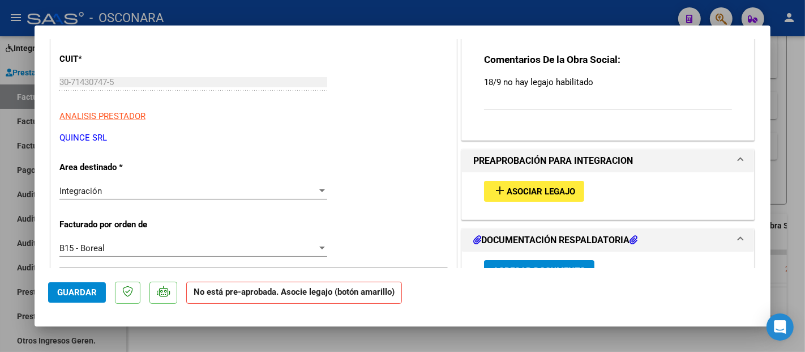
click at [518, 183] on button "add Asociar Legajo" at bounding box center [534, 191] width 100 height 21
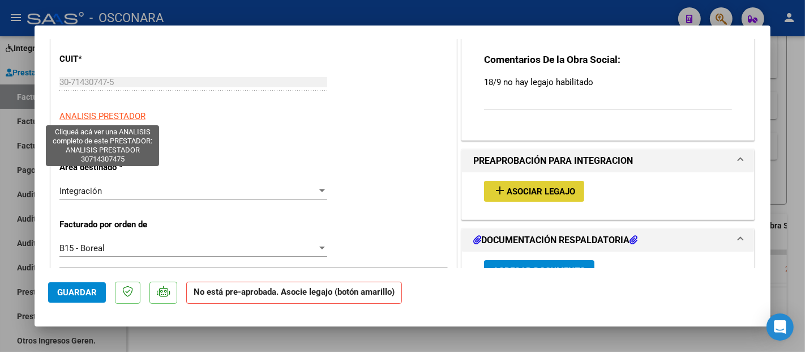
scroll to position [0, 0]
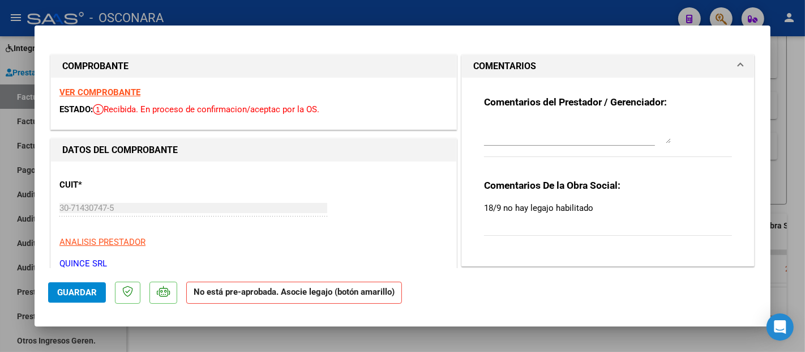
click at [102, 92] on strong "VER COMPROBANTE" at bounding box center [99, 92] width 81 height 10
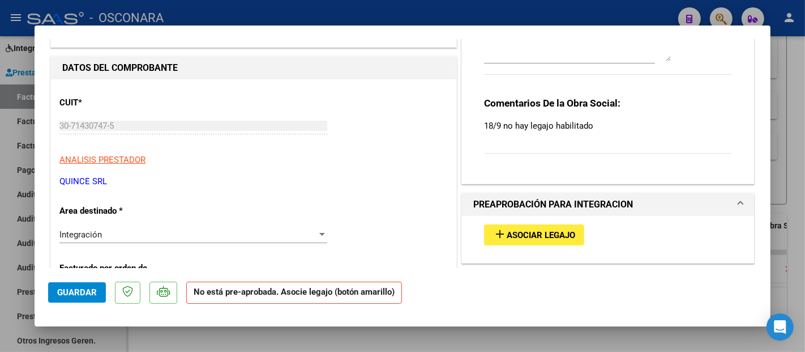
scroll to position [126, 0]
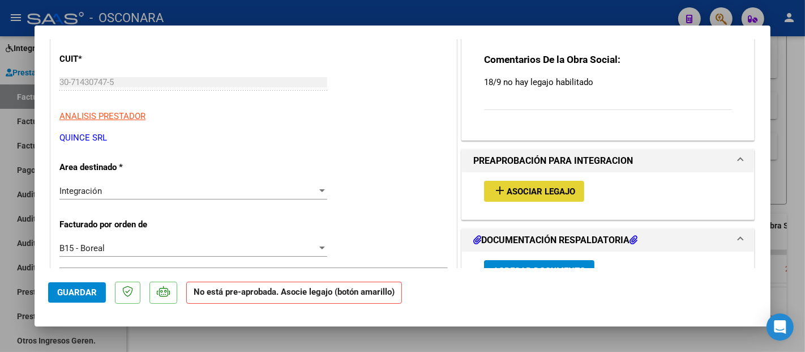
click at [545, 192] on span "Asociar Legajo" at bounding box center [541, 191] width 68 height 10
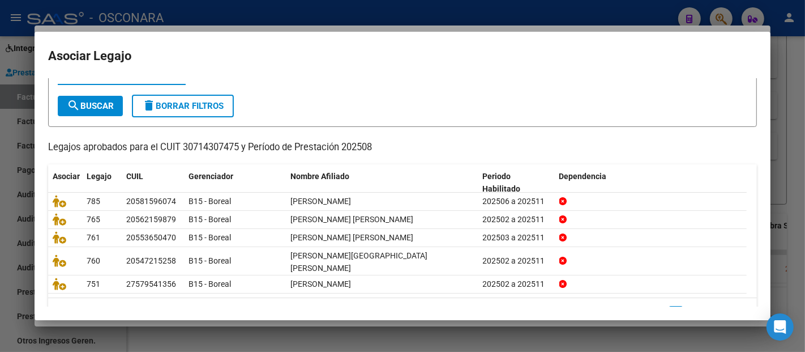
scroll to position [63, 0]
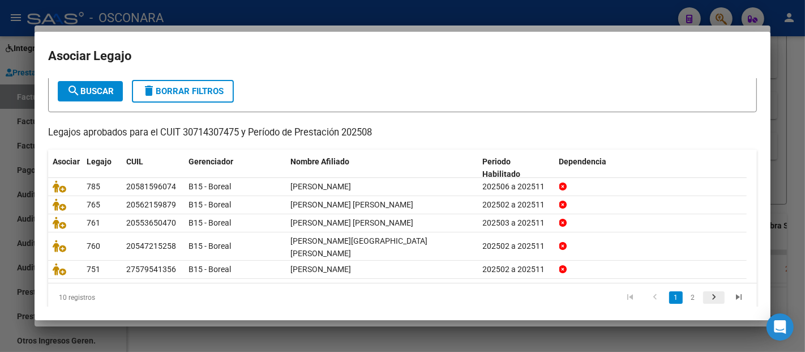
click at [706, 292] on icon "go to next page" at bounding box center [713, 299] width 15 height 14
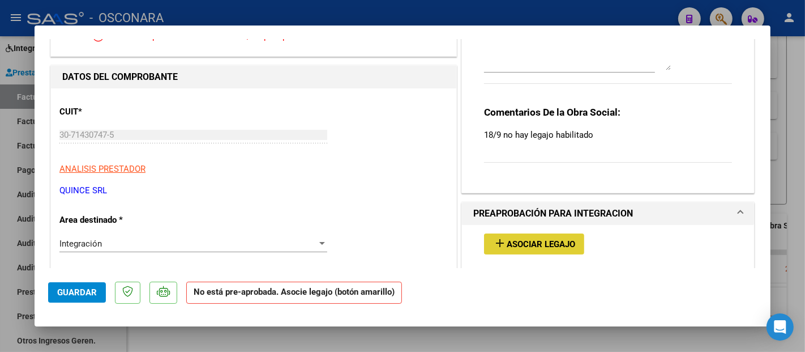
scroll to position [0, 0]
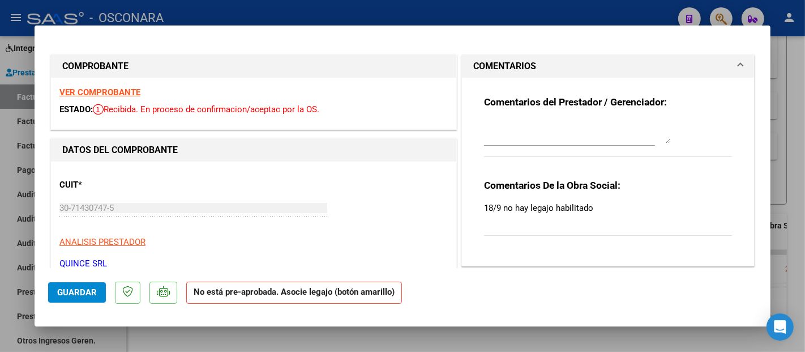
click at [501, 131] on textarea at bounding box center [577, 132] width 187 height 23
click at [613, 123] on textarea "[PERSON_NAME] VILLAVICE" at bounding box center [577, 132] width 187 height 23
drag, startPoint x: 625, startPoint y: 128, endPoint x: 449, endPoint y: 160, distance: 178.8
type textarea "[PERSON_NAME] [PERSON_NAME]"
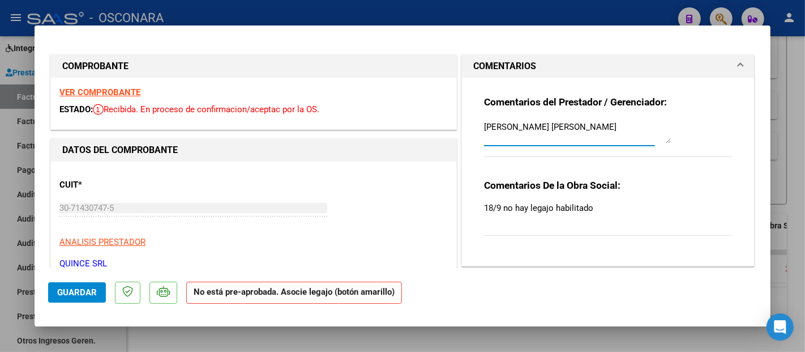
click at [92, 289] on span "Guardar" at bounding box center [77, 292] width 40 height 10
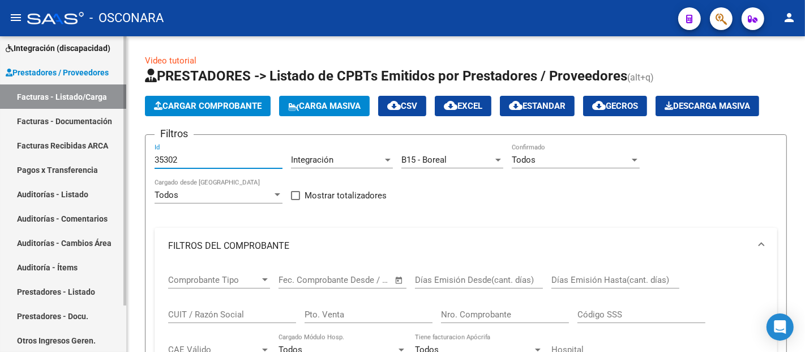
drag, startPoint x: 197, startPoint y: 162, endPoint x: 82, endPoint y: 162, distance: 114.9
click at [86, 163] on mat-sidenav-container "Firma Express Inicio Instructivos Contacto OS Integración (discapacidad) Certif…" at bounding box center [402, 193] width 805 height 315
paste input "35189"
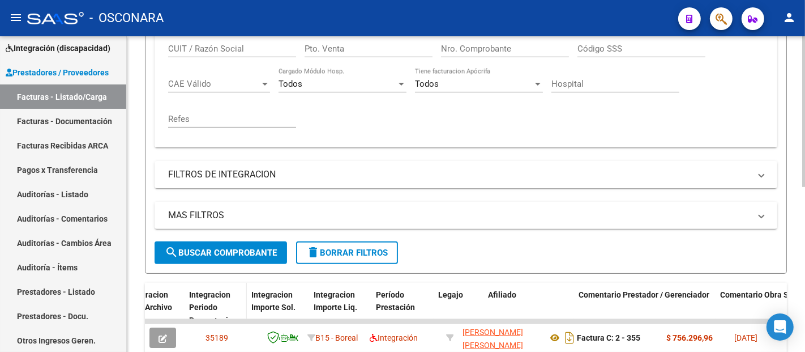
scroll to position [343, 0]
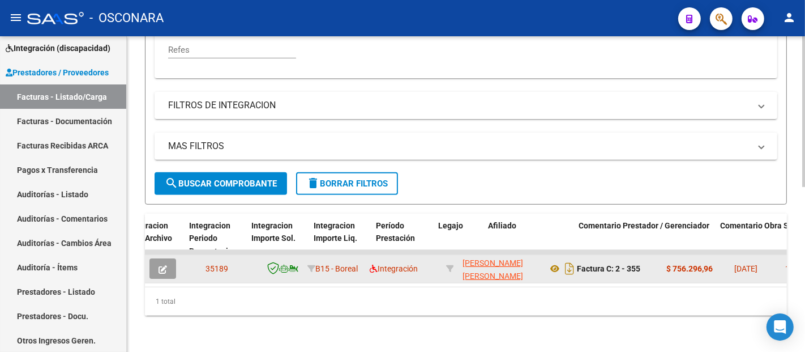
type input "35189"
click at [160, 265] on icon "button" at bounding box center [162, 269] width 8 height 8
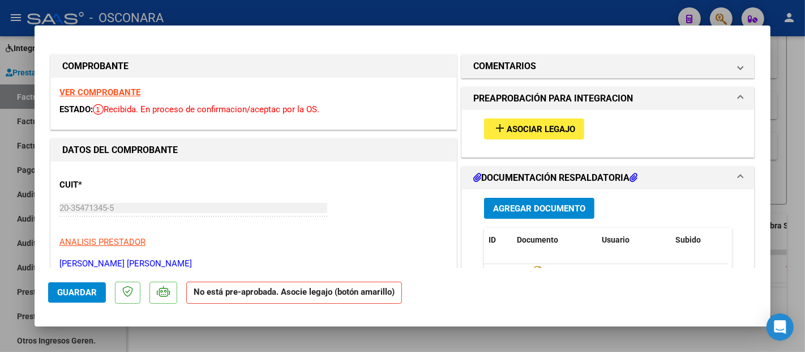
click at [550, 122] on button "add Asociar Legajo" at bounding box center [534, 128] width 100 height 21
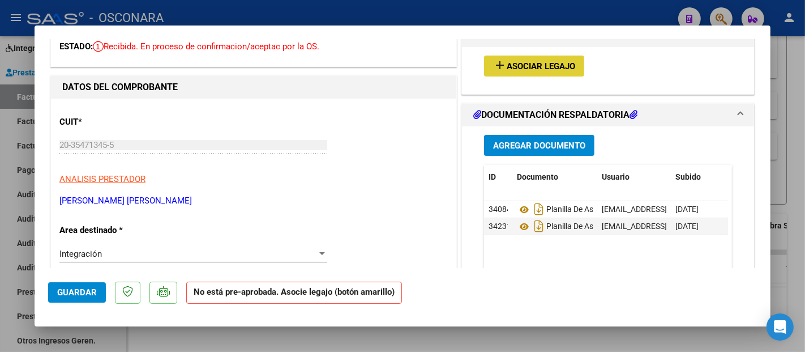
scroll to position [126, 0]
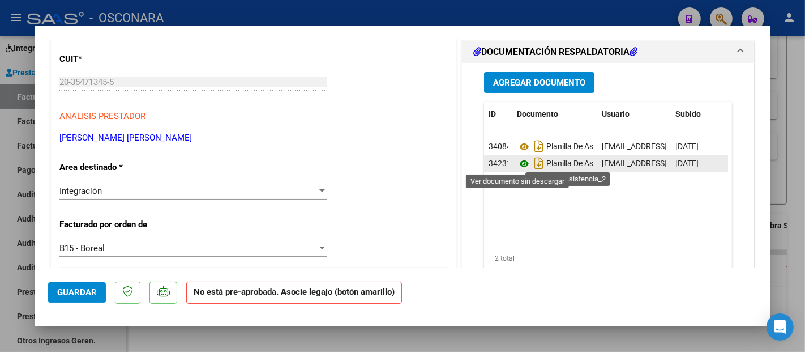
click at [517, 161] on icon at bounding box center [524, 164] width 15 height 14
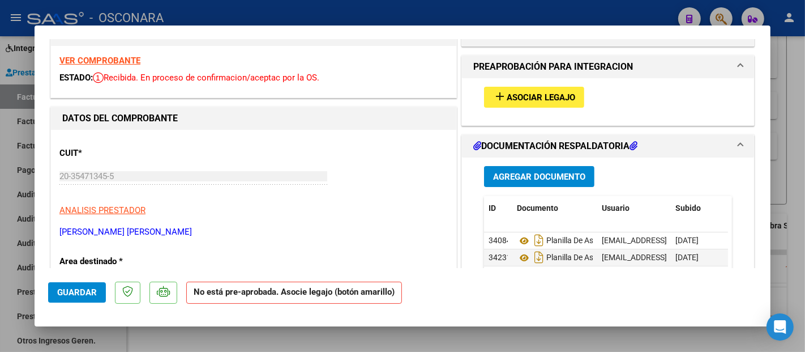
scroll to position [0, 0]
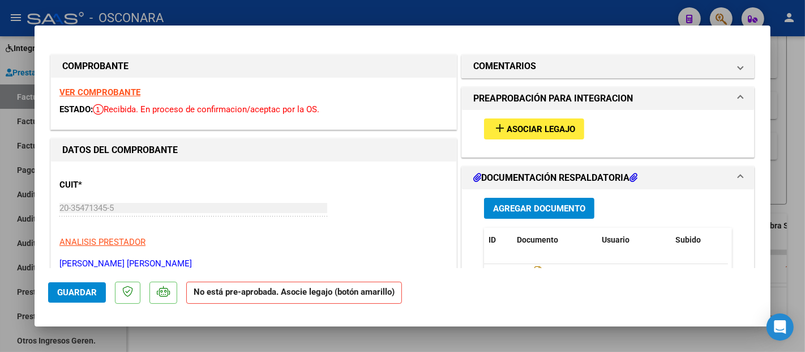
click at [109, 93] on strong "VER COMPROBANTE" at bounding box center [99, 92] width 81 height 10
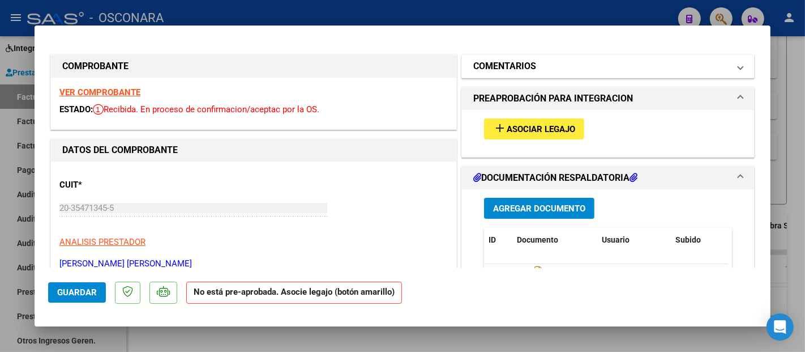
click at [529, 68] on h1 "COMENTARIOS" at bounding box center [504, 66] width 63 height 14
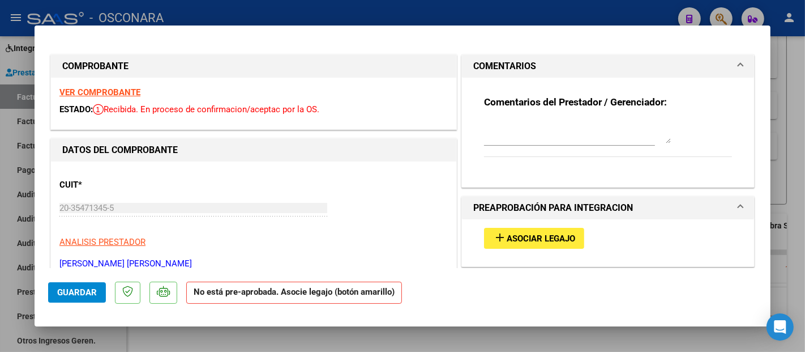
click at [510, 139] on textarea at bounding box center [577, 132] width 187 height 23
paste textarea "[PERSON_NAME] QUIMIA"
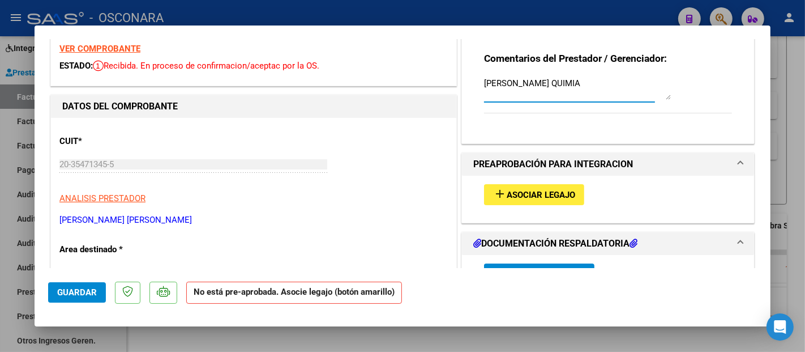
scroll to position [63, 0]
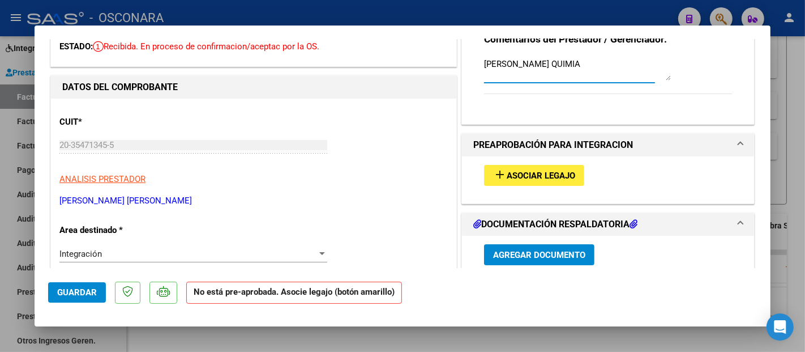
type textarea "[PERSON_NAME] QUIMIA"
click at [83, 285] on button "Guardar" at bounding box center [77, 292] width 58 height 20
click at [77, 292] on span "Guardar" at bounding box center [77, 292] width 40 height 10
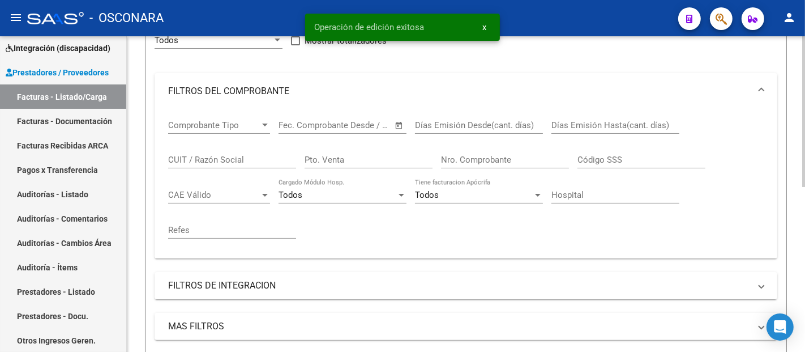
scroll to position [29, 0]
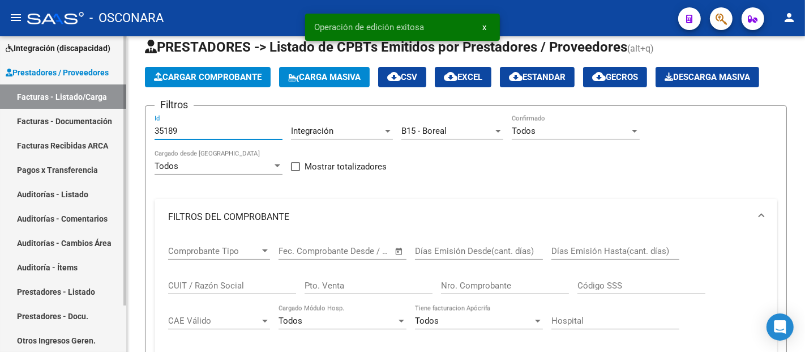
drag, startPoint x: 185, startPoint y: 131, endPoint x: 78, endPoint y: 127, distance: 107.1
click at [85, 131] on mat-sidenav-container "Firma Express Inicio Instructivos Contacto OS Integración (discapacidad) Certif…" at bounding box center [402, 193] width 805 height 315
paste input "35171"
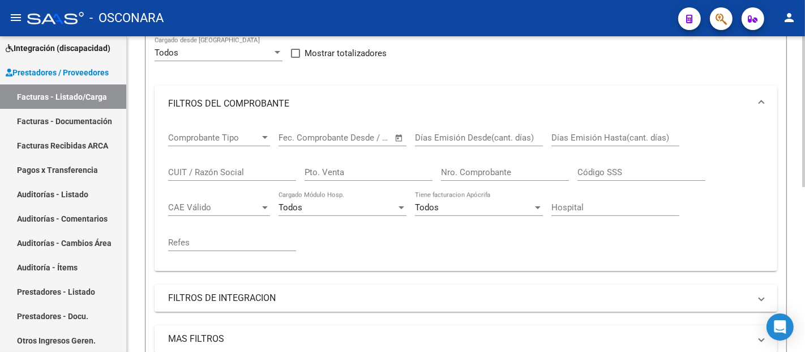
scroll to position [280, 0]
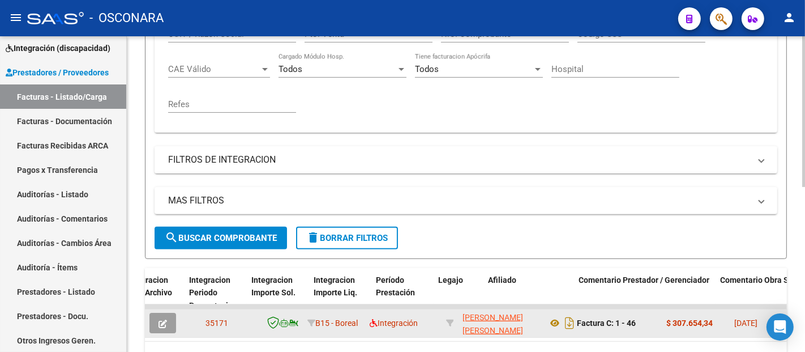
type input "35171"
click at [168, 316] on button "button" at bounding box center [162, 322] width 27 height 20
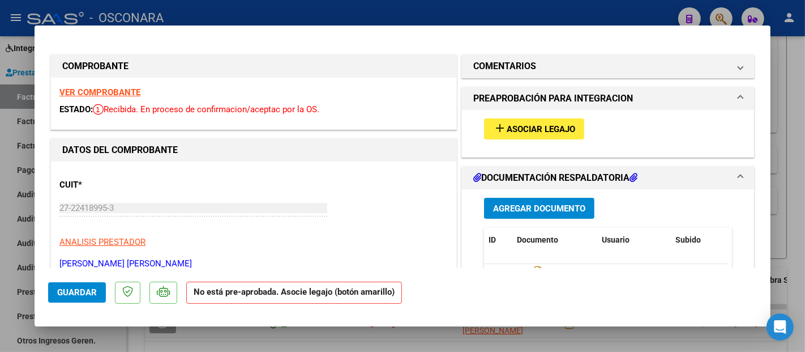
click at [512, 121] on button "add Asociar Legajo" at bounding box center [534, 128] width 100 height 21
click at [109, 88] on strong "VER COMPROBANTE" at bounding box center [99, 92] width 81 height 10
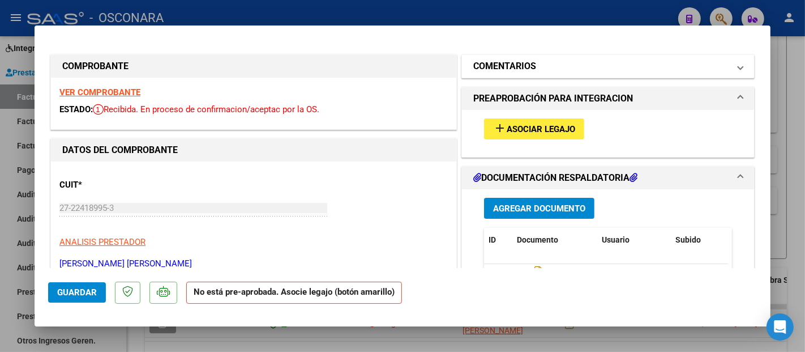
click at [508, 66] on h1 "COMENTARIOS" at bounding box center [504, 66] width 63 height 14
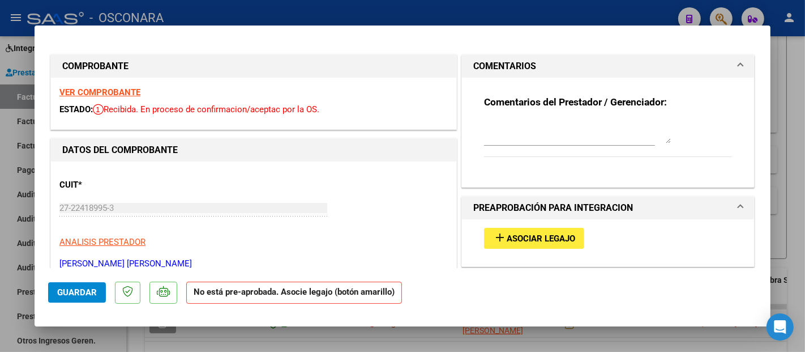
click at [513, 130] on textarea at bounding box center [577, 132] width 187 height 23
paste textarea "[PERSON_NAME]"
type textarea "[PERSON_NAME]"
click at [78, 287] on span "Guardar" at bounding box center [77, 292] width 40 height 10
click at [91, 288] on span "Guardar" at bounding box center [77, 292] width 40 height 10
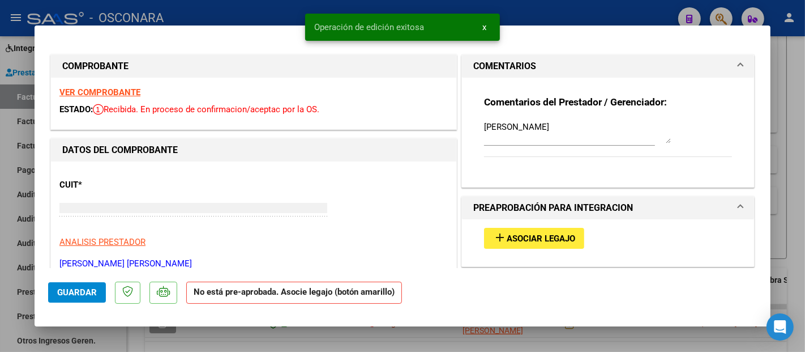
type input "$ 0,00"
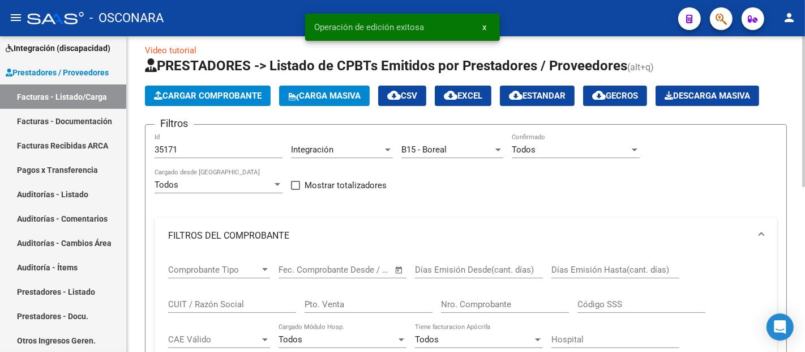
scroll to position [0, 0]
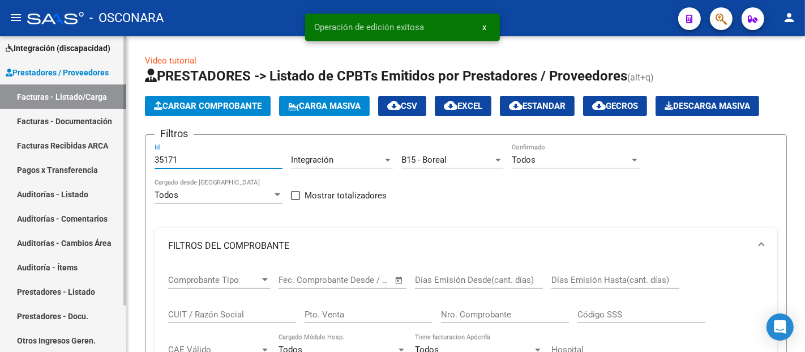
drag, startPoint x: 179, startPoint y: 157, endPoint x: 83, endPoint y: 170, distance: 97.2
click at [87, 170] on mat-sidenav-container "Firma Express Inicio Instructivos Contacto OS Integración (discapacidad) Certif…" at bounding box center [402, 193] width 805 height 315
paste input "6"
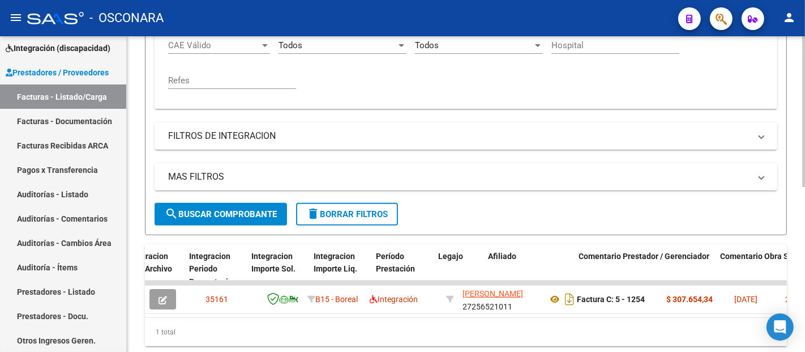
scroll to position [343, 0]
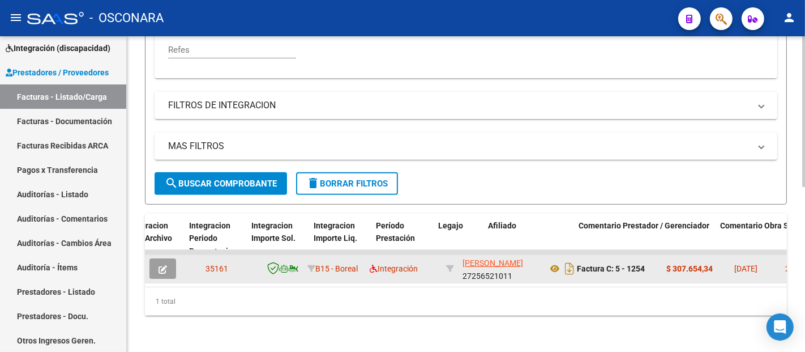
type input "35161"
click at [163, 265] on icon "button" at bounding box center [162, 269] width 8 height 8
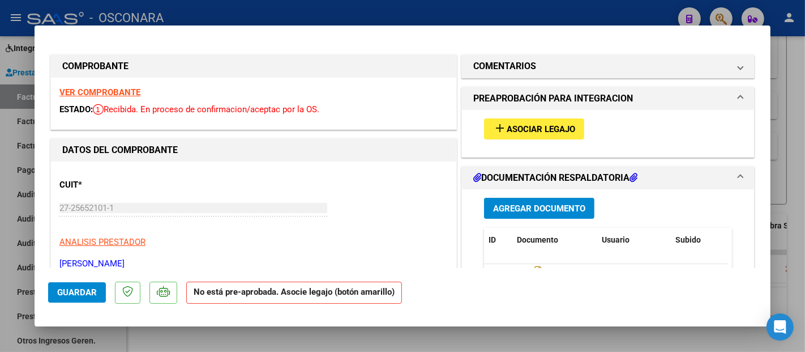
click at [519, 127] on span "Asociar Legajo" at bounding box center [541, 129] width 68 height 10
click at [102, 93] on strong "VER COMPROBANTE" at bounding box center [99, 92] width 81 height 10
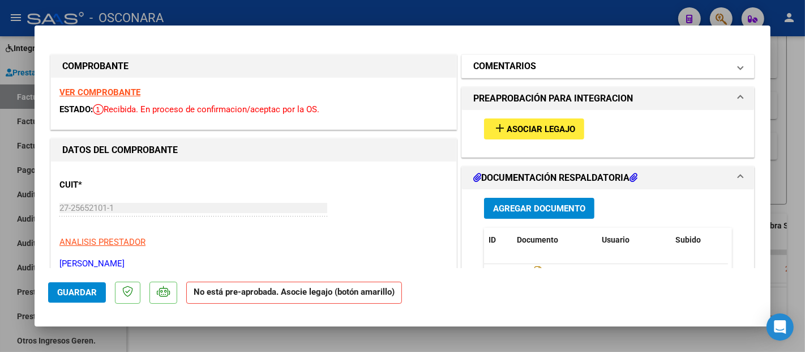
click at [554, 71] on mat-panel-title "COMENTARIOS" at bounding box center [601, 66] width 256 height 14
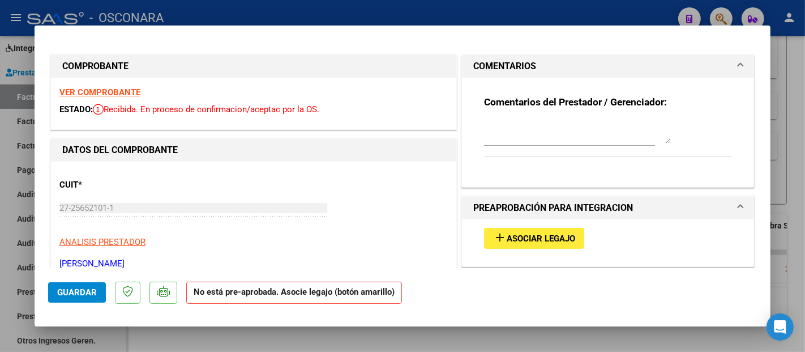
click at [523, 135] on textarea at bounding box center [577, 132] width 187 height 23
type textarea "[PERSON_NAME]"
click at [83, 297] on span "Guardar" at bounding box center [77, 292] width 40 height 10
click at [71, 293] on span "Guardar" at bounding box center [77, 292] width 40 height 10
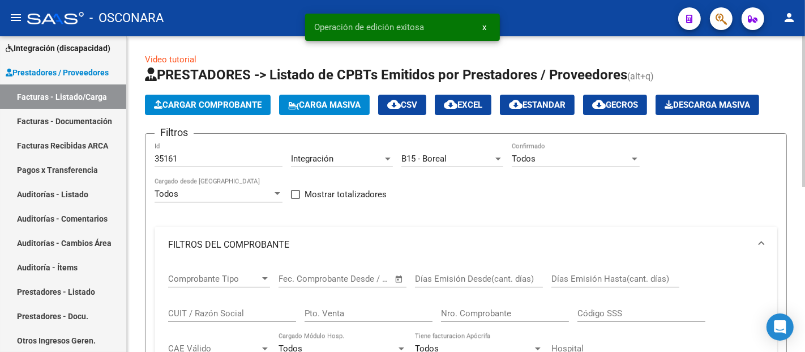
scroll to position [0, 0]
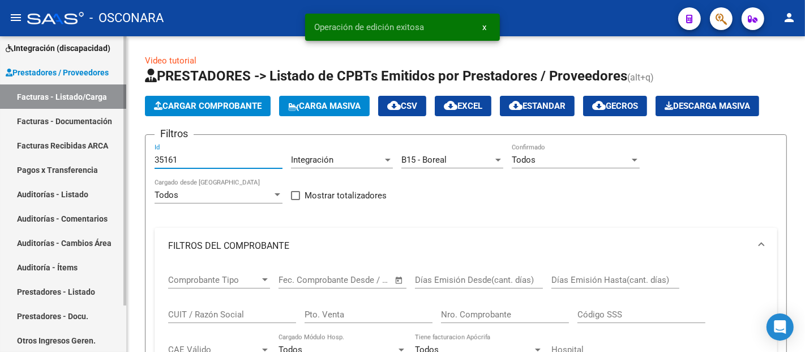
drag, startPoint x: 194, startPoint y: 157, endPoint x: 90, endPoint y: 169, distance: 104.2
click at [91, 169] on mat-sidenav-container "Firma Express Inicio Instructivos Contacto OS Integración (discapacidad) Certif…" at bounding box center [402, 193] width 805 height 315
paste input "35159"
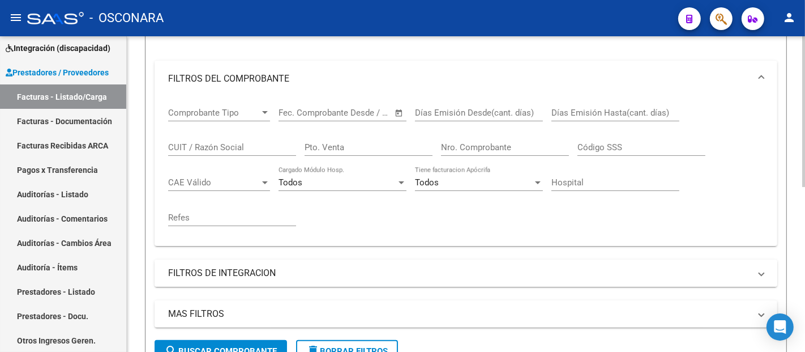
scroll to position [188, 0]
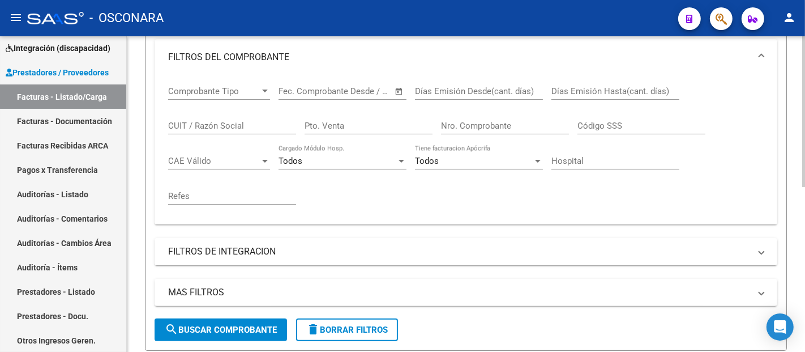
type input "35159"
click at [213, 316] on span "search Buscar Comprobante" at bounding box center [221, 329] width 112 height 10
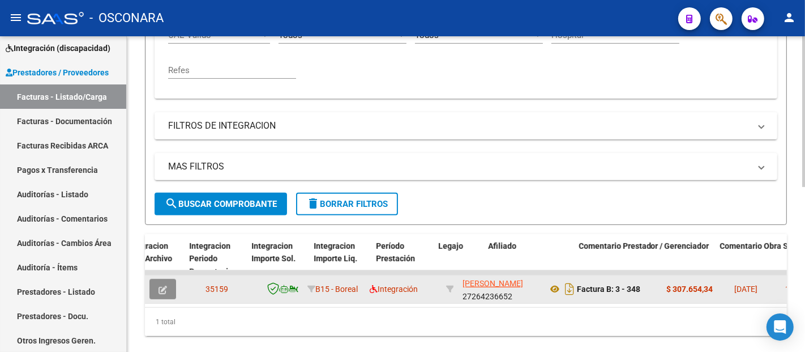
click at [162, 286] on icon "button" at bounding box center [162, 289] width 8 height 8
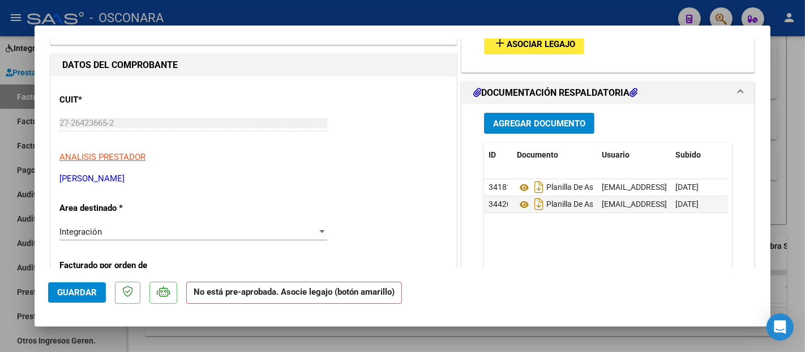
scroll to position [0, 0]
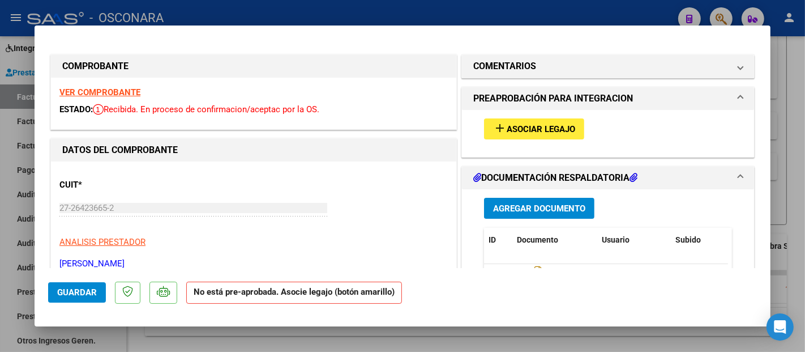
click at [516, 128] on span "Asociar Legajo" at bounding box center [541, 129] width 68 height 10
click at [105, 93] on strong "VER COMPROBANTE" at bounding box center [99, 92] width 81 height 10
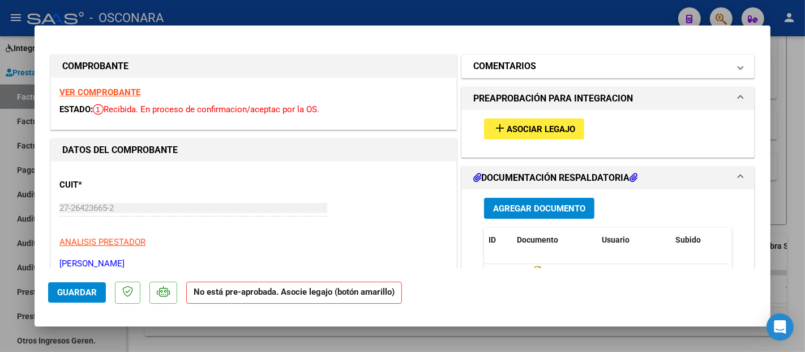
click at [542, 71] on mat-panel-title "COMENTARIOS" at bounding box center [601, 66] width 256 height 14
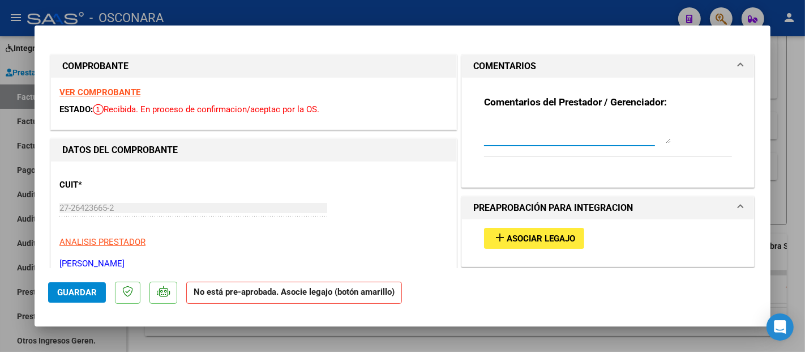
click at [546, 136] on textarea at bounding box center [577, 132] width 187 height 23
type textarea "[PERSON_NAME]"
drag, startPoint x: 542, startPoint y: 126, endPoint x: 431, endPoint y: 140, distance: 111.8
click at [72, 288] on span "Guardar" at bounding box center [77, 292] width 40 height 10
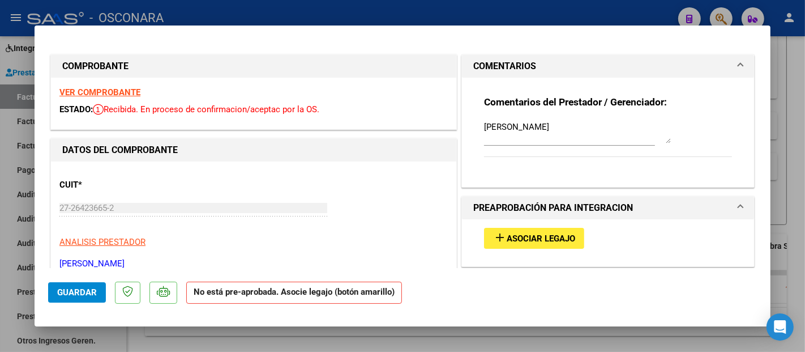
click at [76, 292] on span "Guardar" at bounding box center [77, 292] width 40 height 10
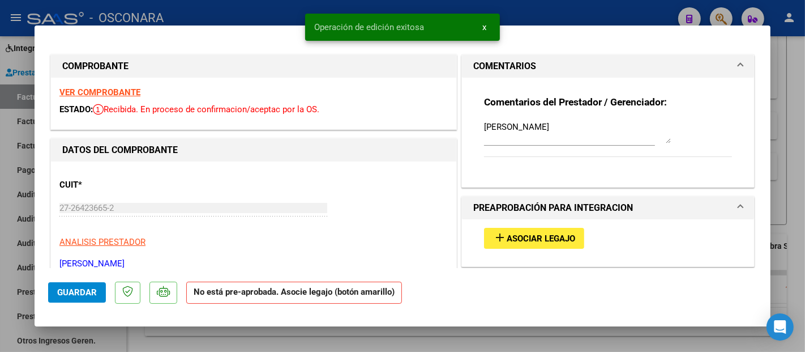
type input "$ 0,00"
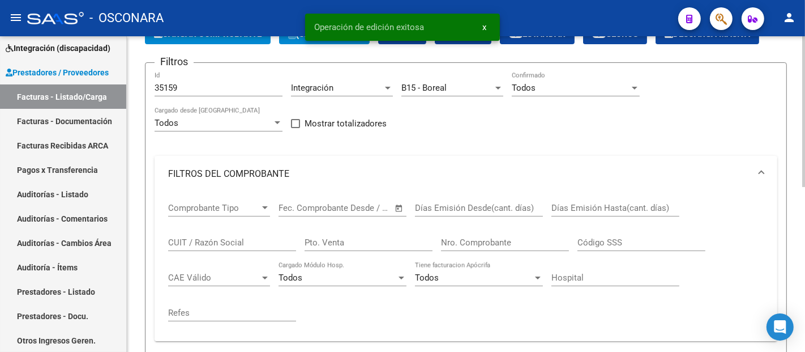
scroll to position [63, 0]
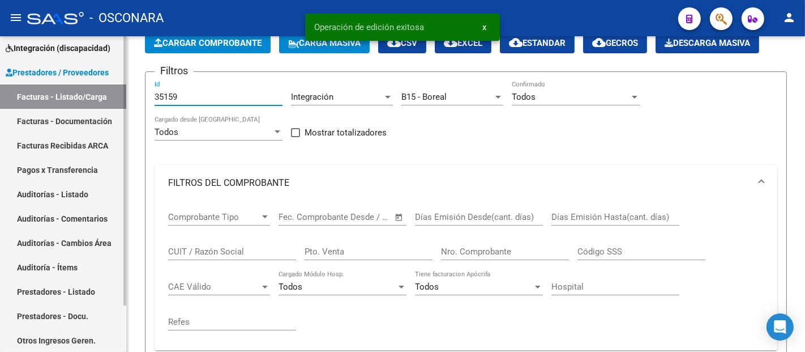
drag, startPoint x: 188, startPoint y: 97, endPoint x: 98, endPoint y: 95, distance: 89.5
click at [98, 95] on mat-sidenav-container "Firma Express Inicio Instructivos Contacto OS Integración (discapacidad) Certif…" at bounding box center [402, 193] width 805 height 315
paste input "35157"
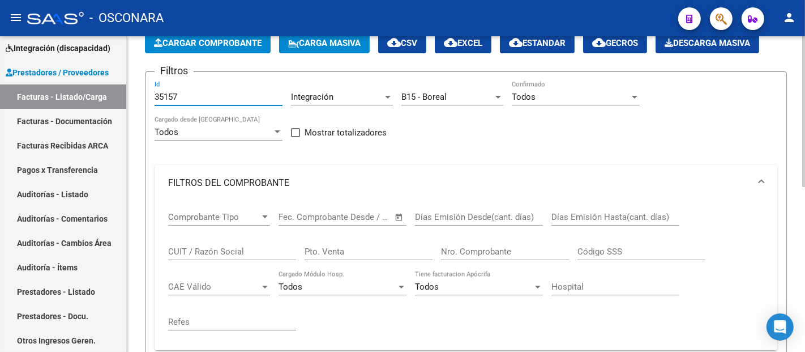
scroll to position [343, 0]
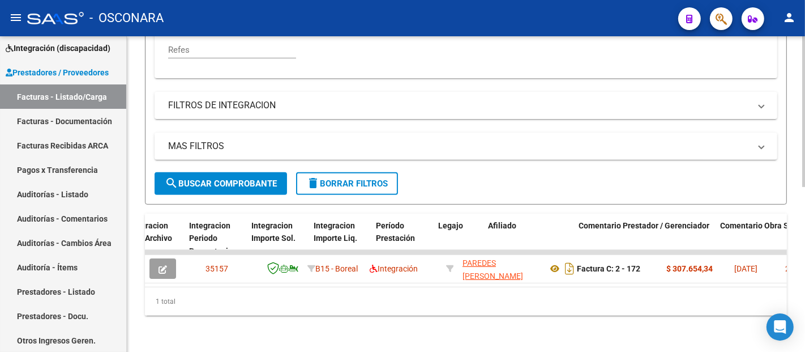
type input "35157"
click at [235, 178] on span "search Buscar Comprobante" at bounding box center [221, 183] width 112 height 10
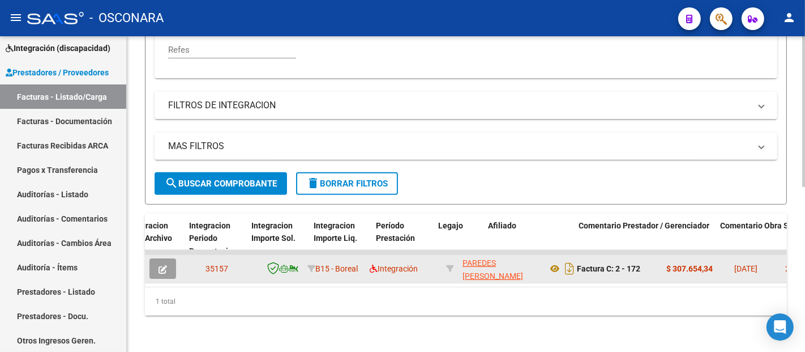
click at [158, 264] on button "button" at bounding box center [162, 268] width 27 height 20
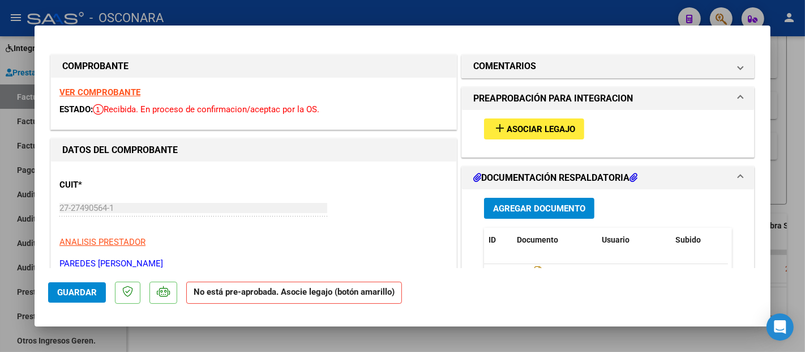
click at [524, 124] on span "Asociar Legajo" at bounding box center [541, 129] width 68 height 10
click at [111, 91] on strong "VER COMPROBANTE" at bounding box center [99, 92] width 81 height 10
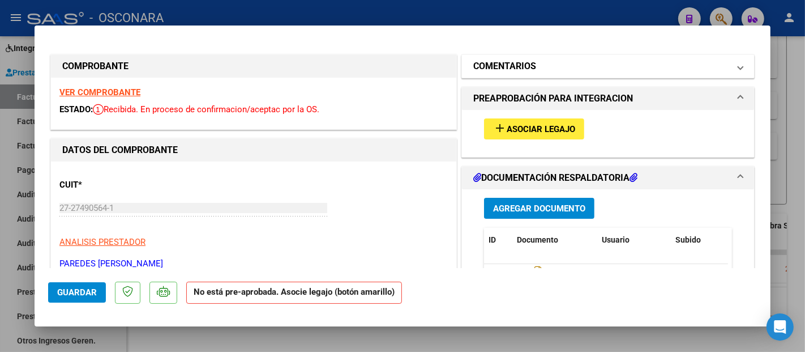
click at [506, 68] on h1 "COMENTARIOS" at bounding box center [504, 66] width 63 height 14
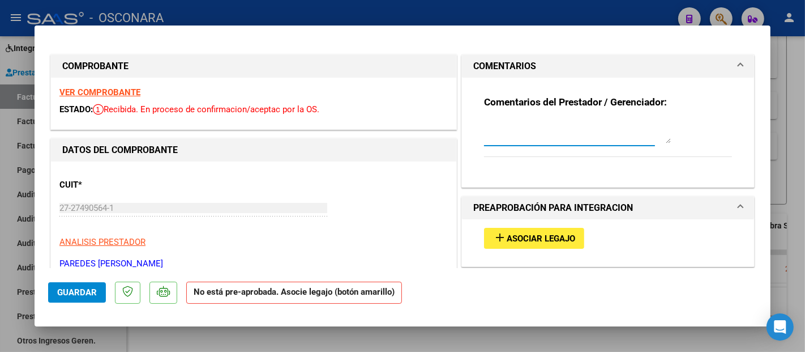
click at [504, 131] on textarea at bounding box center [577, 132] width 187 height 23
paste textarea "[PERSON_NAME]"
type textarea "[PERSON_NAME]"
click at [78, 289] on span "Guardar" at bounding box center [77, 292] width 40 height 10
click at [88, 290] on span "Guardar" at bounding box center [77, 292] width 40 height 10
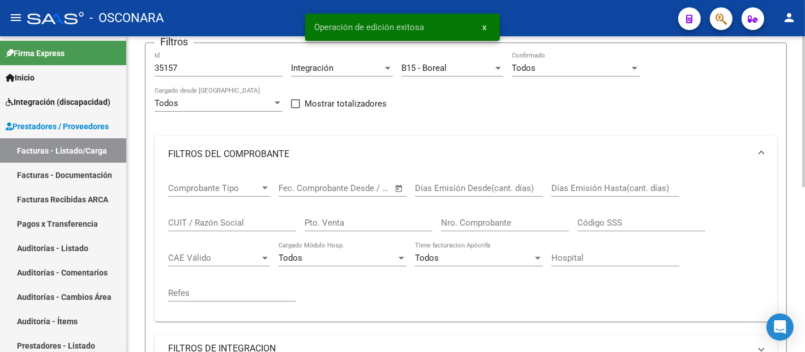
scroll to position [0, 0]
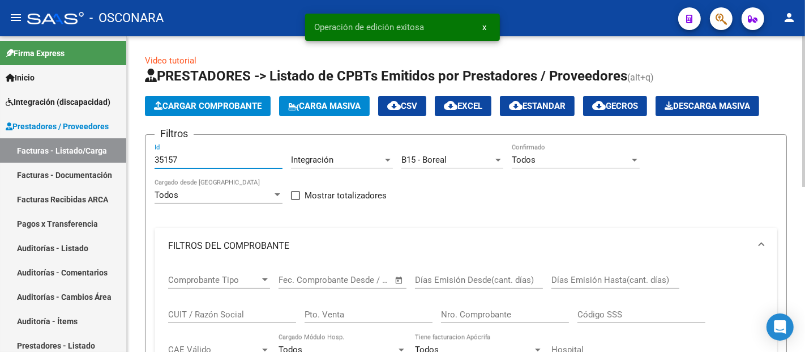
click at [170, 157] on input "35157" at bounding box center [219, 160] width 128 height 10
drag, startPoint x: 187, startPoint y: 161, endPoint x: 109, endPoint y: 169, distance: 79.1
click at [109, 169] on mat-sidenav-container "Firma Express Inicio Instructivos Contacto OS Integración (discapacidad) Certif…" at bounding box center [402, 193] width 805 height 315
paste input "4"
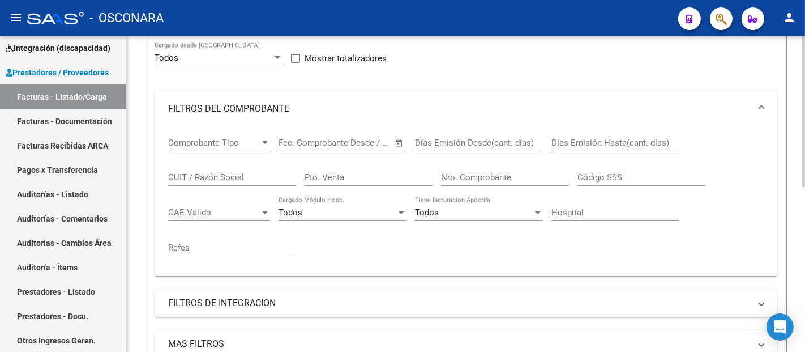
scroll to position [343, 0]
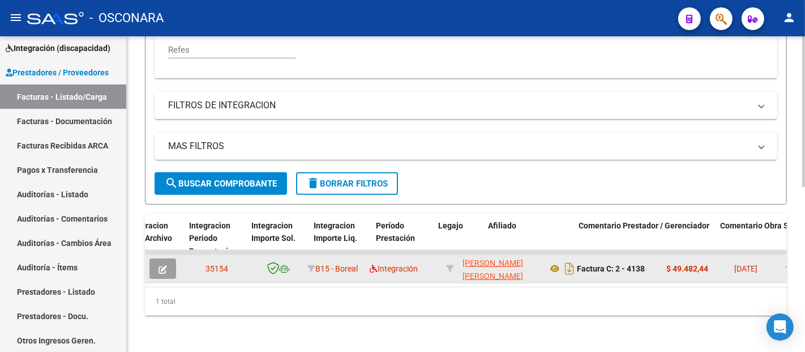
type input "35154"
click at [170, 258] on button "button" at bounding box center [162, 268] width 27 height 20
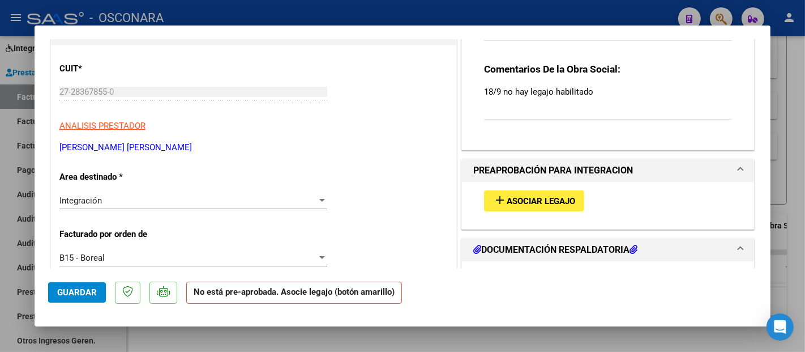
scroll to position [126, 0]
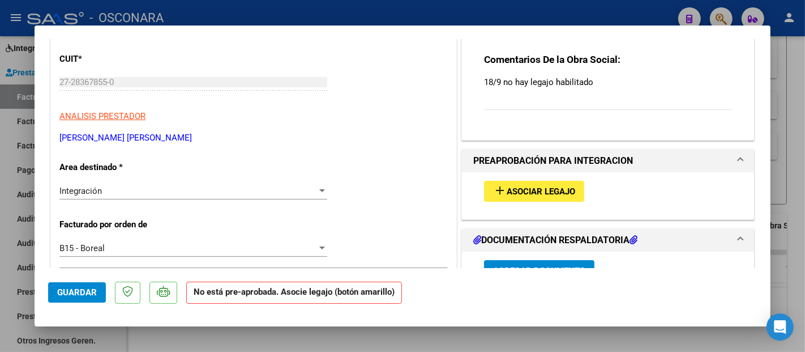
click at [532, 187] on span "Asociar Legajo" at bounding box center [541, 191] width 68 height 10
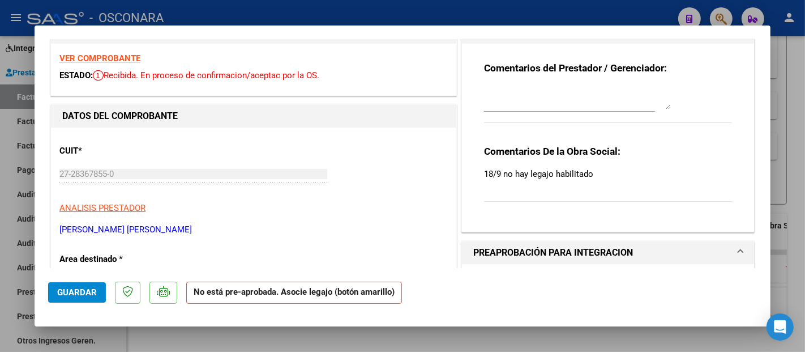
scroll to position [0, 0]
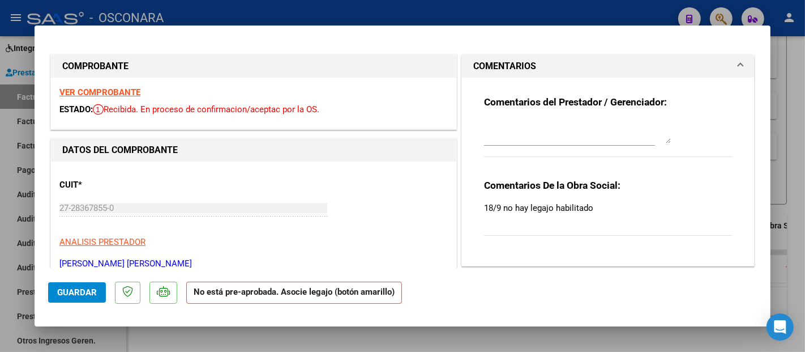
click at [102, 89] on strong "VER COMPROBANTE" at bounding box center [99, 92] width 81 height 10
click at [530, 131] on textarea at bounding box center [577, 132] width 187 height 23
drag, startPoint x: 583, startPoint y: 128, endPoint x: 430, endPoint y: 120, distance: 153.1
type textarea "[PERSON_NAME]"
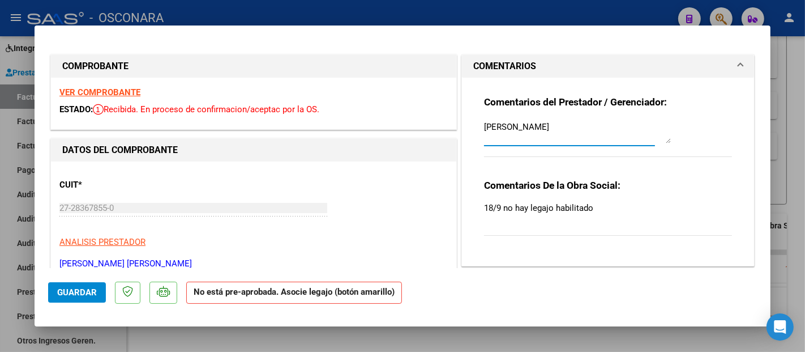
click at [58, 290] on span "Guardar" at bounding box center [77, 292] width 40 height 10
click at [68, 295] on span "Guardar" at bounding box center [77, 292] width 40 height 10
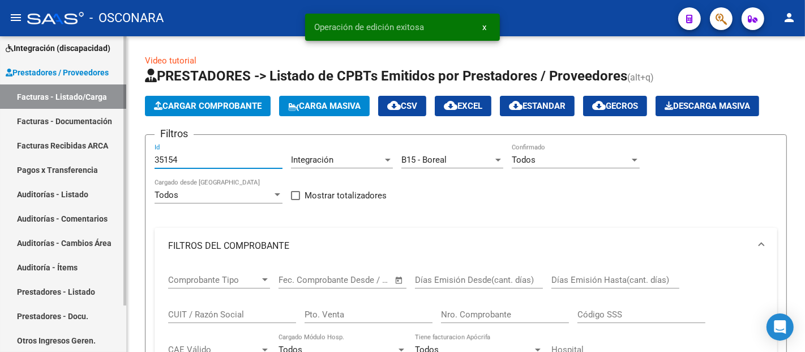
drag, startPoint x: 195, startPoint y: 156, endPoint x: 98, endPoint y: 160, distance: 96.9
click at [102, 161] on mat-sidenav-container "Firma Express Inicio Instructivos Contacto OS Integración (discapacidad) Certif…" at bounding box center [402, 193] width 805 height 315
paste input "3"
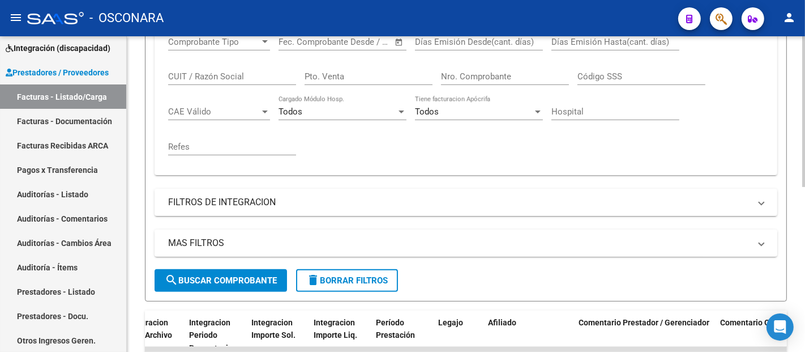
scroll to position [314, 0]
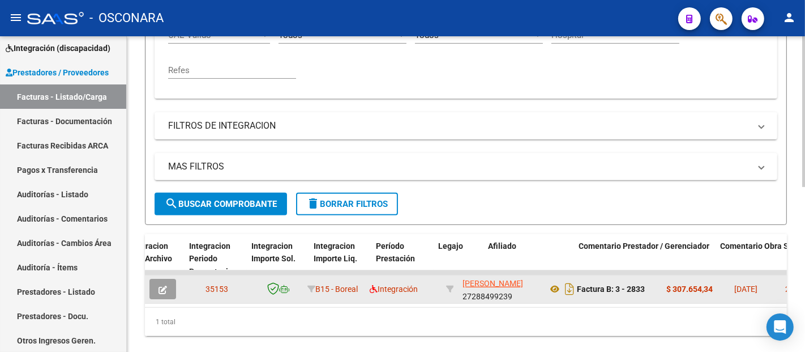
type input "35153"
click at [168, 285] on button "button" at bounding box center [162, 288] width 27 height 20
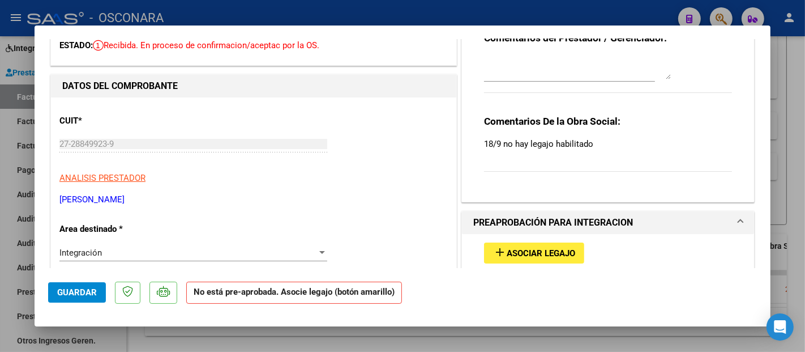
scroll to position [126, 0]
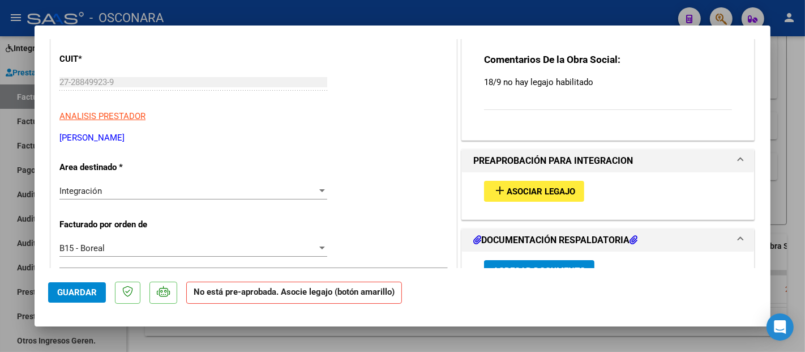
click at [513, 193] on span "Asociar Legajo" at bounding box center [541, 191] width 68 height 10
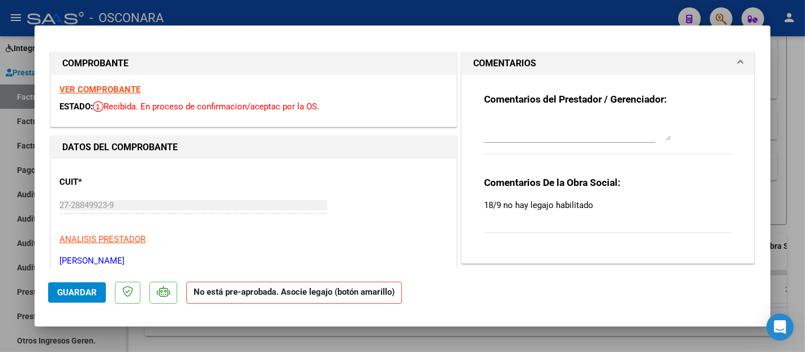
scroll to position [0, 0]
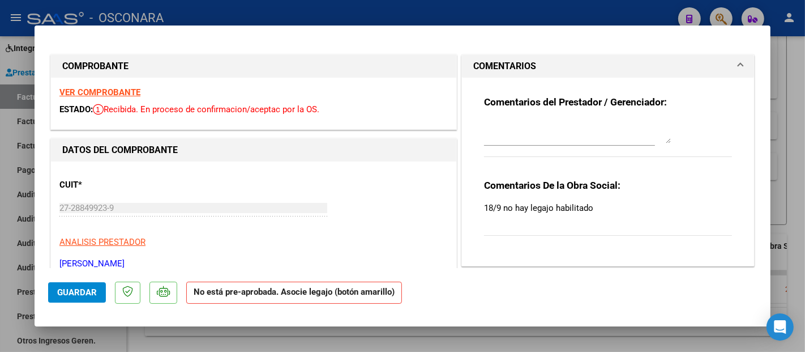
click at [108, 91] on strong "VER COMPROBANTE" at bounding box center [99, 92] width 81 height 10
click at [502, 134] on textarea at bounding box center [577, 132] width 187 height 23
type textarea "[PERSON_NAME] [PERSON_NAME]"
click at [69, 290] on span "Guardar" at bounding box center [77, 292] width 40 height 10
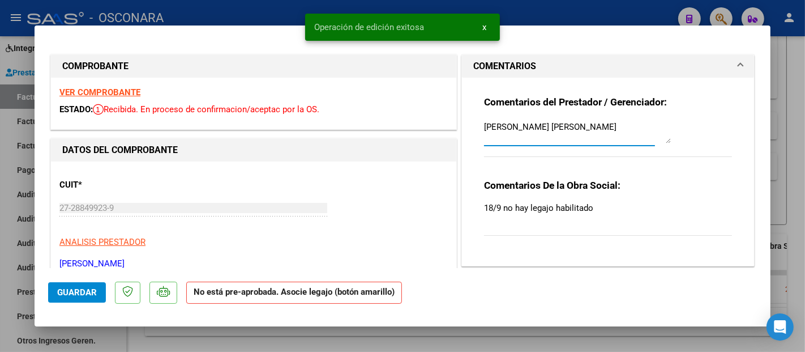
drag, startPoint x: 608, startPoint y: 126, endPoint x: 458, endPoint y: 127, distance: 149.4
click at [462, 127] on div "Comentarios del Prestador / Gerenciador: [PERSON_NAME] [PERSON_NAME] Comentario…" at bounding box center [608, 172] width 292 height 188
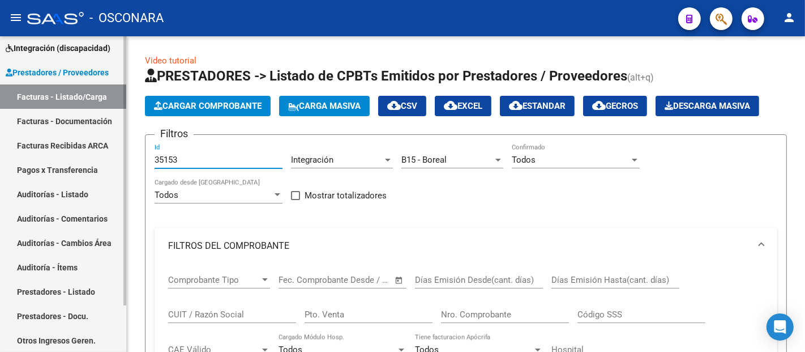
drag, startPoint x: 179, startPoint y: 161, endPoint x: 91, endPoint y: 160, distance: 88.3
click at [91, 160] on mat-sidenav-container "Firma Express Inicio Instructivos Contacto OS Integración (discapacidad) Certif…" at bounding box center [402, 193] width 805 height 315
paste input "37"
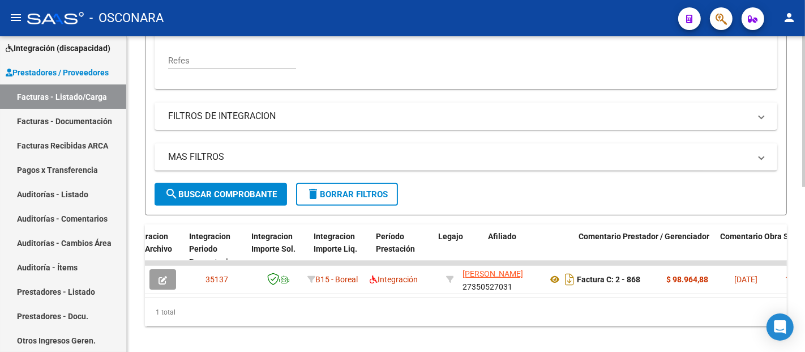
scroll to position [343, 0]
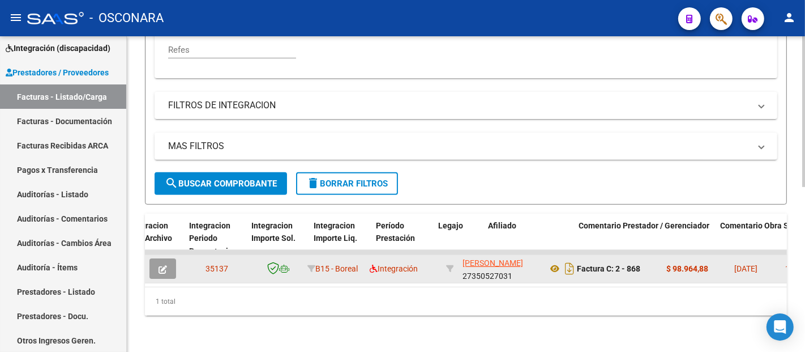
type input "35137"
click at [165, 265] on icon "button" at bounding box center [162, 269] width 8 height 8
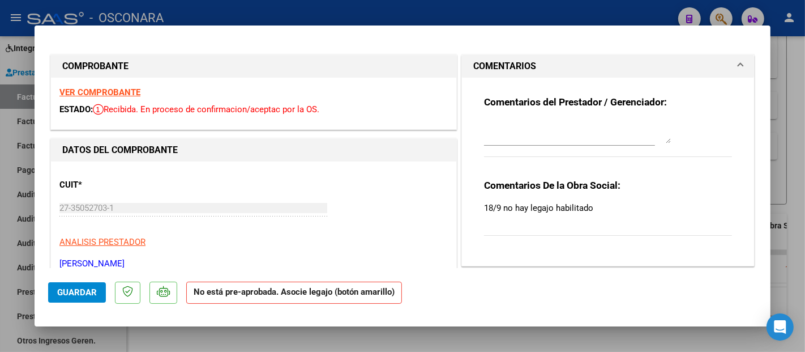
click at [110, 92] on strong "VER COMPROBANTE" at bounding box center [99, 92] width 81 height 10
click at [503, 133] on textarea at bounding box center [577, 132] width 187 height 23
type textarea "RUEDA [PERSON_NAME]"
click at [96, 284] on button "Guardar" at bounding box center [77, 292] width 58 height 20
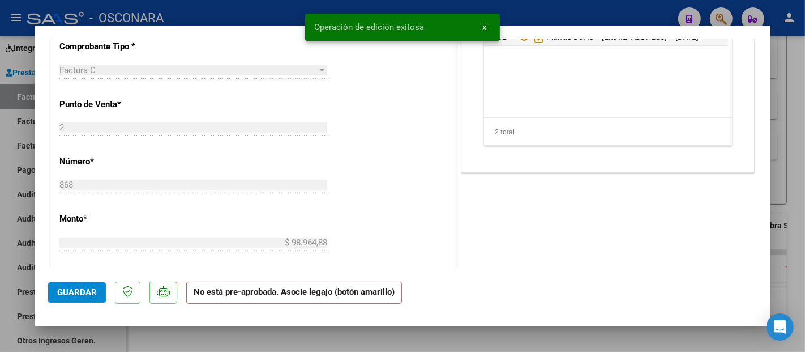
scroll to position [377, 0]
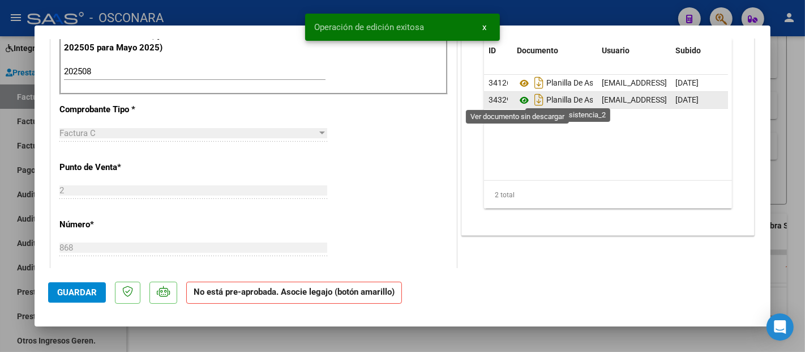
click at [521, 96] on icon at bounding box center [524, 100] width 15 height 14
